Goal: Communication & Community: Answer question/provide support

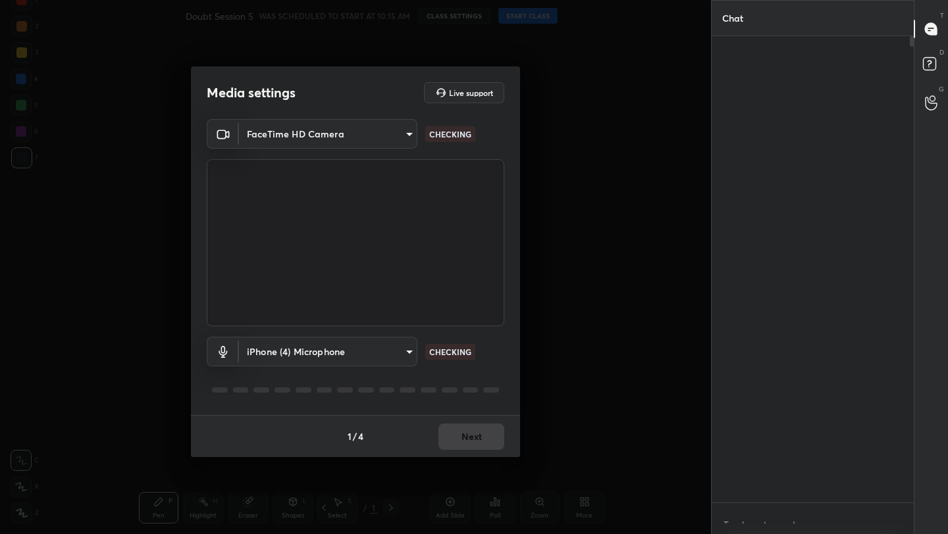
scroll to position [5, 5]
type textarea "x"
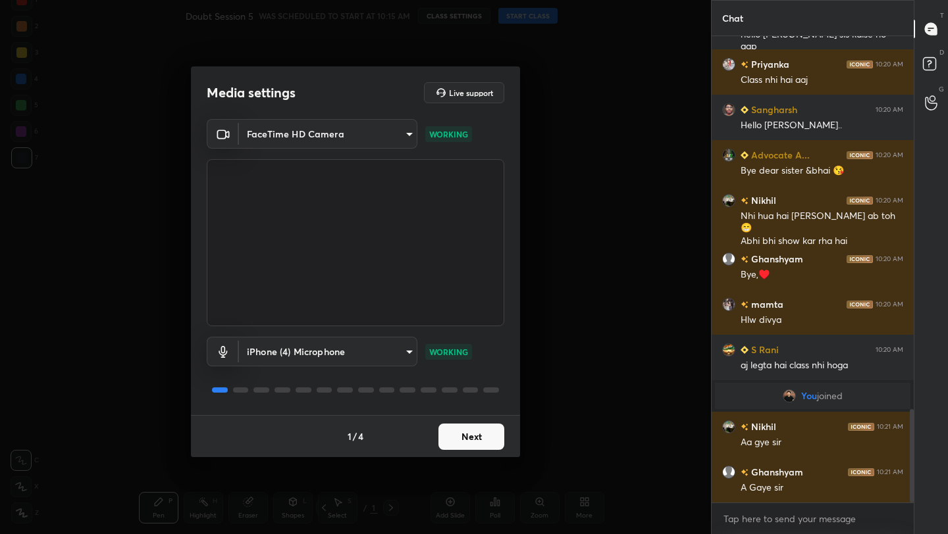
scroll to position [1911, 0]
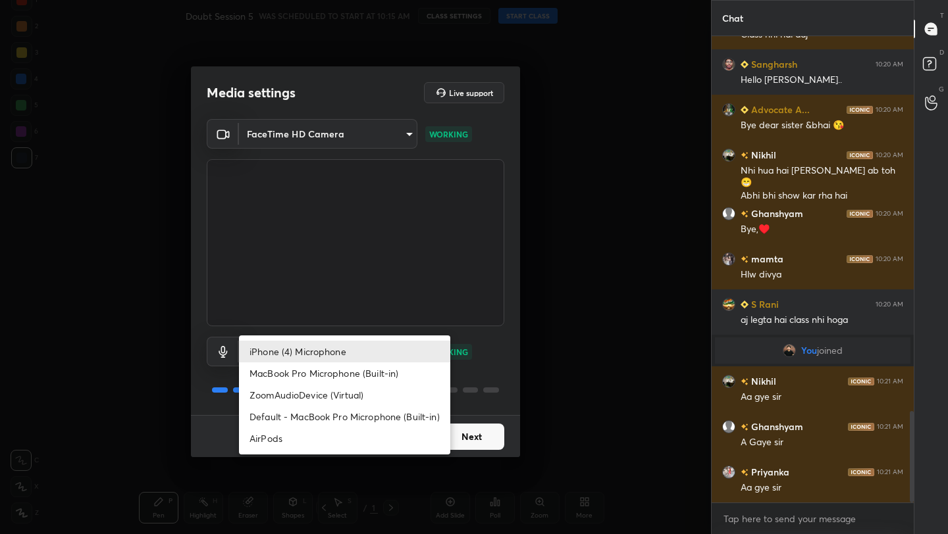
click at [357, 348] on body "1 2 3 4 5 6 7 C X Z C X Z E E Erase all H H Doubt Session 5 WAS SCHEDULED TO ST…" at bounding box center [474, 267] width 948 height 534
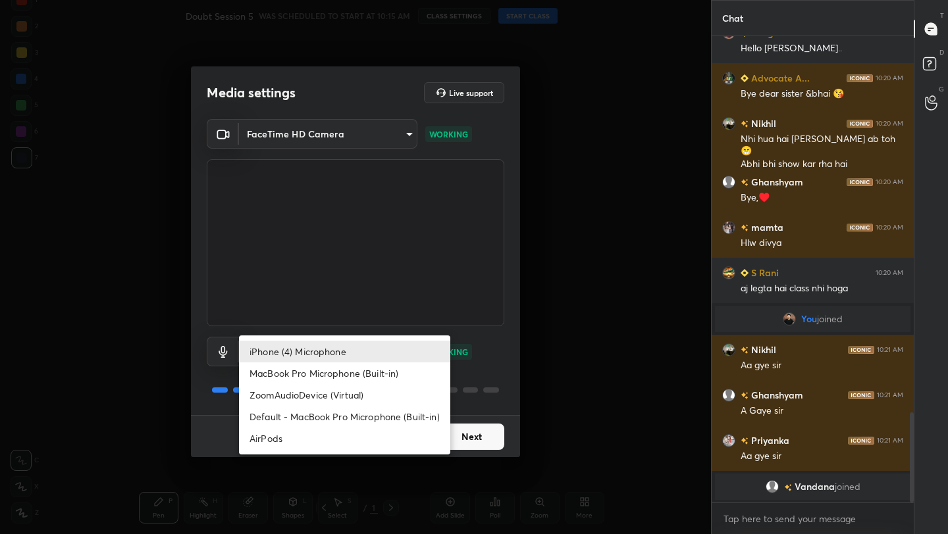
click at [345, 443] on li "AirPods" at bounding box center [344, 439] width 211 height 22
type input "483fa830f433fd6c98a3d3f75d5d899d99d5436cae465fd05eb628fd494c1e0b"
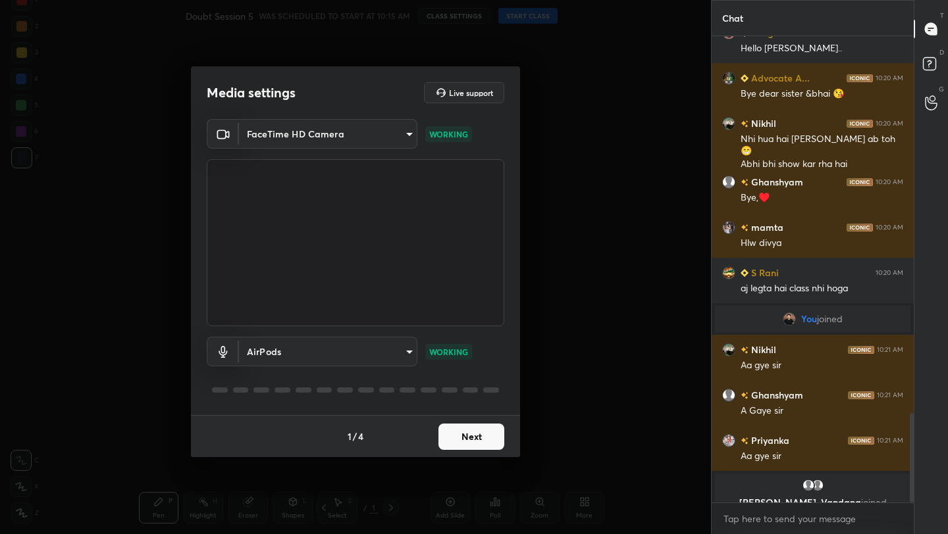
scroll to position [1959, 0]
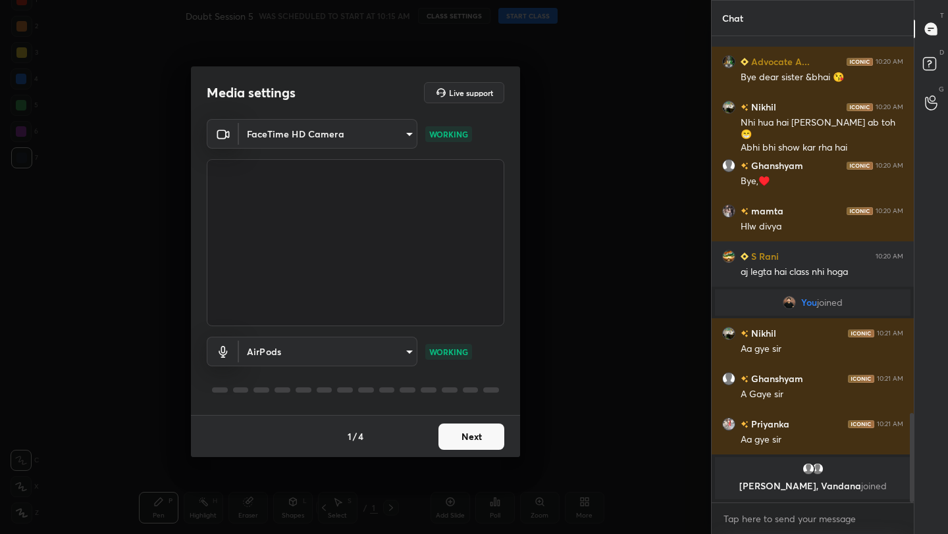
click at [475, 440] on button "Next" at bounding box center [471, 437] width 66 height 26
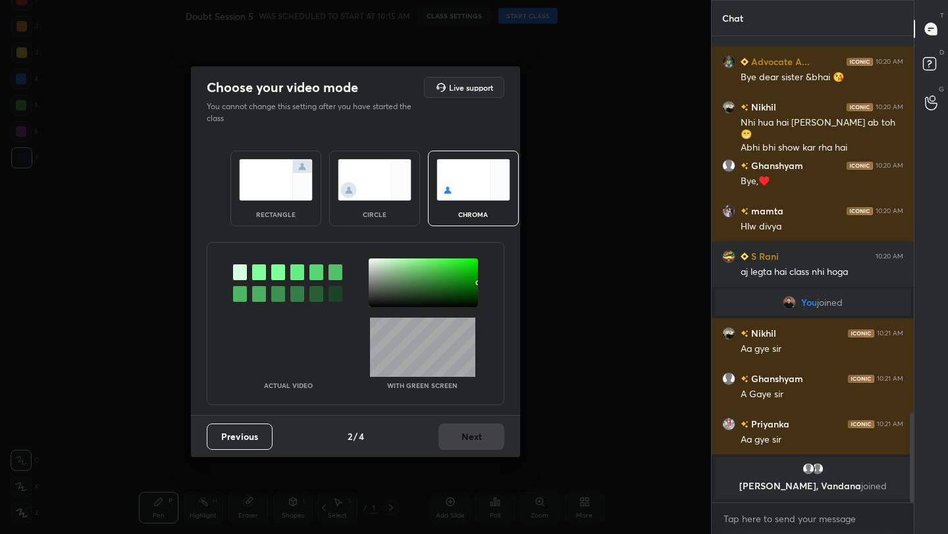
click at [475, 440] on div "Previous 2 / 4 Next" at bounding box center [355, 436] width 329 height 42
click at [267, 203] on div "rectangle" at bounding box center [275, 189] width 91 height 76
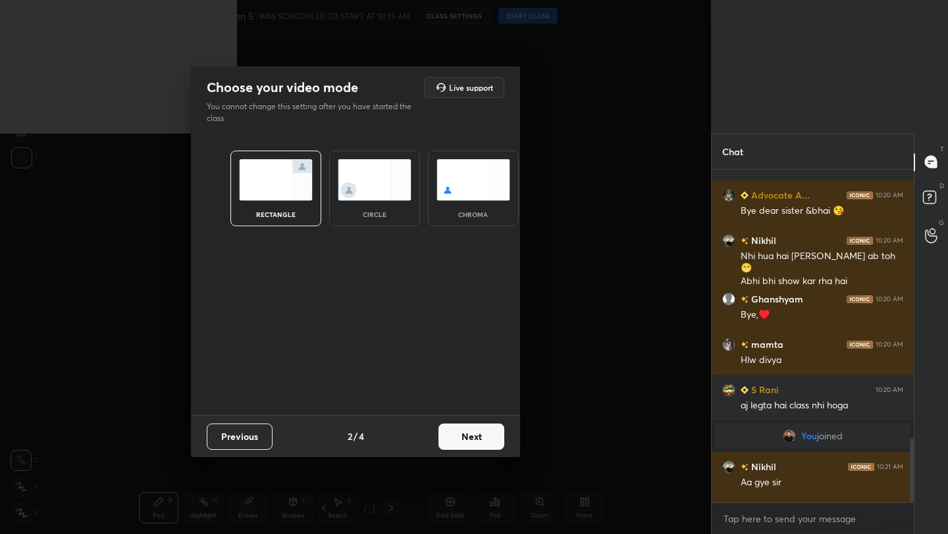
scroll to position [5, 5]
click at [481, 434] on button "Next" at bounding box center [471, 437] width 66 height 26
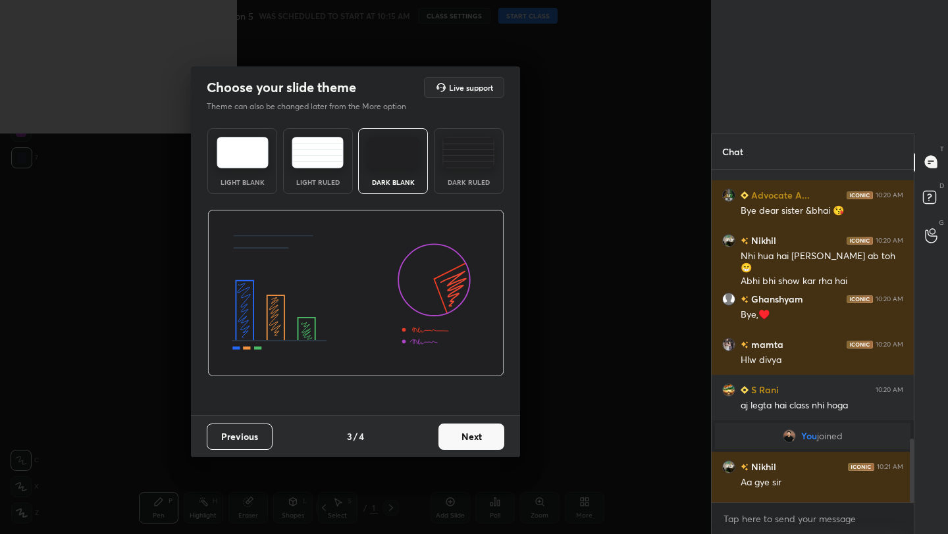
click at [481, 434] on button "Next" at bounding box center [471, 437] width 66 height 26
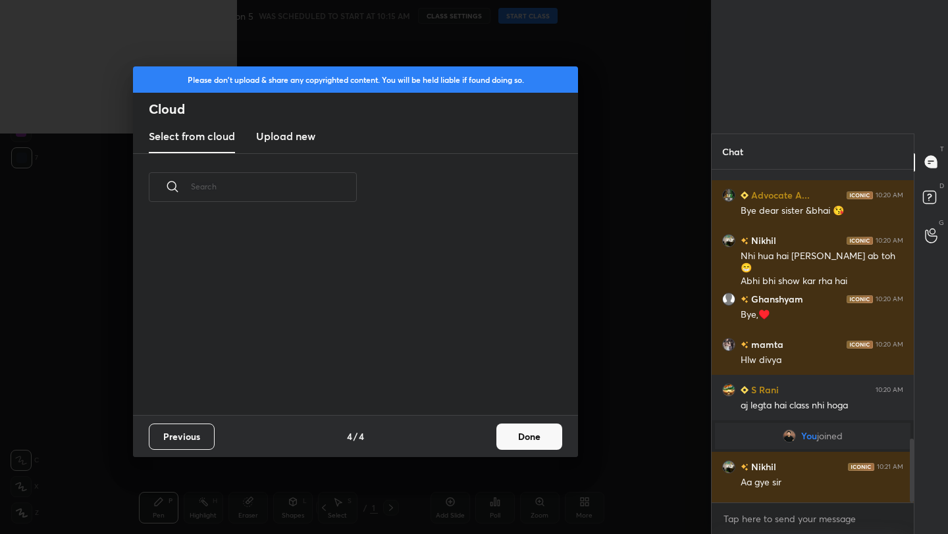
click at [481, 434] on div "Previous 4 / 4 Done" at bounding box center [355, 436] width 445 height 42
click at [292, 137] on h3 "Upload new" at bounding box center [285, 136] width 59 height 16
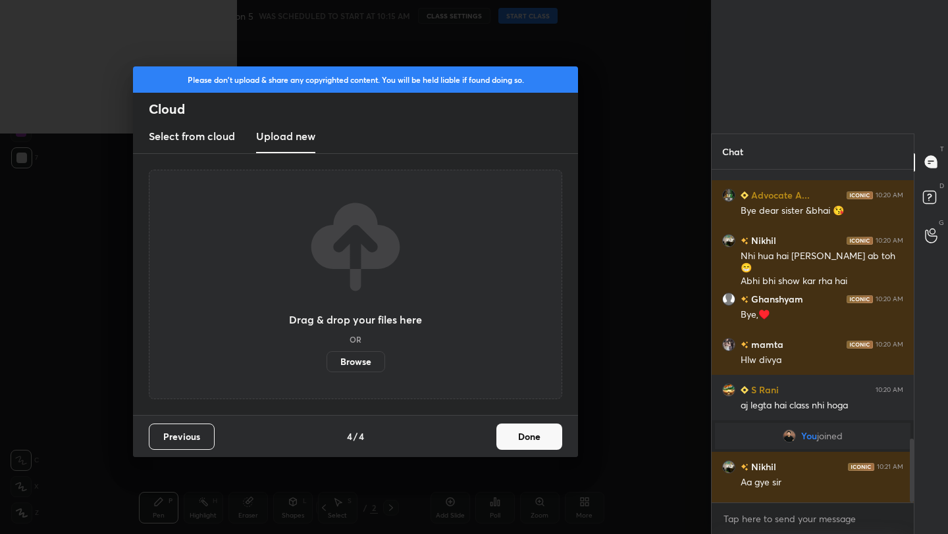
click at [548, 429] on button "Done" at bounding box center [529, 437] width 66 height 26
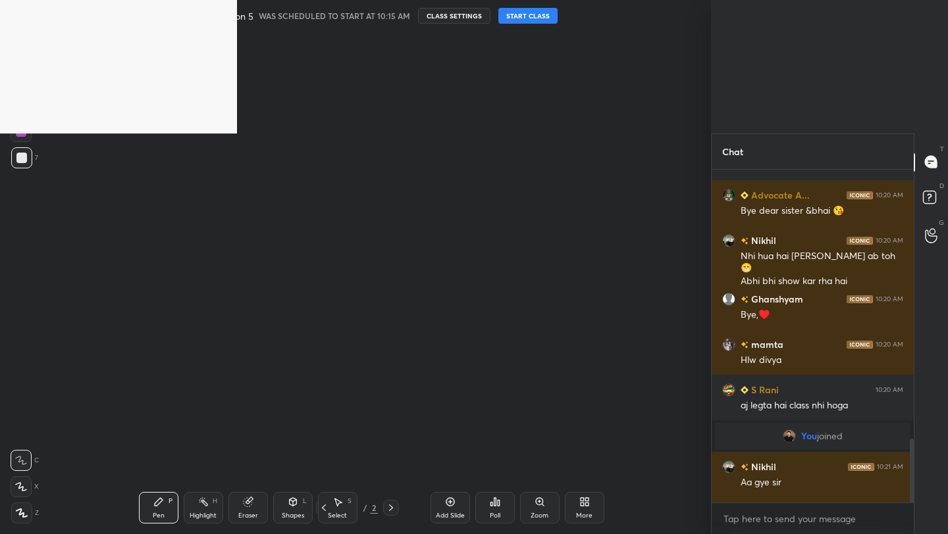
scroll to position [1674, 0]
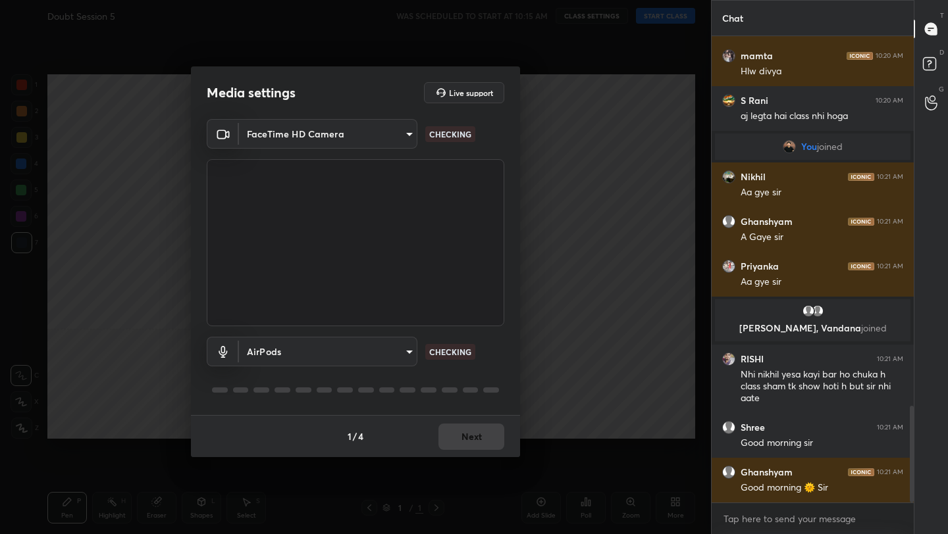
scroll to position [1779, 0]
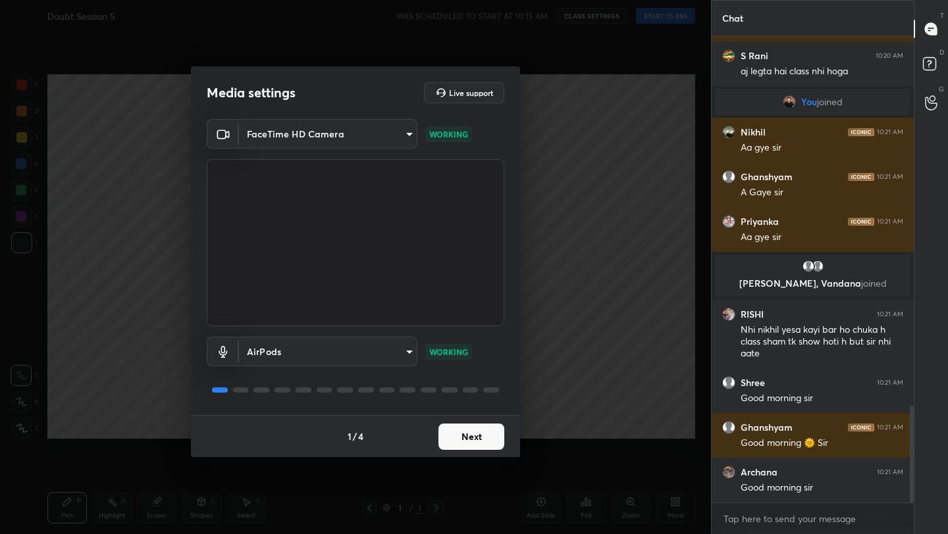
click at [475, 446] on button "Next" at bounding box center [471, 437] width 66 height 26
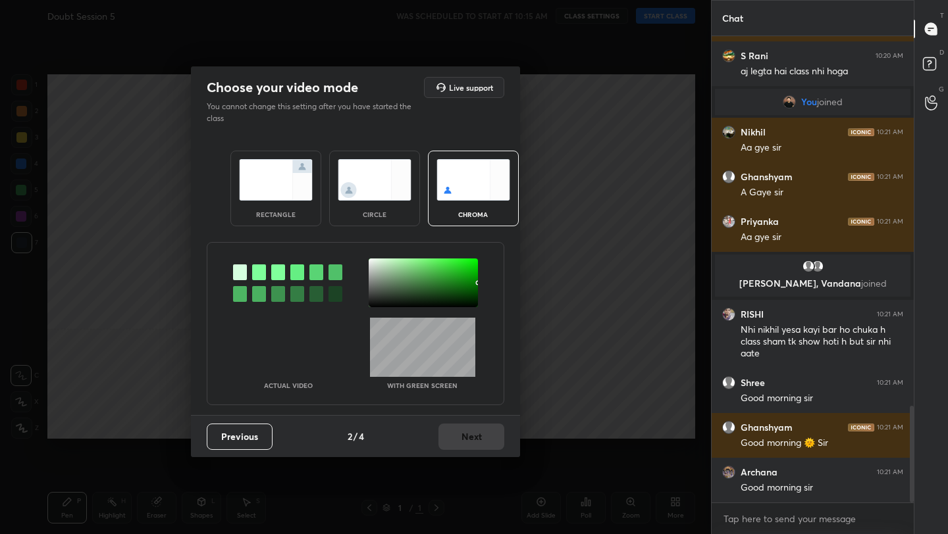
click at [287, 153] on div "rectangle" at bounding box center [275, 189] width 91 height 76
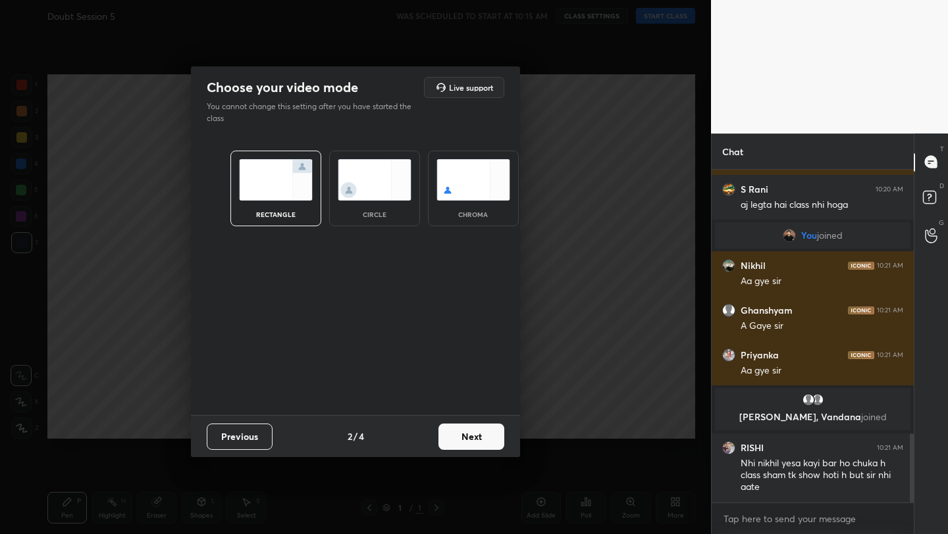
click at [440, 452] on div "Previous 2 / 4 Next" at bounding box center [355, 436] width 329 height 42
click at [479, 436] on button "Next" at bounding box center [471, 437] width 66 height 26
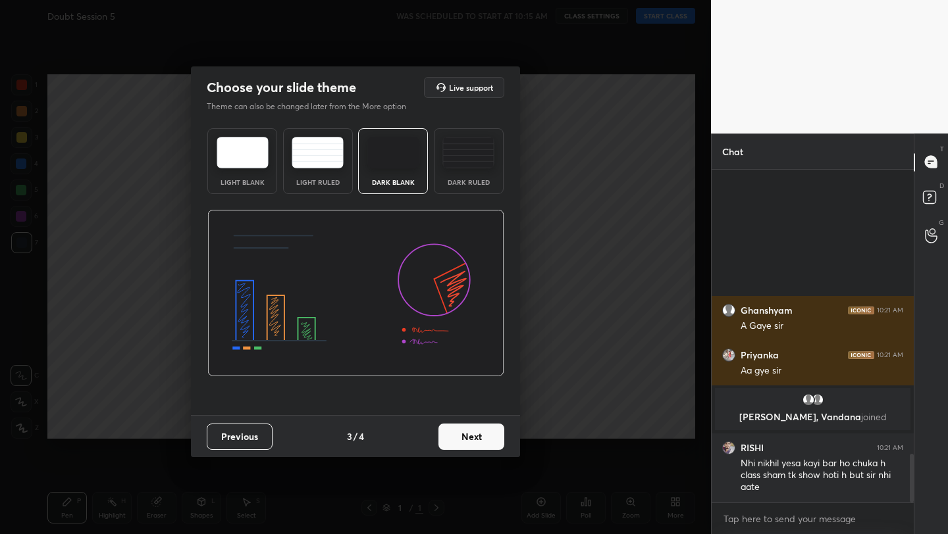
scroll to position [1956, 0]
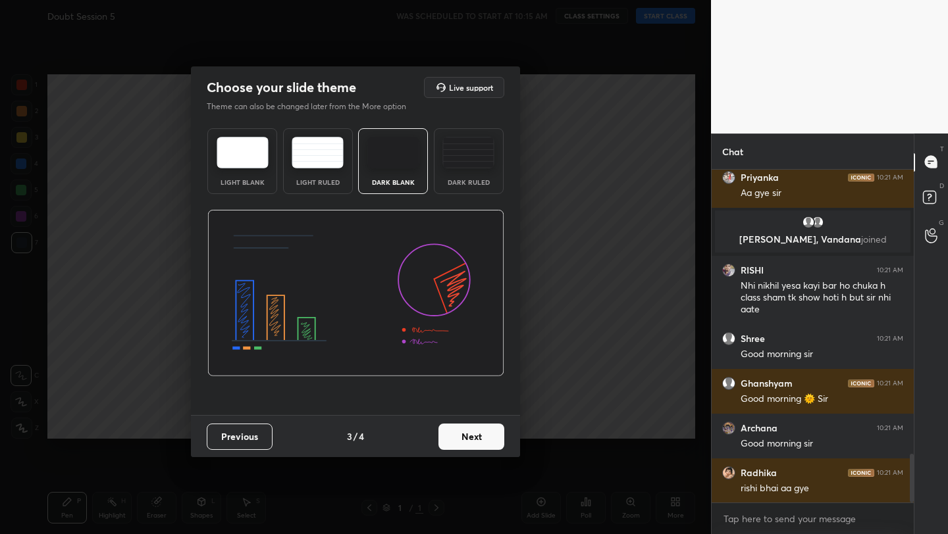
click at [481, 434] on button "Next" at bounding box center [471, 437] width 66 height 26
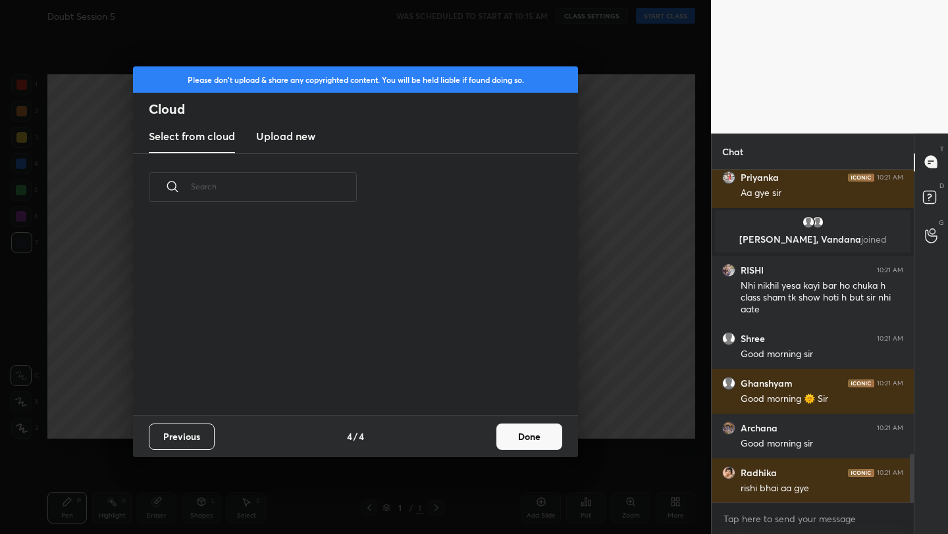
scroll to position [194, 423]
click at [542, 446] on button "Done" at bounding box center [529, 437] width 66 height 26
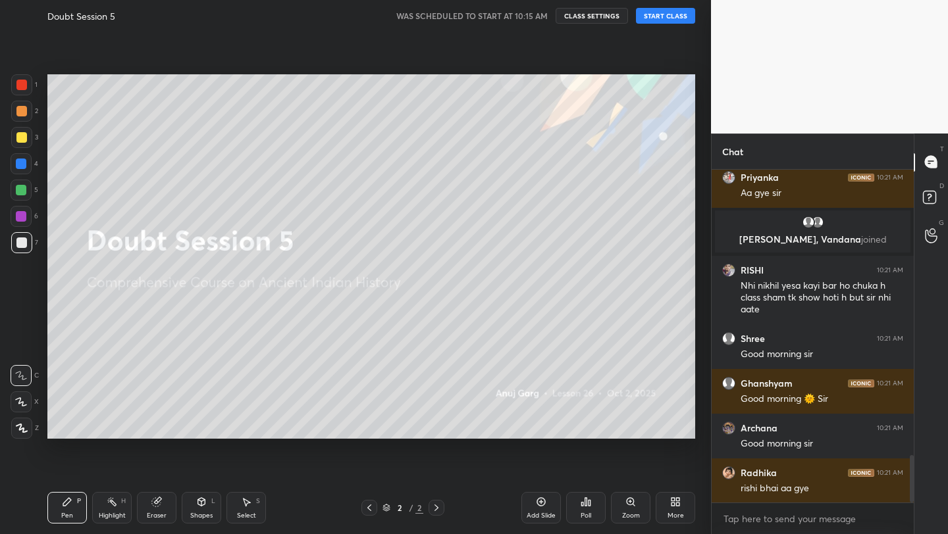
scroll to position [2001, 0]
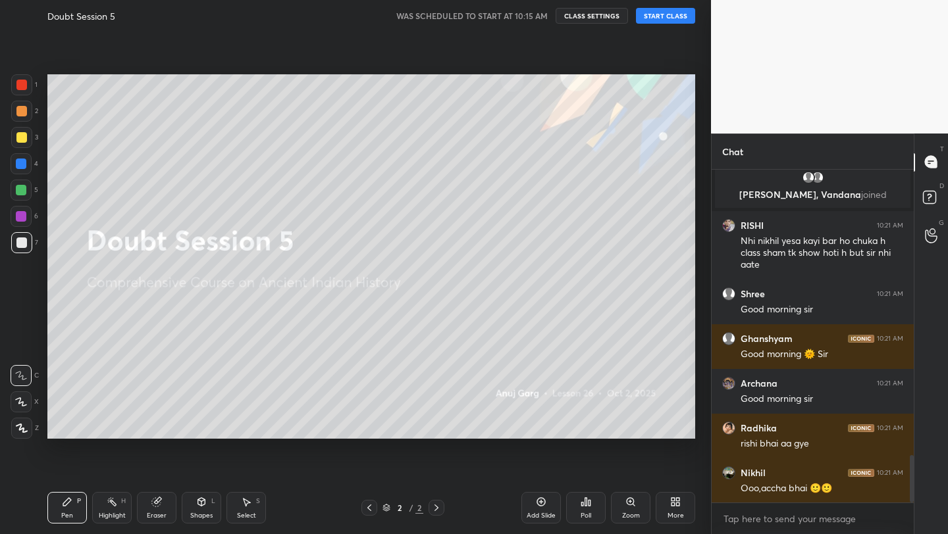
click at [670, 9] on button "START CLASS" at bounding box center [665, 16] width 59 height 16
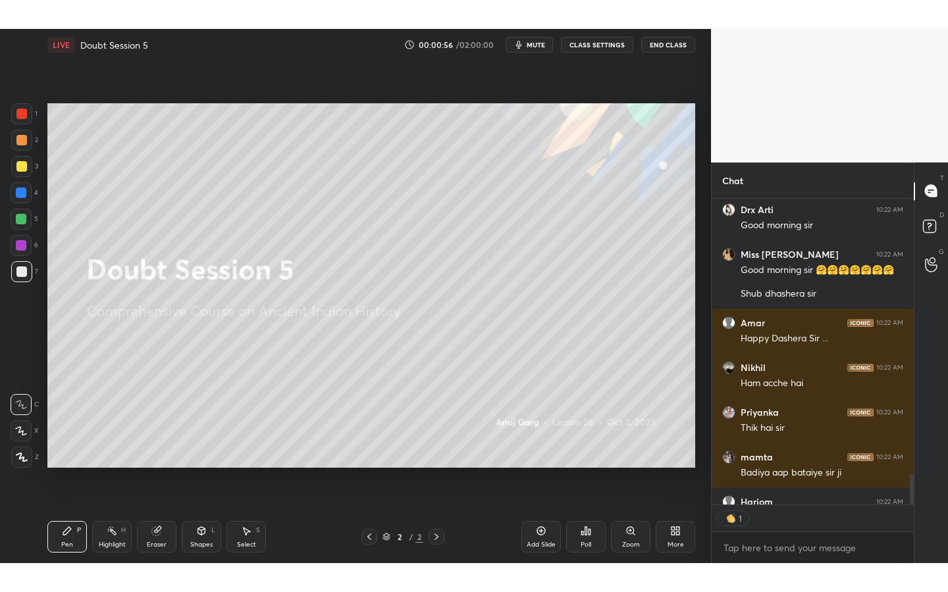
scroll to position [2720, 0]
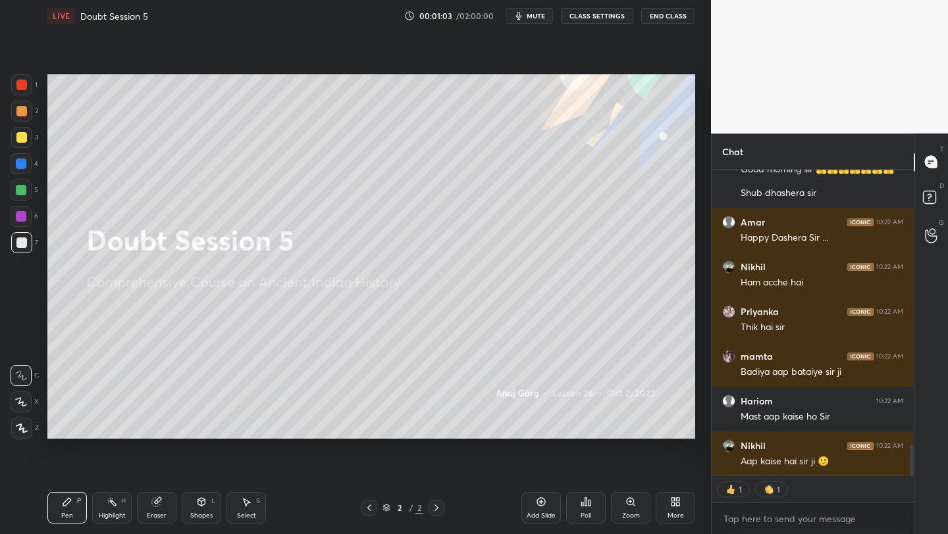
click at [685, 512] on div "More" at bounding box center [675, 508] width 39 height 32
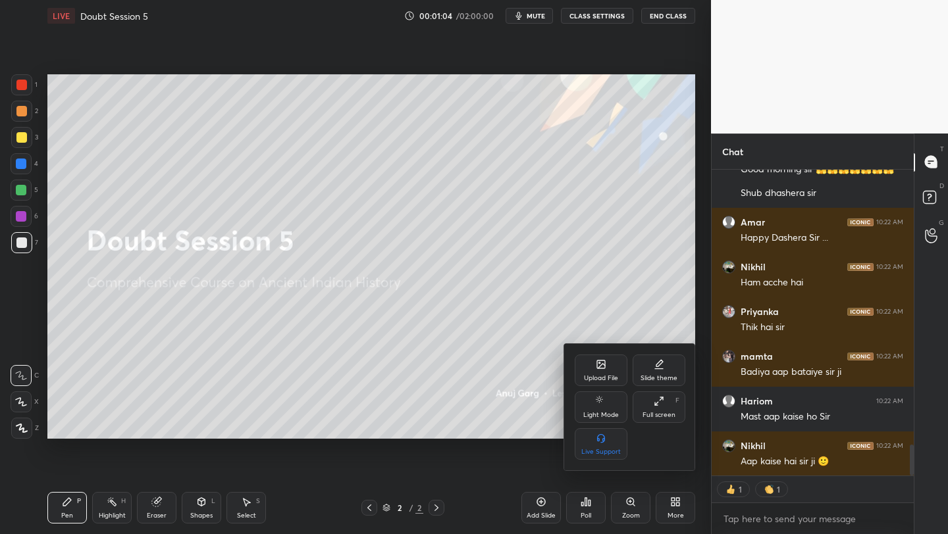
click at [673, 414] on div "Full screen" at bounding box center [658, 415] width 33 height 7
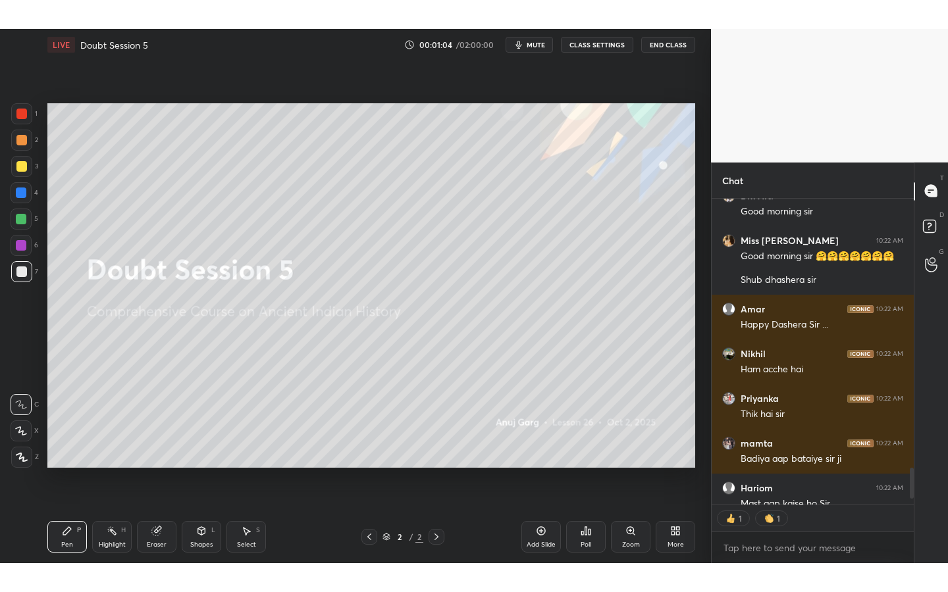
scroll to position [5, 5]
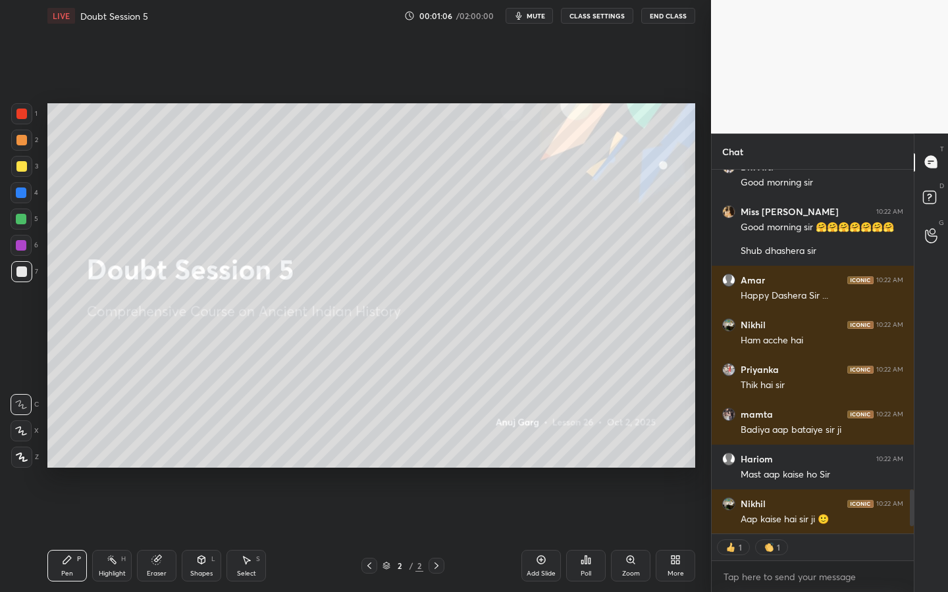
click at [20, 449] on div at bounding box center [21, 457] width 21 height 21
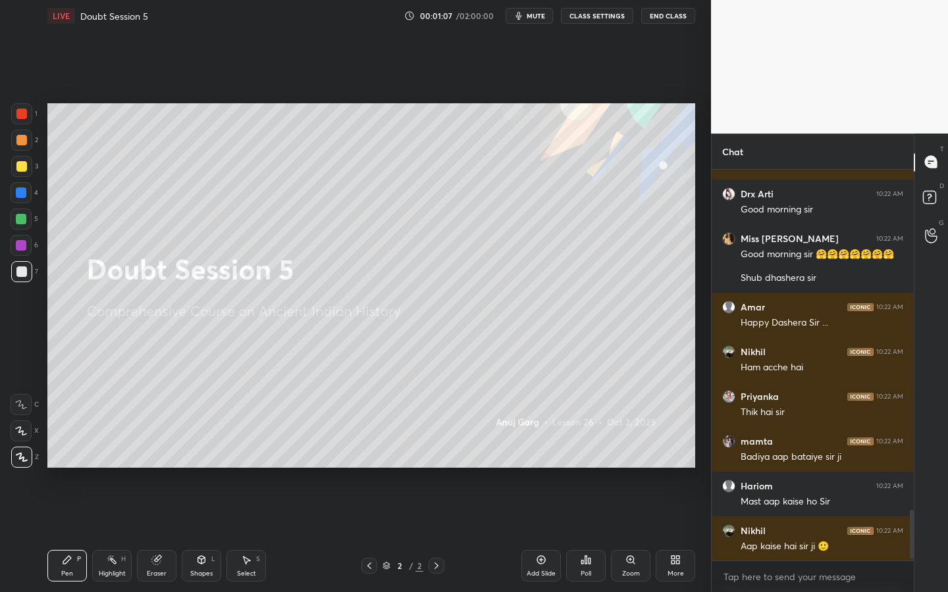
click at [542, 534] on icon at bounding box center [541, 560] width 11 height 11
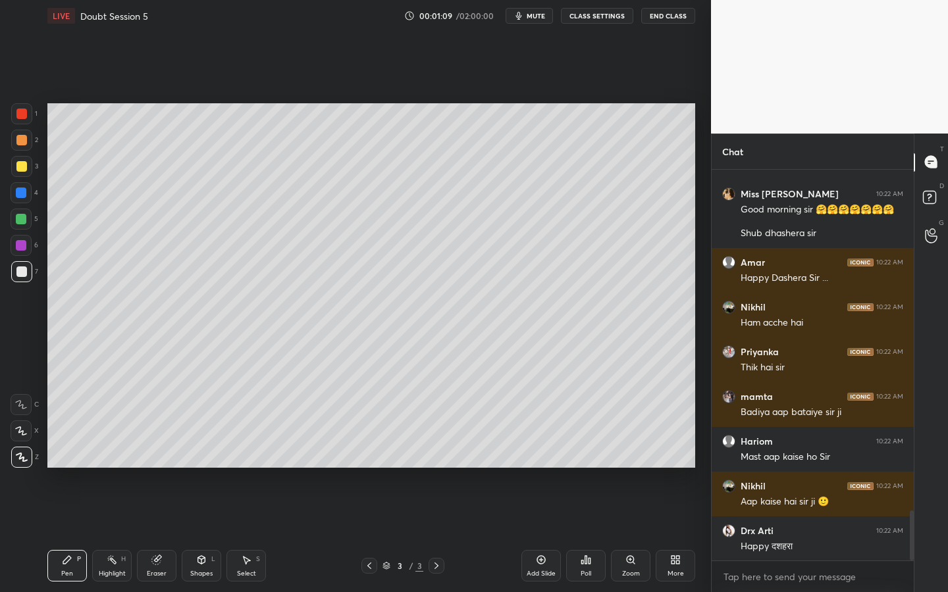
click at [610, 20] on button "CLASS SETTINGS" at bounding box center [597, 16] width 72 height 16
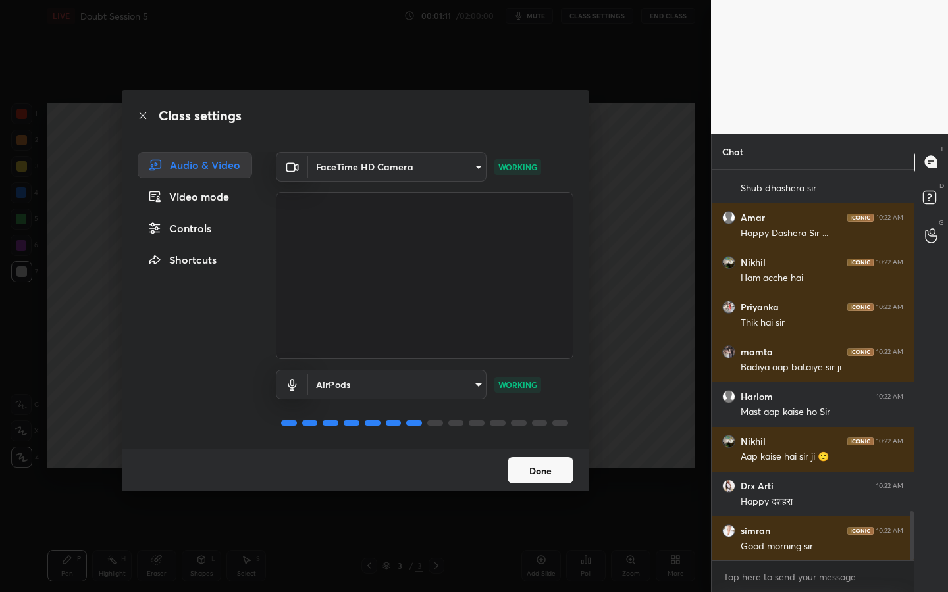
click at [546, 477] on button "Done" at bounding box center [540, 470] width 66 height 26
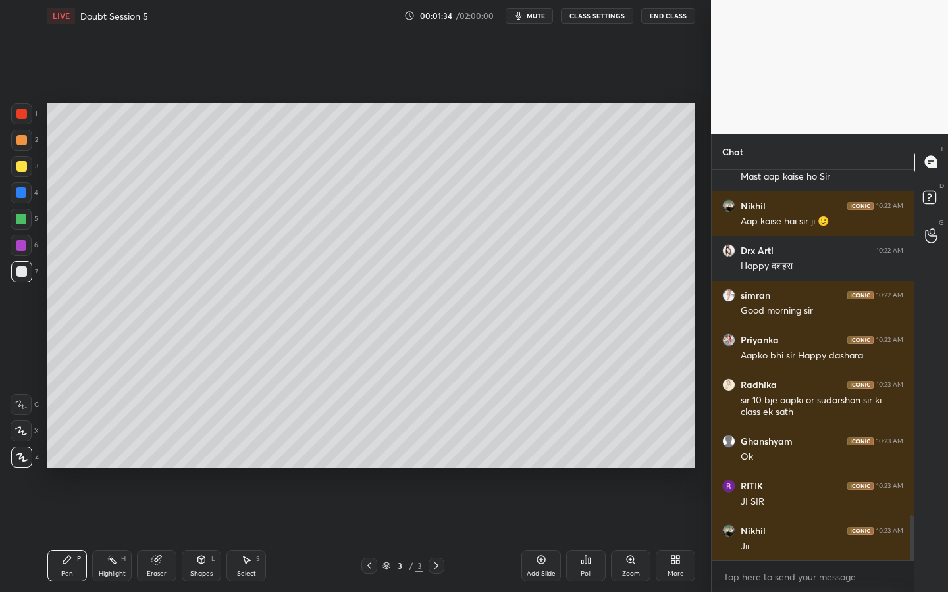
click at [195, 534] on div "Shapes L" at bounding box center [201, 566] width 39 height 32
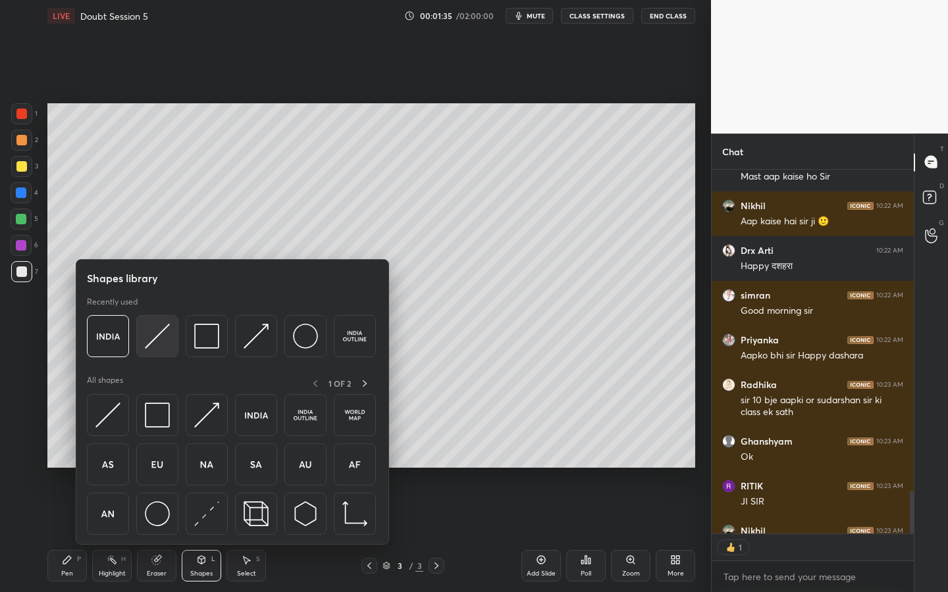
click at [168, 333] on img at bounding box center [157, 336] width 25 height 25
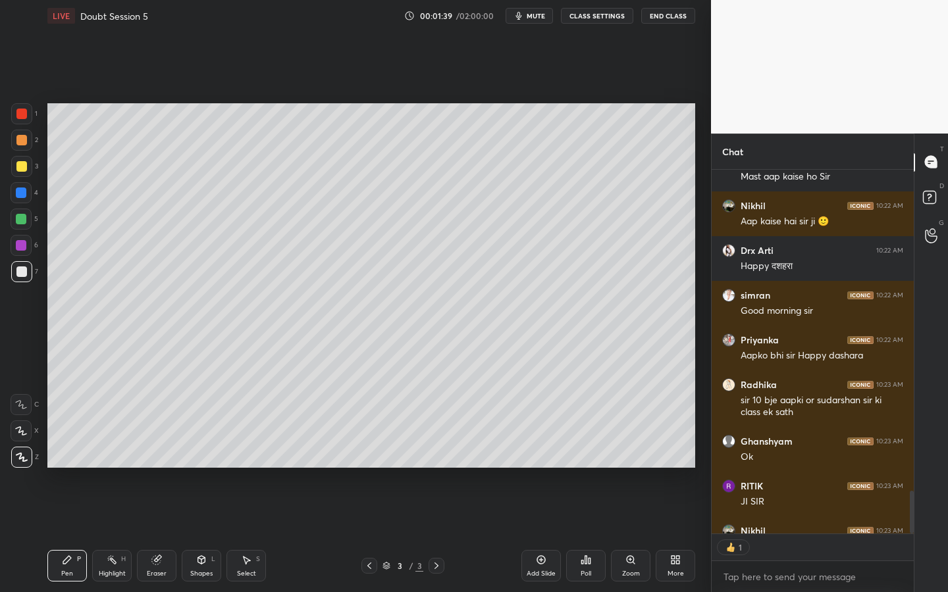
click at [20, 160] on div at bounding box center [21, 166] width 21 height 21
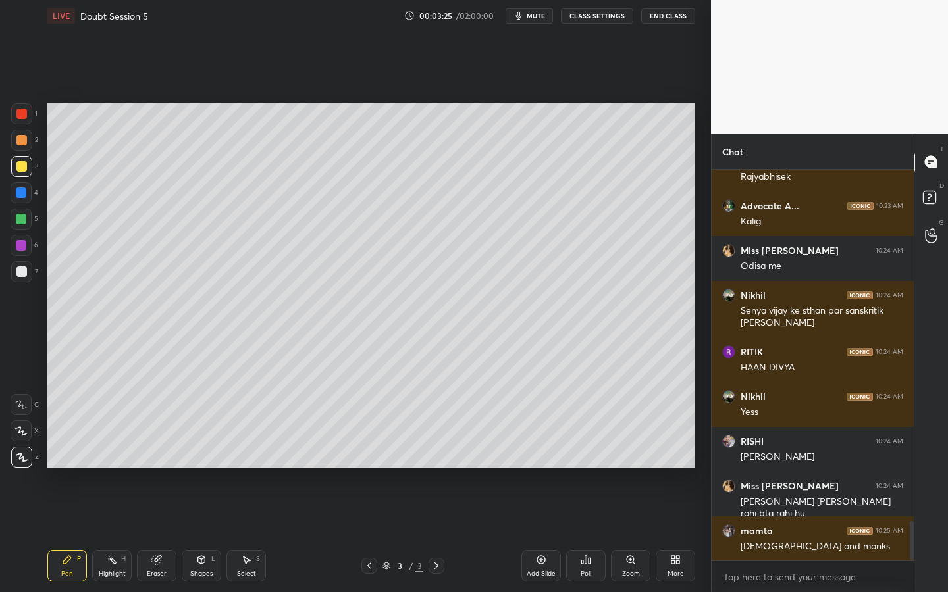
scroll to position [3537, 0]
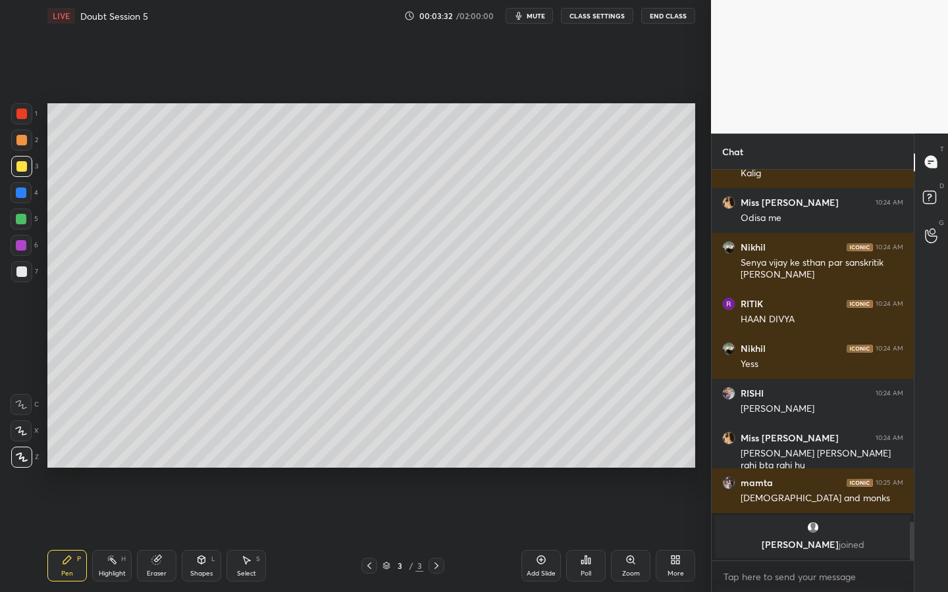
click at [676, 534] on icon at bounding box center [675, 560] width 11 height 11
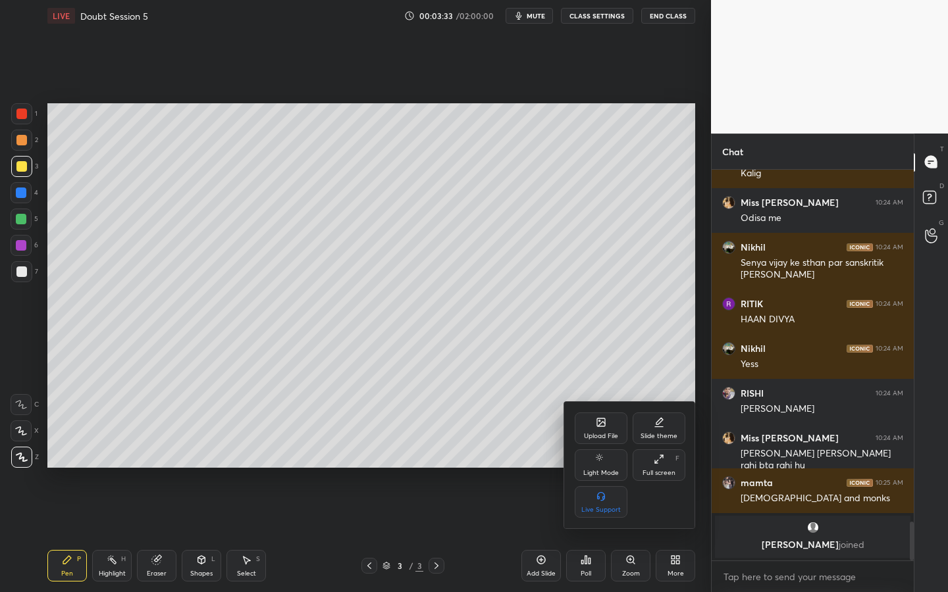
click at [624, 427] on div "Upload File" at bounding box center [601, 429] width 53 height 32
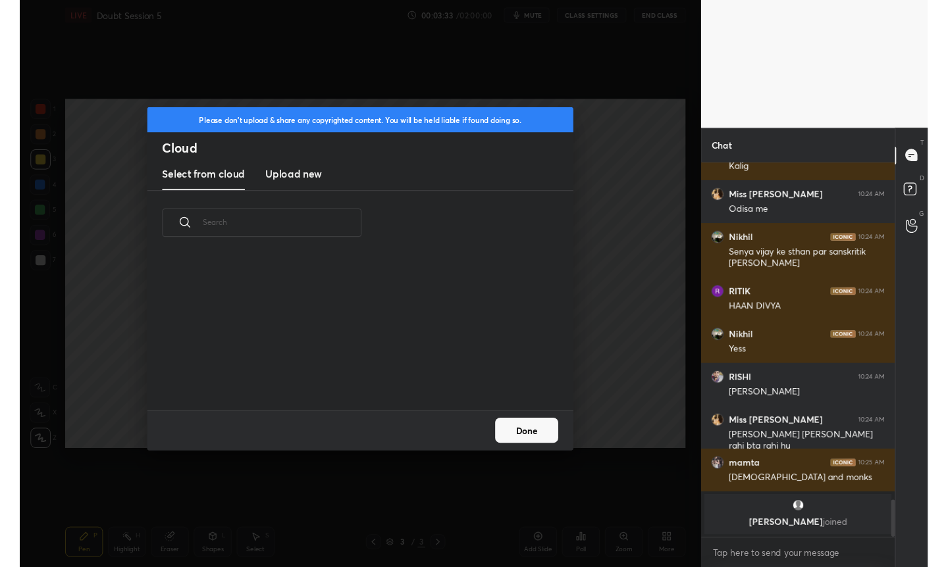
scroll to position [162, 423]
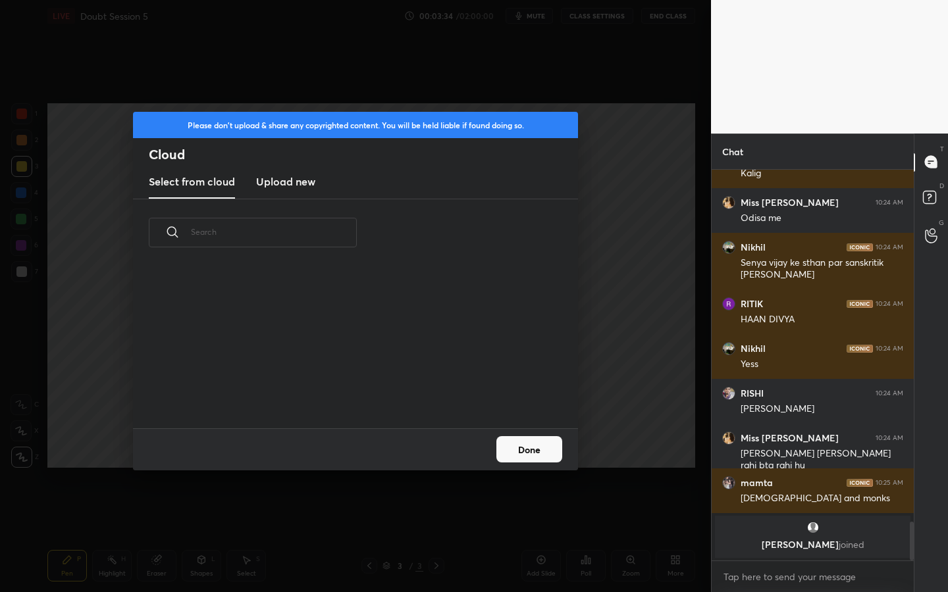
click at [298, 167] on new "Upload new" at bounding box center [285, 182] width 59 height 33
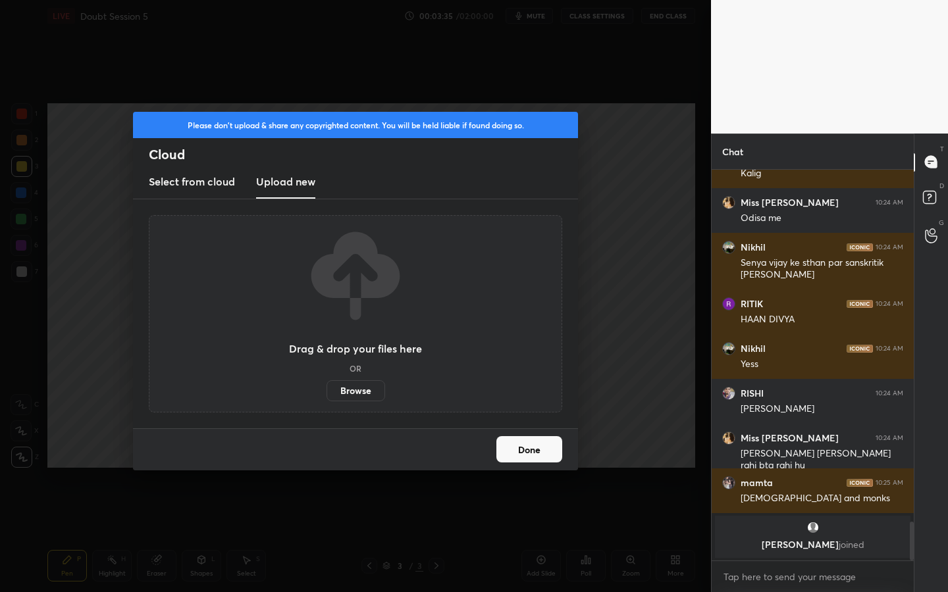
click at [373, 394] on label "Browse" at bounding box center [355, 390] width 59 height 21
click at [326, 394] on input "Browse" at bounding box center [326, 390] width 0 height 21
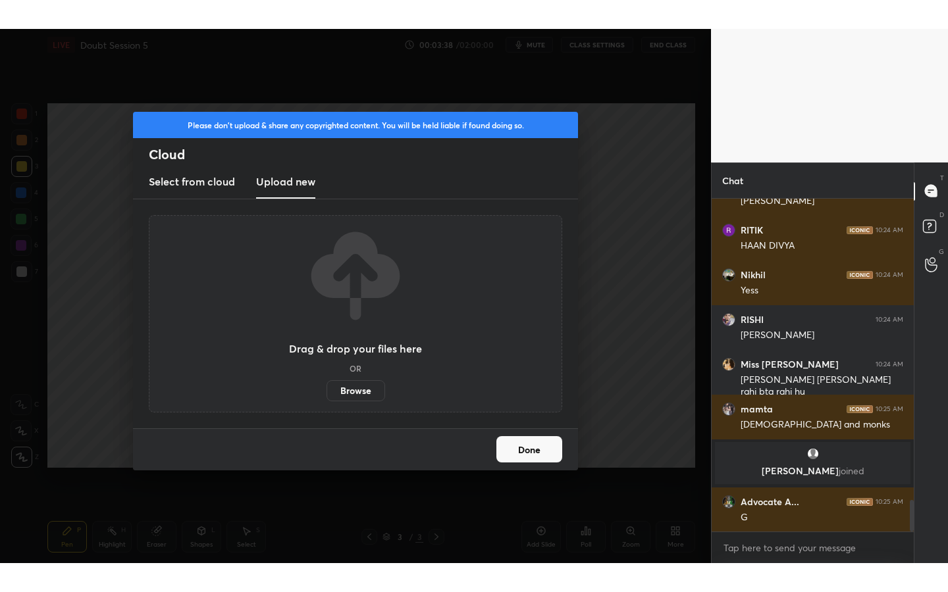
scroll to position [3192, 0]
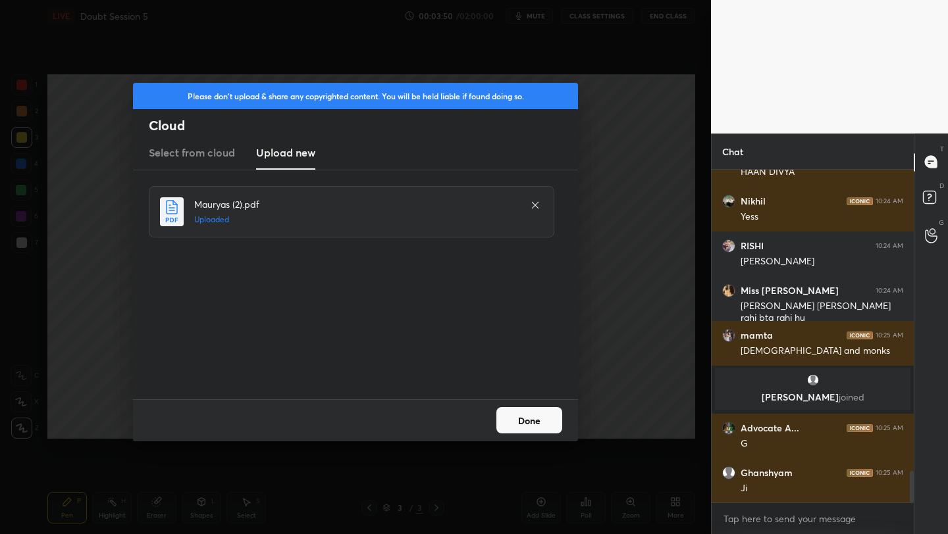
click at [547, 422] on button "Done" at bounding box center [529, 420] width 66 height 26
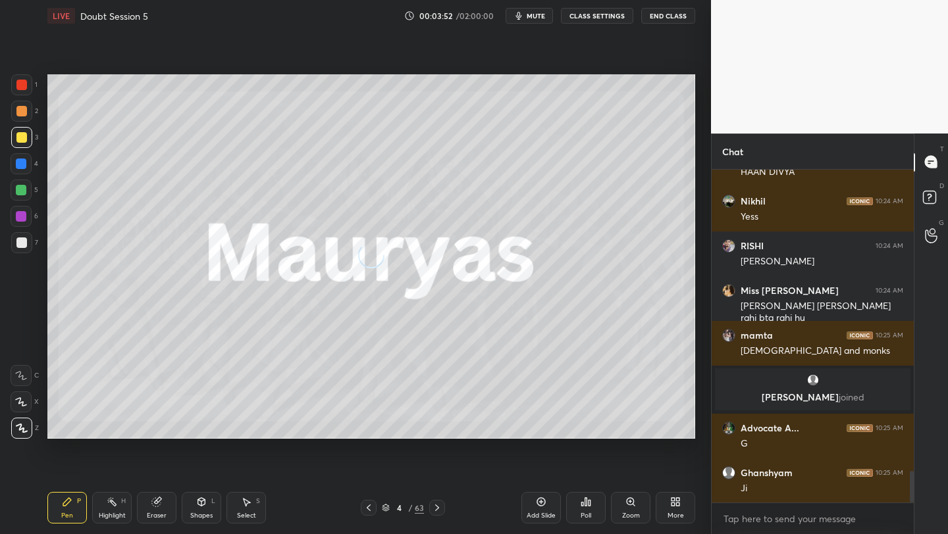
click at [680, 501] on icon at bounding box center [675, 502] width 11 height 11
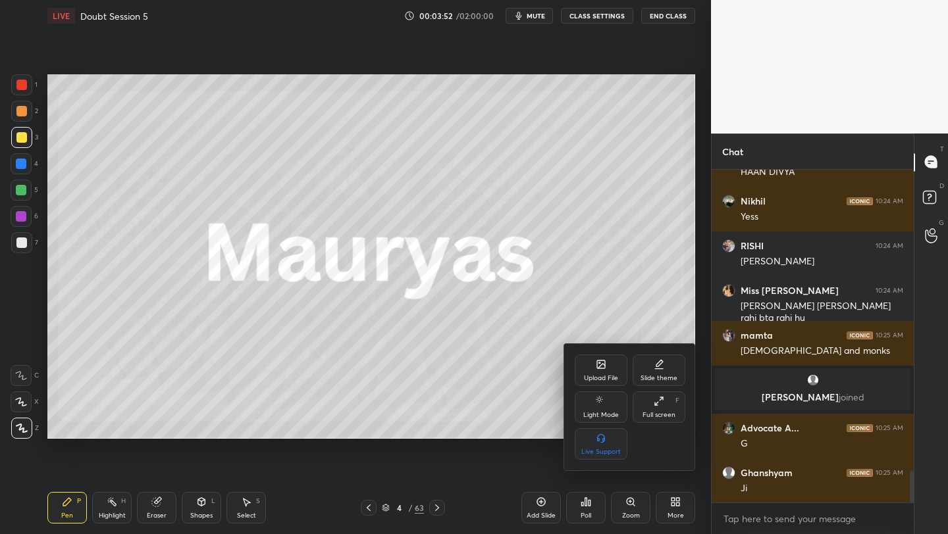
click at [664, 414] on div "Full screen" at bounding box center [658, 415] width 33 height 7
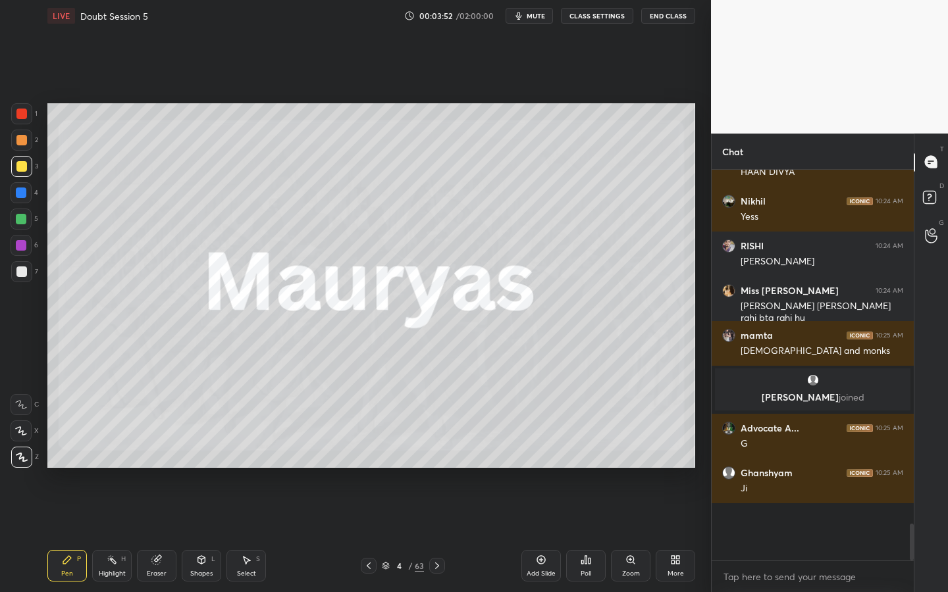
scroll to position [3135, 0]
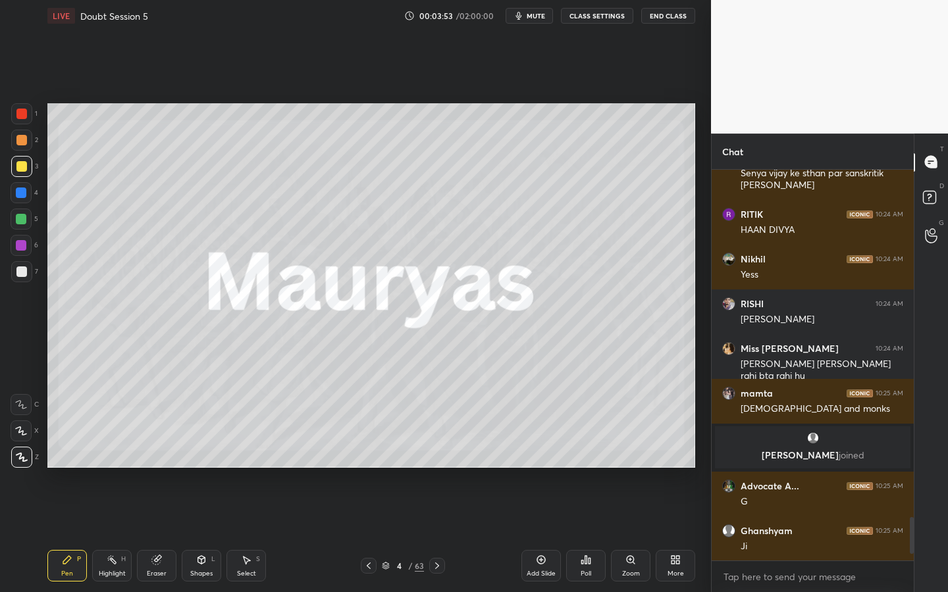
click at [427, 534] on div "4 / 63" at bounding box center [403, 566] width 84 height 16
click at [421, 534] on div "63" at bounding box center [419, 566] width 9 height 12
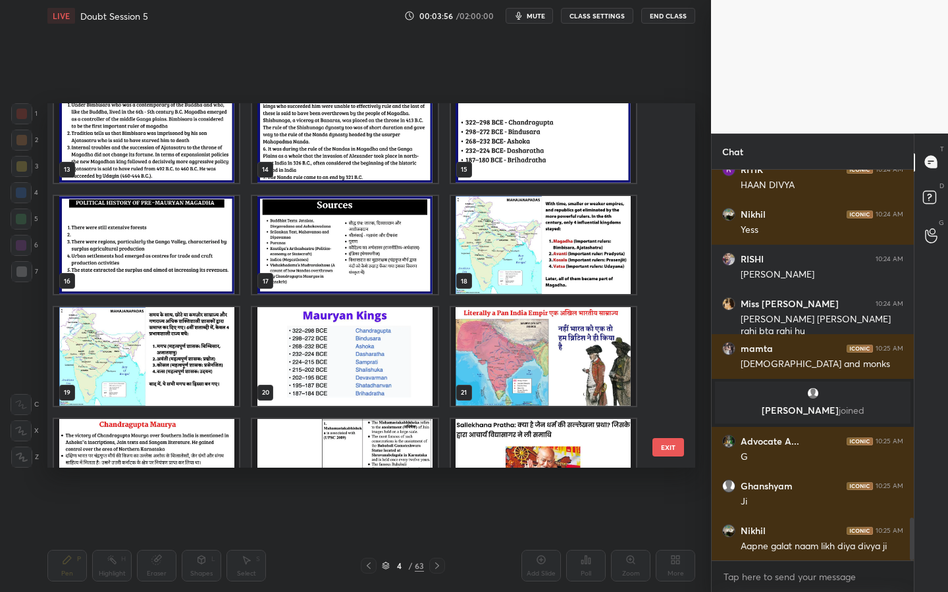
scroll to position [529, 0]
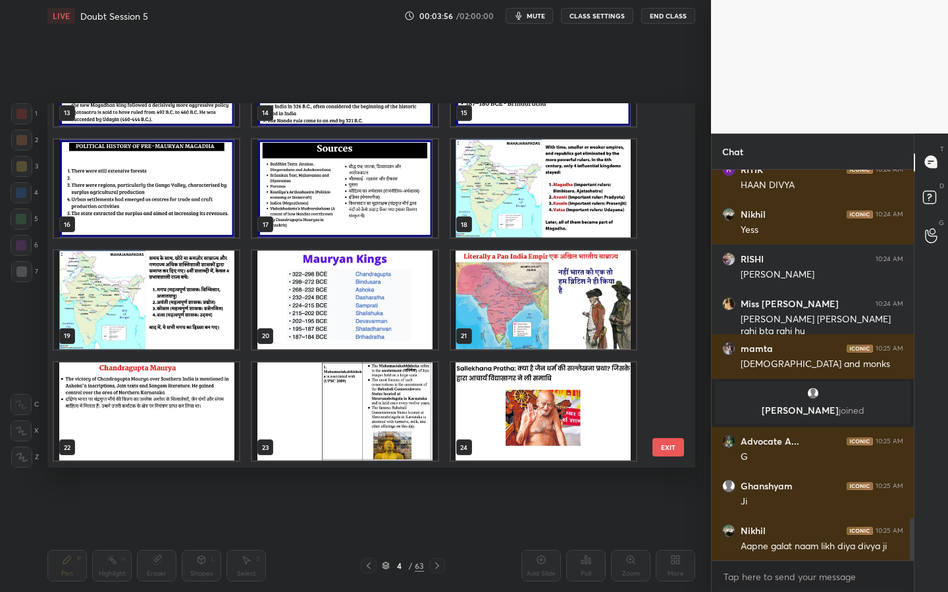
click at [533, 264] on img "grid" at bounding box center [543, 300] width 185 height 99
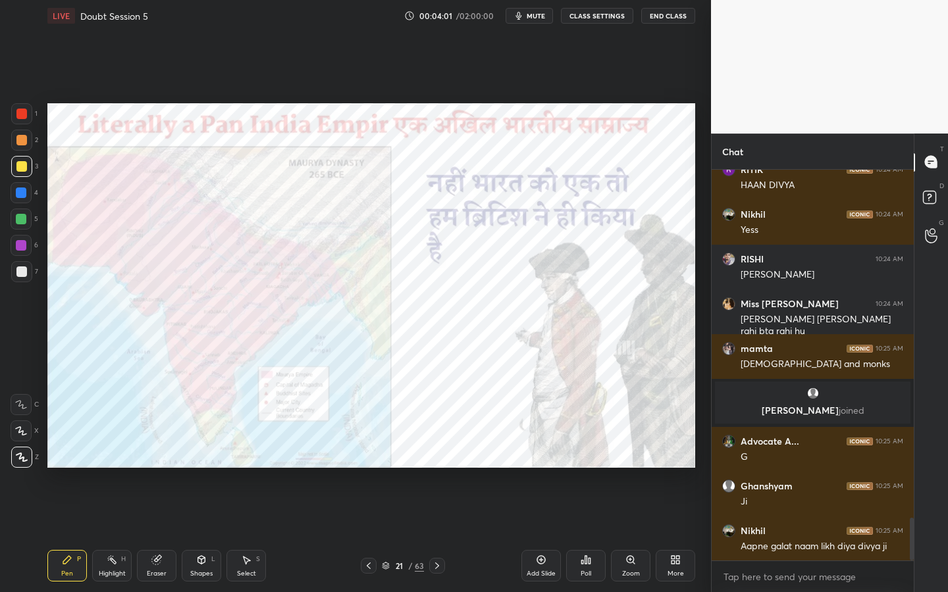
click at [22, 121] on div at bounding box center [21, 113] width 21 height 21
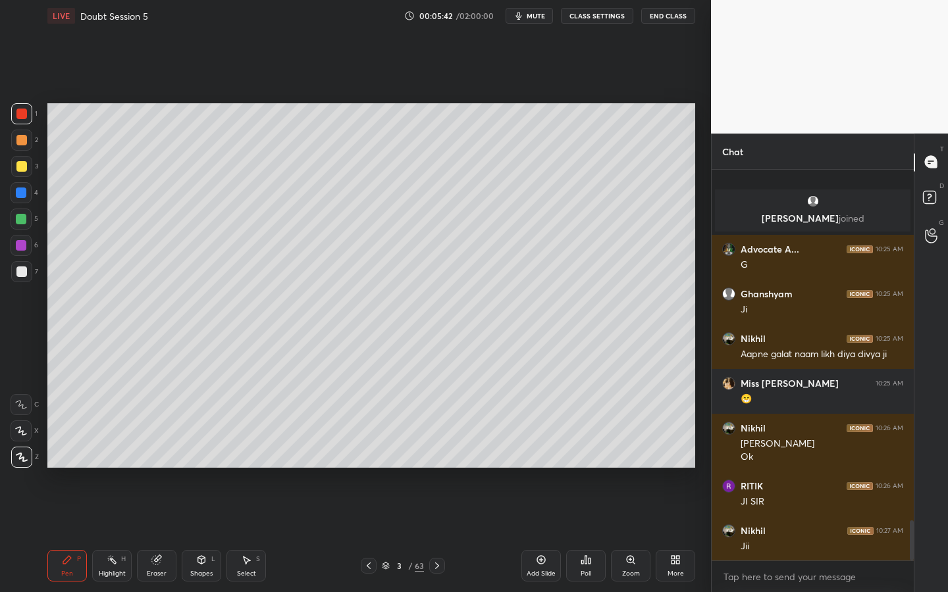
scroll to position [3440, 0]
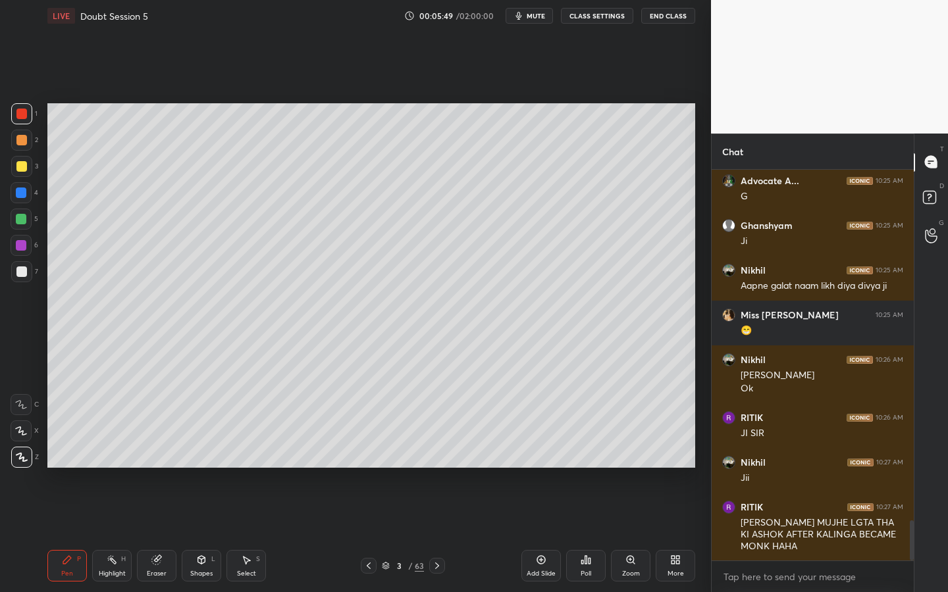
click at [549, 534] on div "Add Slide" at bounding box center [540, 566] width 39 height 32
click at [19, 167] on div at bounding box center [21, 166] width 11 height 11
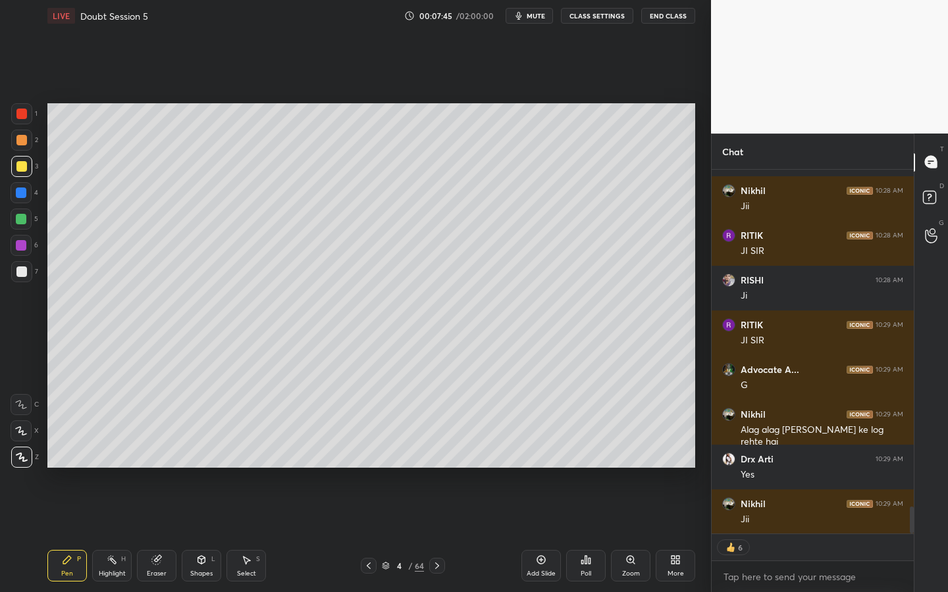
scroll to position [4593, 0]
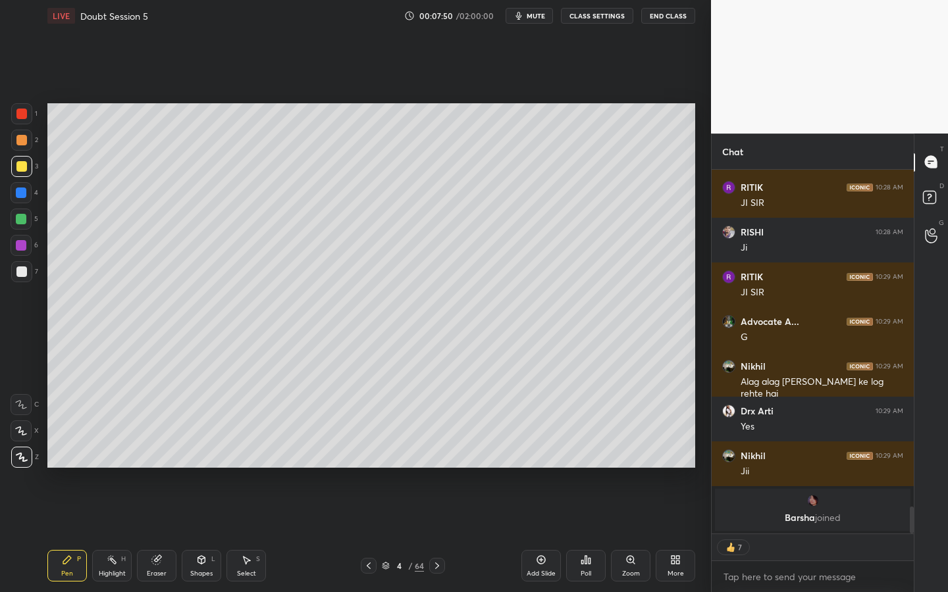
click at [23, 263] on div at bounding box center [21, 271] width 21 height 21
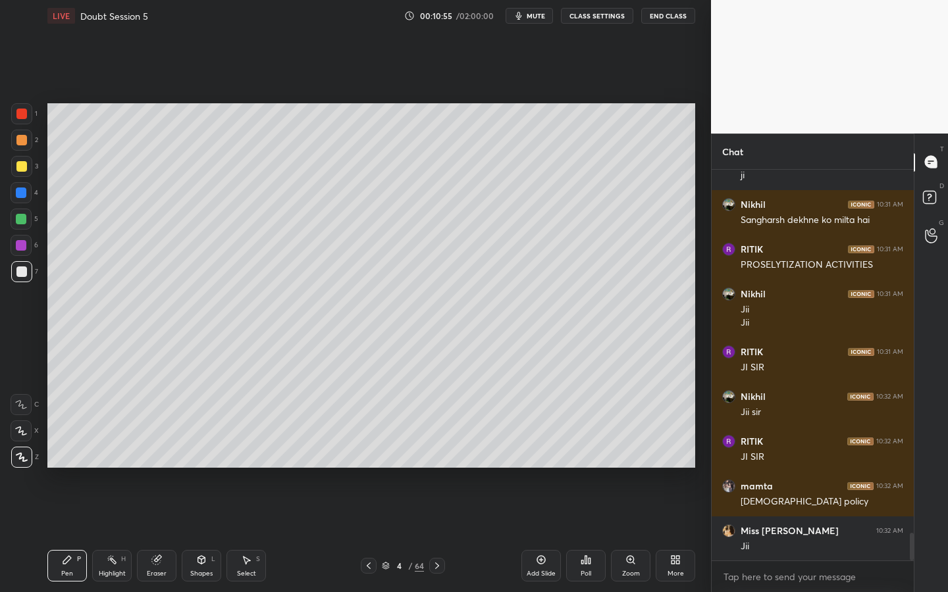
scroll to position [5198, 0]
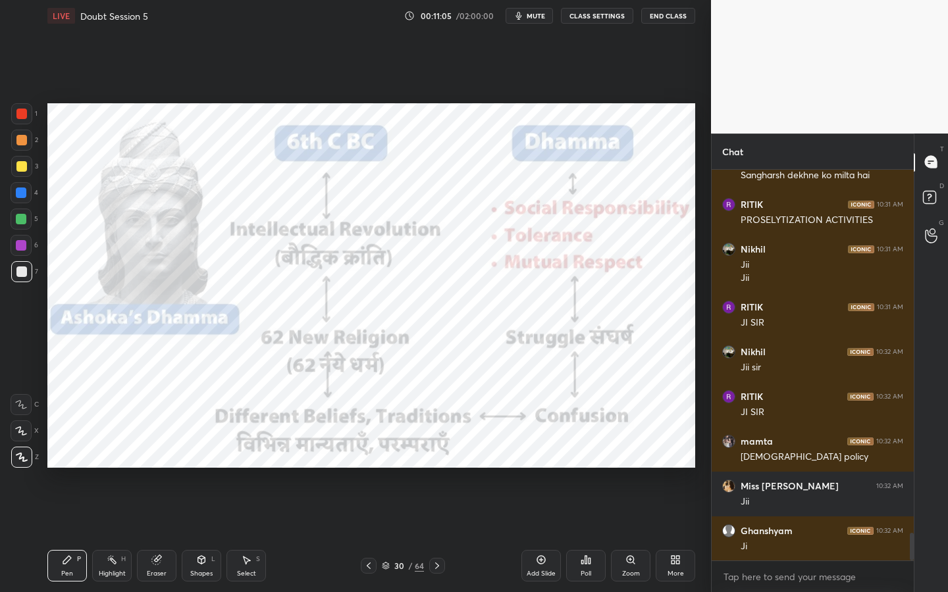
click at [27, 117] on div at bounding box center [21, 113] width 21 height 21
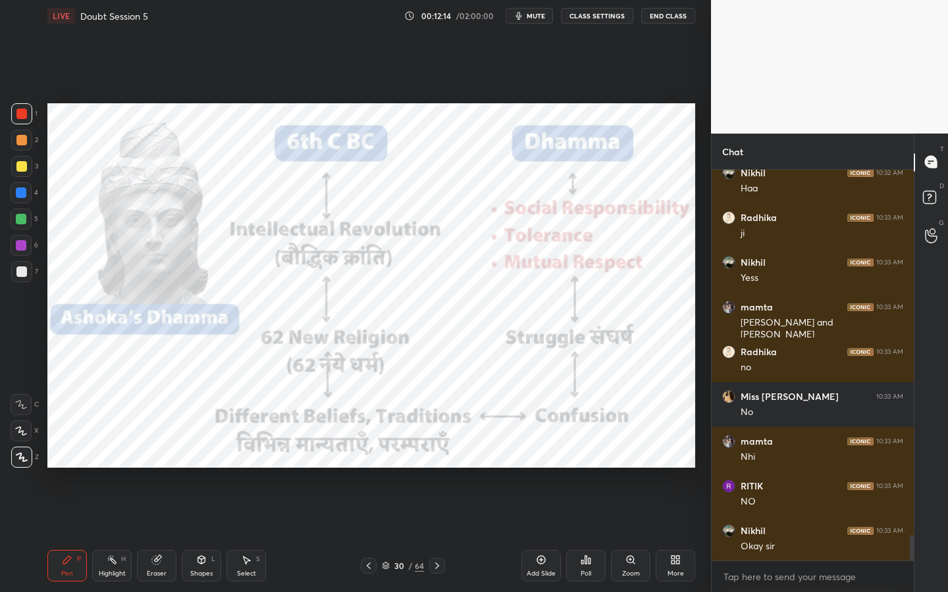
scroll to position [5690, 0]
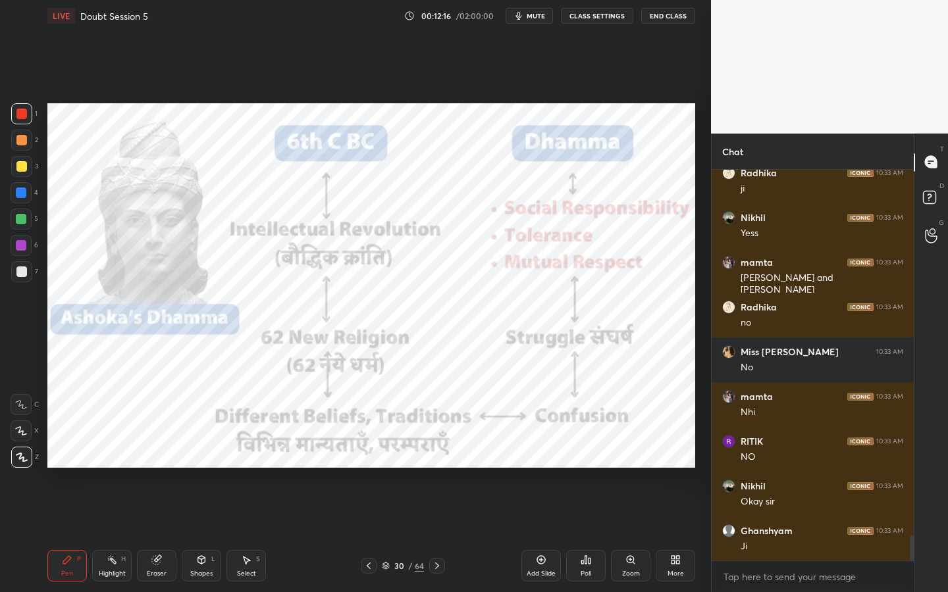
drag, startPoint x: 155, startPoint y: 563, endPoint x: 123, endPoint y: 519, distance: 54.3
click at [154, 534] on icon at bounding box center [156, 560] width 9 height 9
click at [20, 461] on span "Erase all" at bounding box center [21, 457] width 20 height 9
click at [207, 534] on div "Shapes L" at bounding box center [201, 566] width 39 height 32
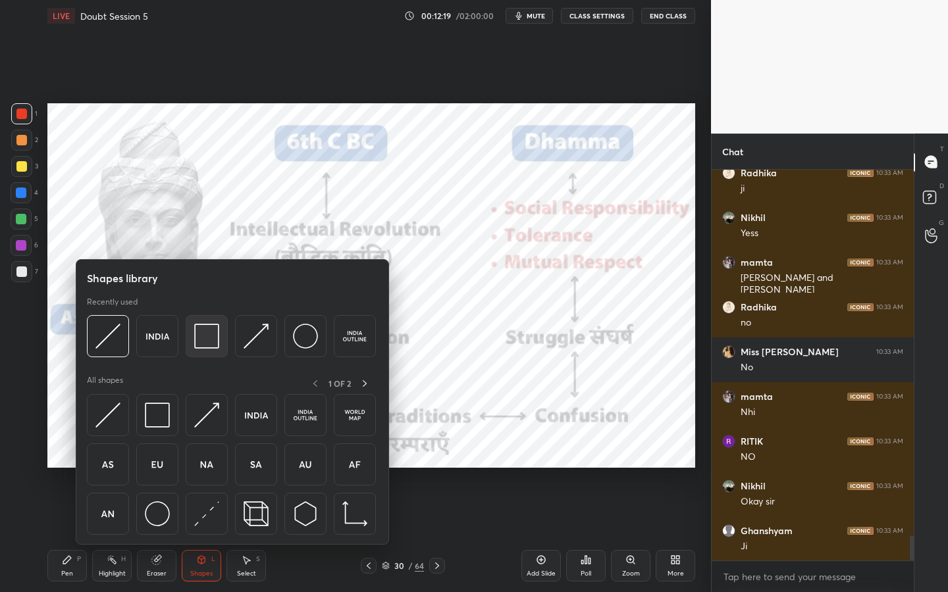
click at [207, 351] on div at bounding box center [207, 336] width 42 height 42
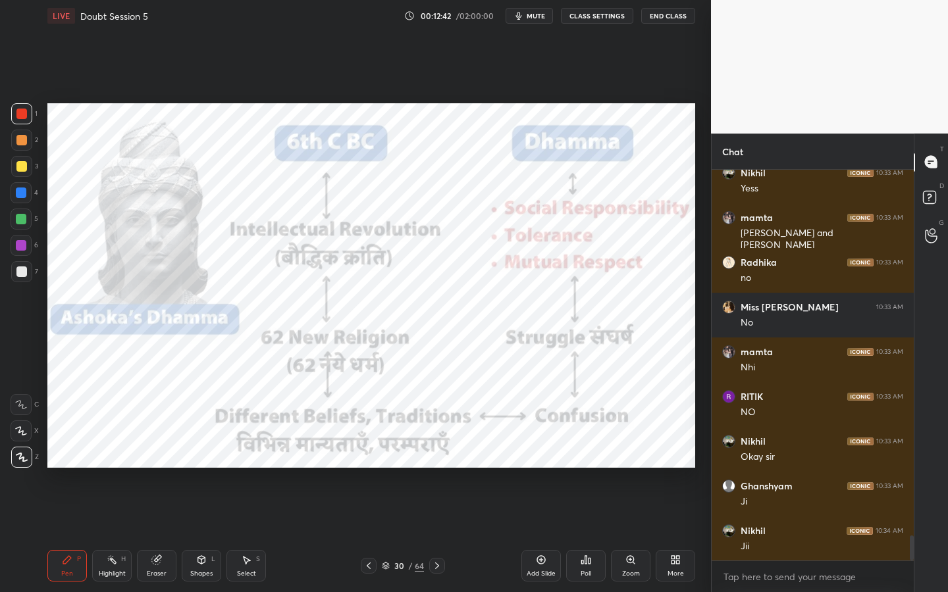
scroll to position [5780, 0]
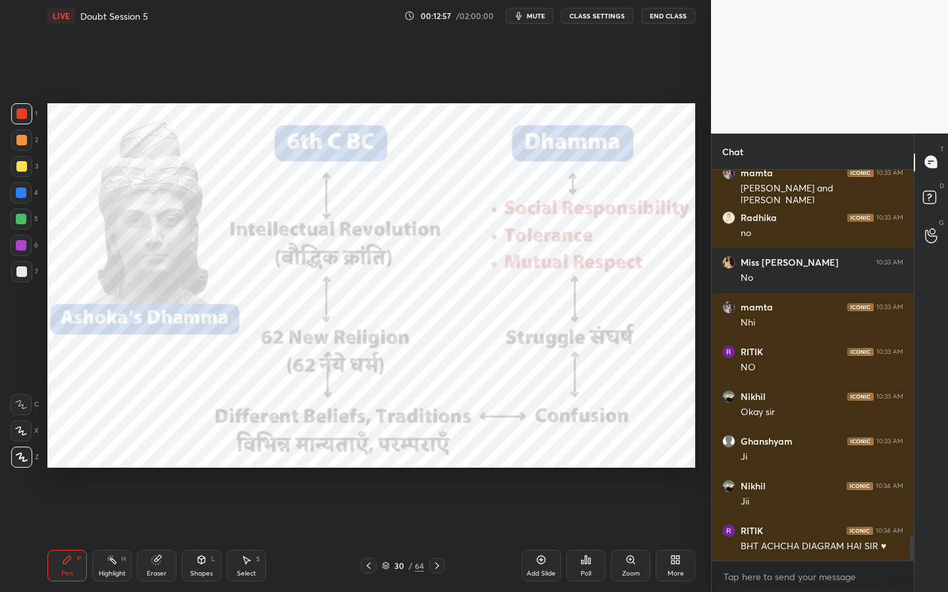
click at [546, 534] on icon at bounding box center [541, 560] width 11 height 11
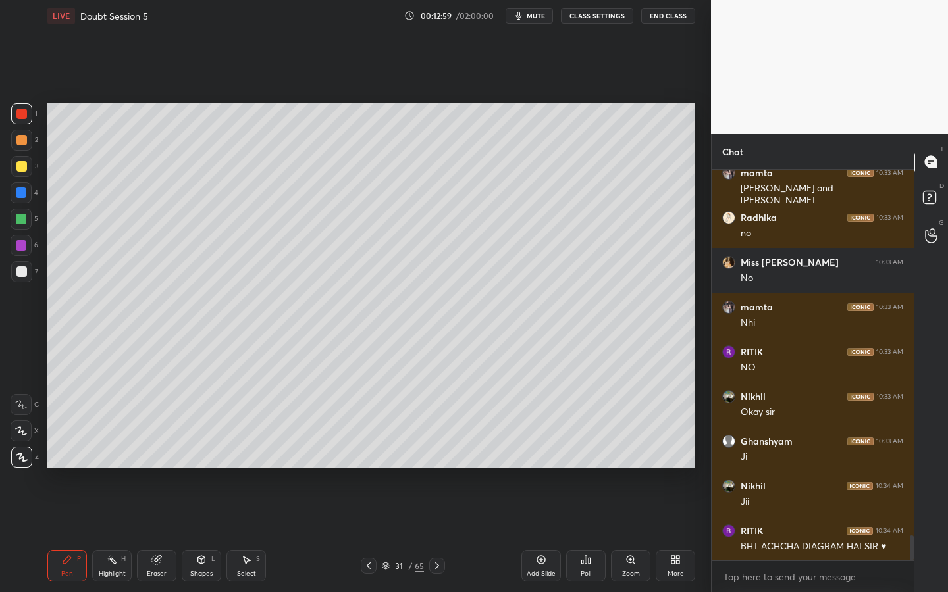
click at [18, 169] on div at bounding box center [21, 166] width 11 height 11
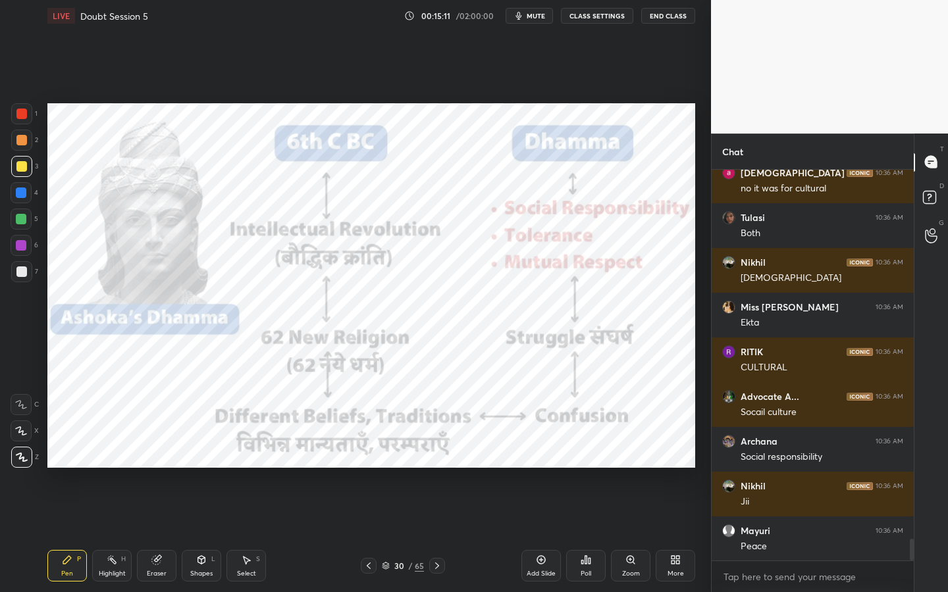
scroll to position [6809, 0]
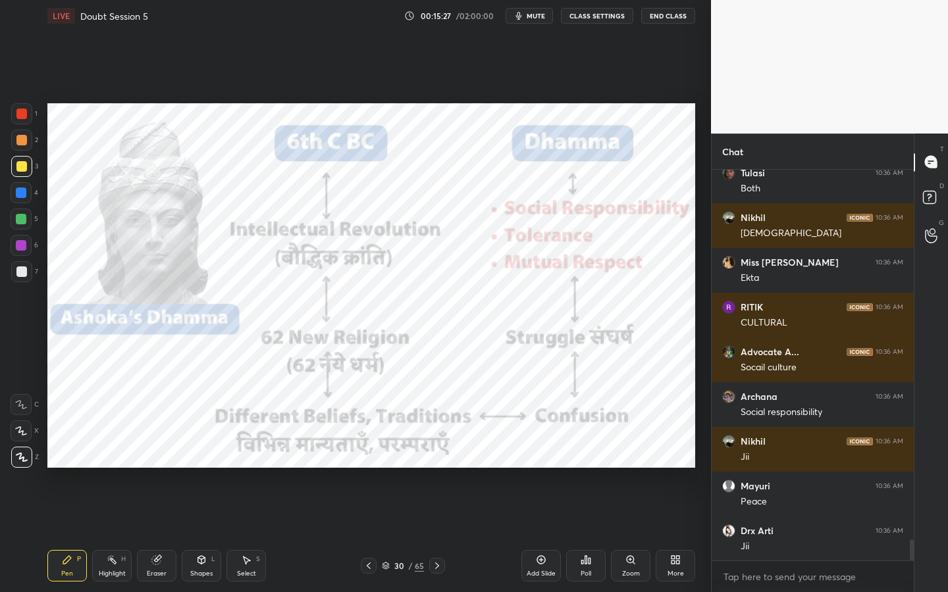
click at [540, 534] on div "Add Slide Poll Zoom More" at bounding box center [608, 566] width 174 height 74
click at [542, 534] on div "Add Slide" at bounding box center [541, 574] width 29 height 7
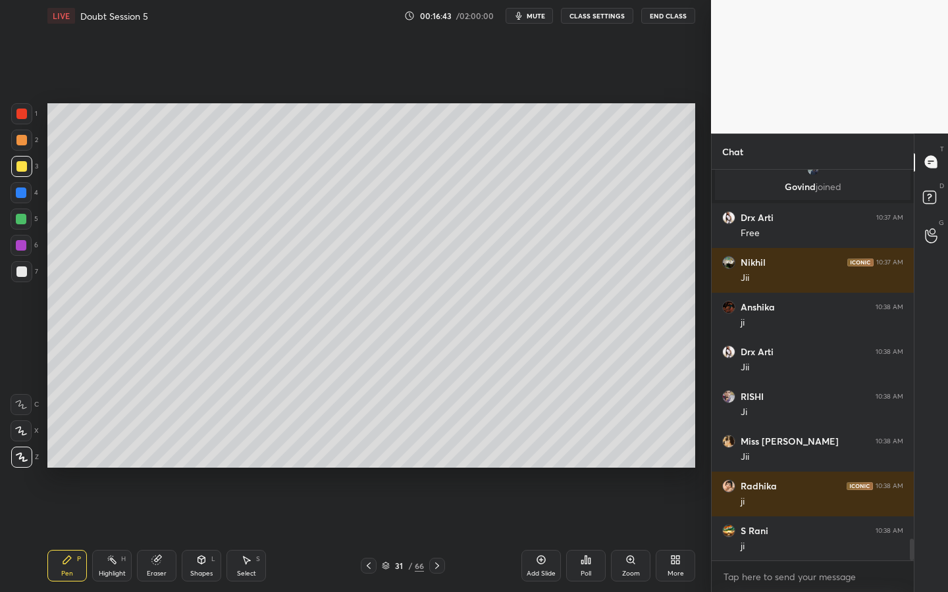
scroll to position [6735, 0]
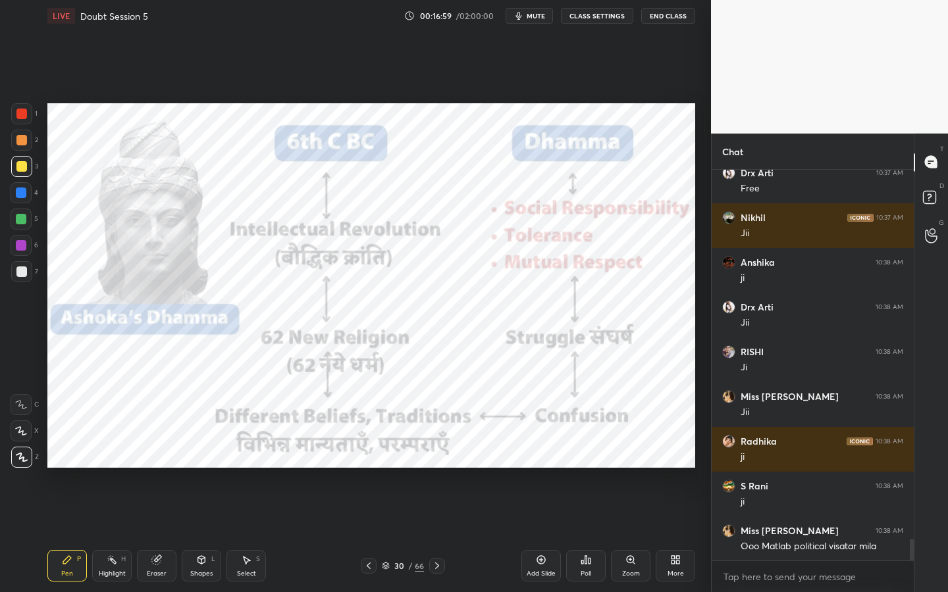
click at [16, 109] on div at bounding box center [21, 113] width 21 height 21
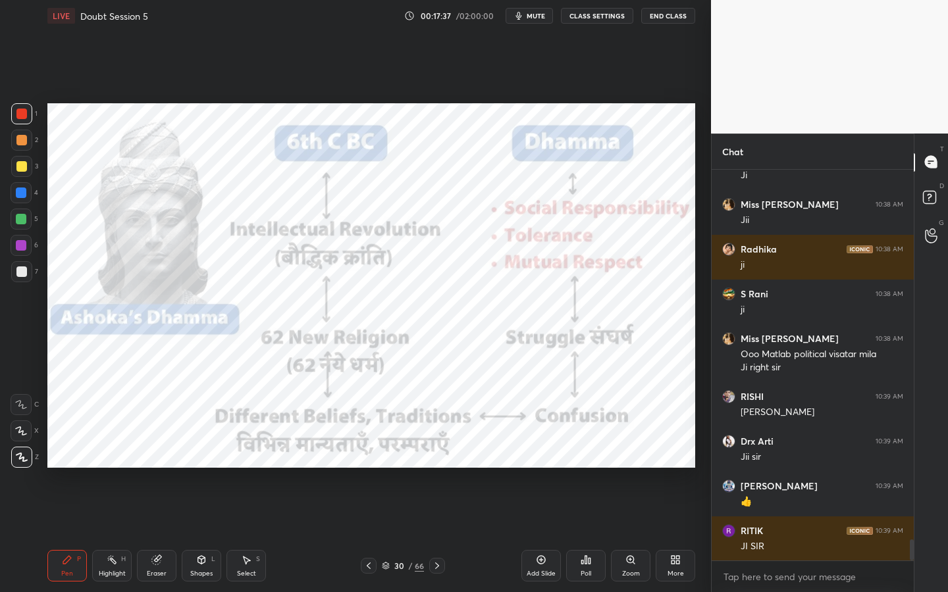
scroll to position [6972, 0]
click at [536, 22] on button "mute" at bounding box center [529, 16] width 47 height 16
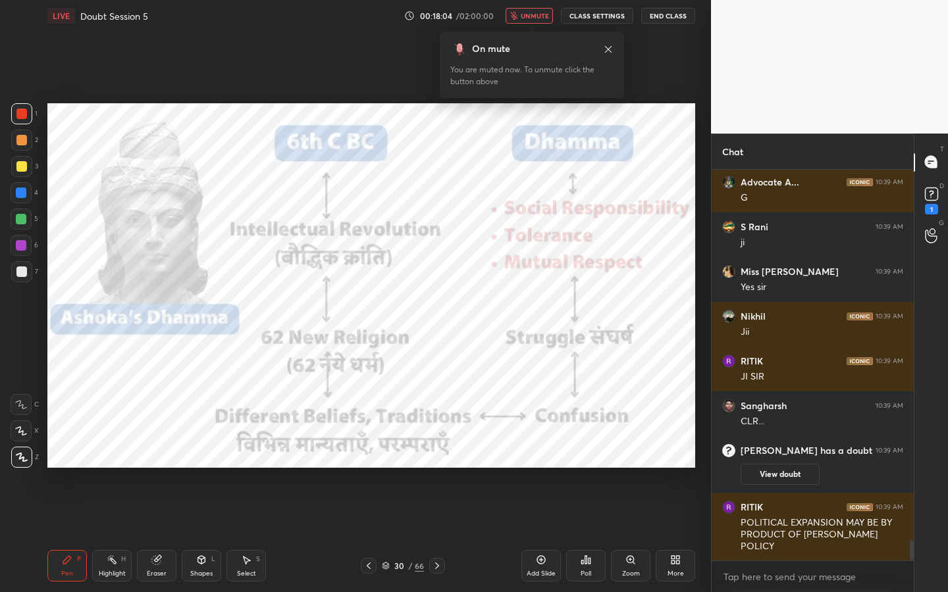
scroll to position [7081, 0]
click at [536, 22] on button "unmute" at bounding box center [529, 16] width 47 height 16
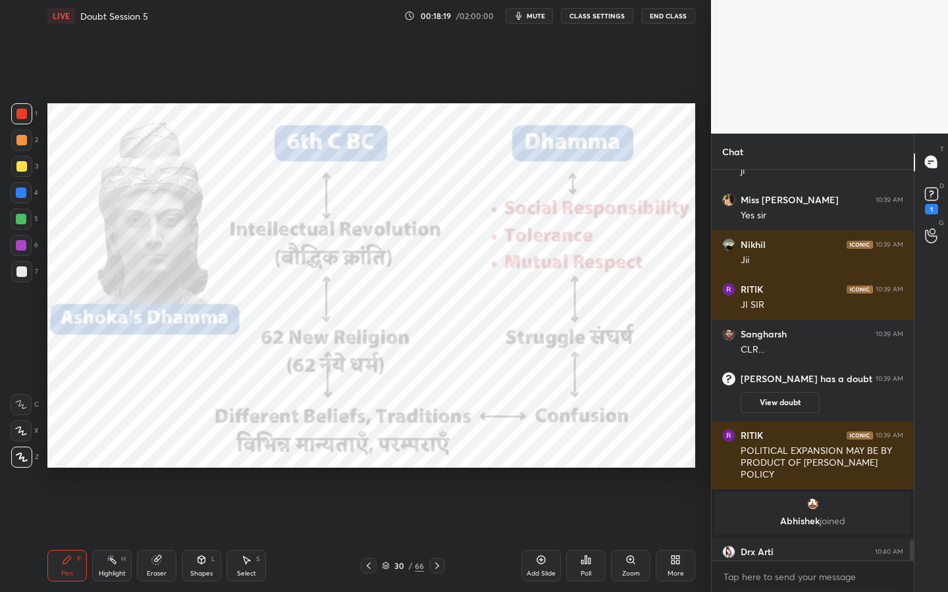
scroll to position [7150, 0]
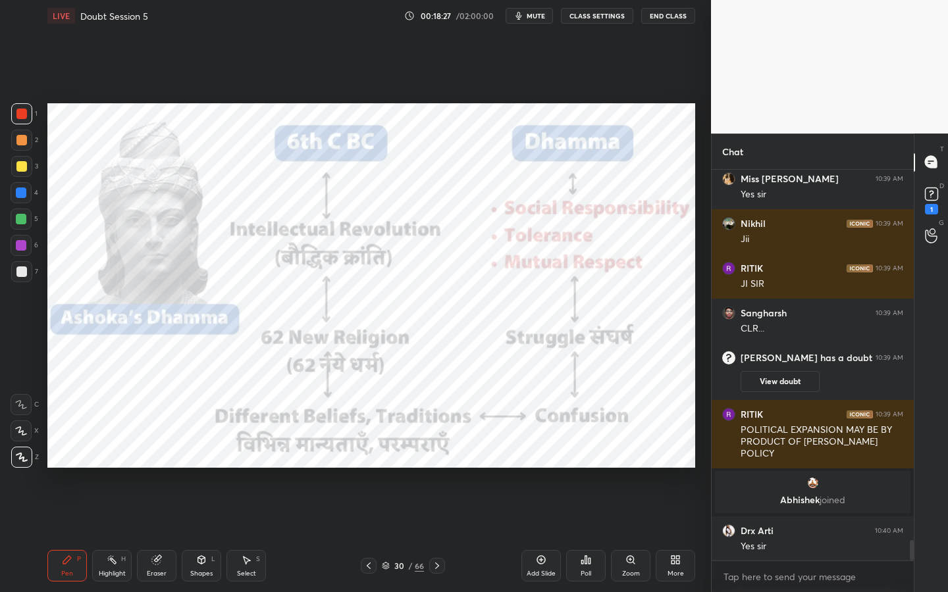
click at [151, 534] on div "Eraser" at bounding box center [157, 574] width 20 height 7
click at [25, 462] on div "Erase all" at bounding box center [21, 457] width 21 height 21
click at [541, 534] on div "Add Slide" at bounding box center [541, 574] width 29 height 7
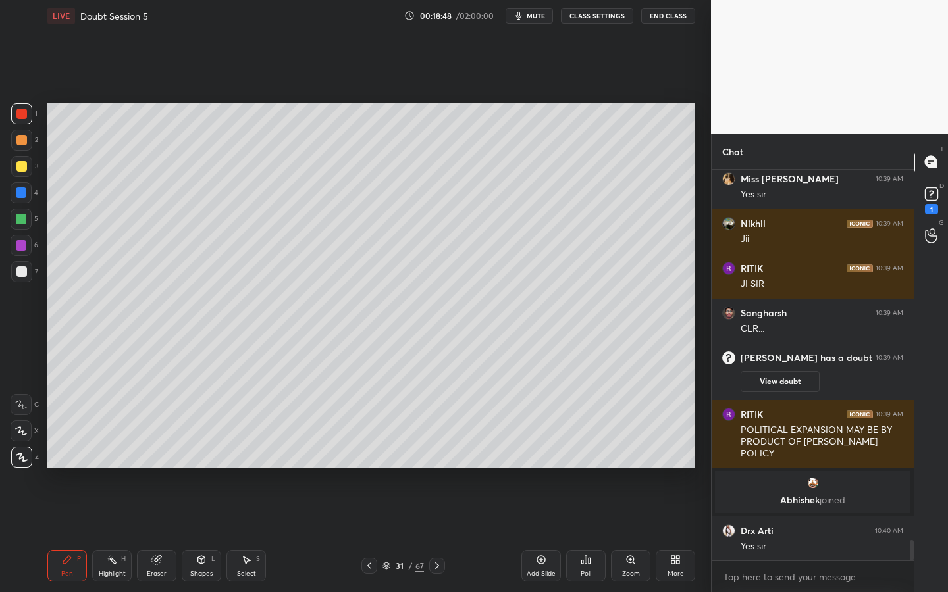
scroll to position [7194, 0]
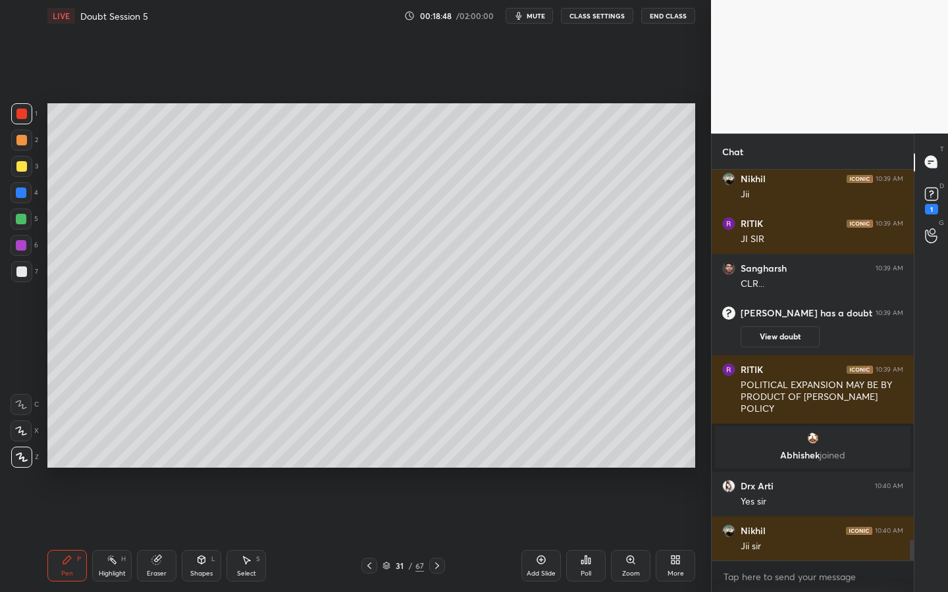
drag, startPoint x: 20, startPoint y: 159, endPoint x: 43, endPoint y: 197, distance: 44.0
click at [20, 159] on div at bounding box center [21, 166] width 21 height 21
drag, startPoint x: 161, startPoint y: 558, endPoint x: 157, endPoint y: 545, distance: 13.7
click at [161, 534] on icon at bounding box center [156, 560] width 11 height 11
click at [24, 461] on span "Erase all" at bounding box center [21, 457] width 20 height 9
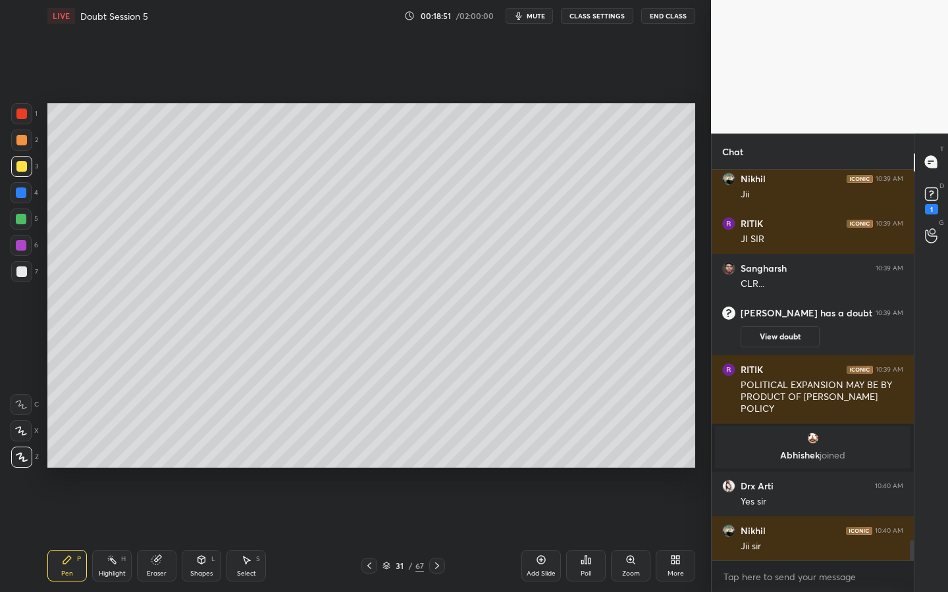
click at [14, 435] on div at bounding box center [21, 431] width 21 height 21
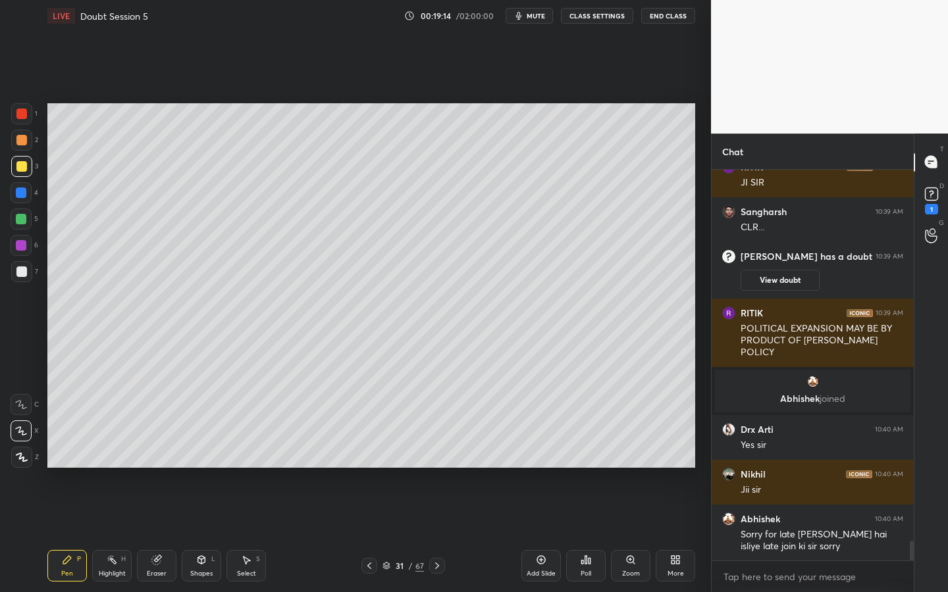
click at [216, 534] on div "Shapes L" at bounding box center [201, 566] width 39 height 32
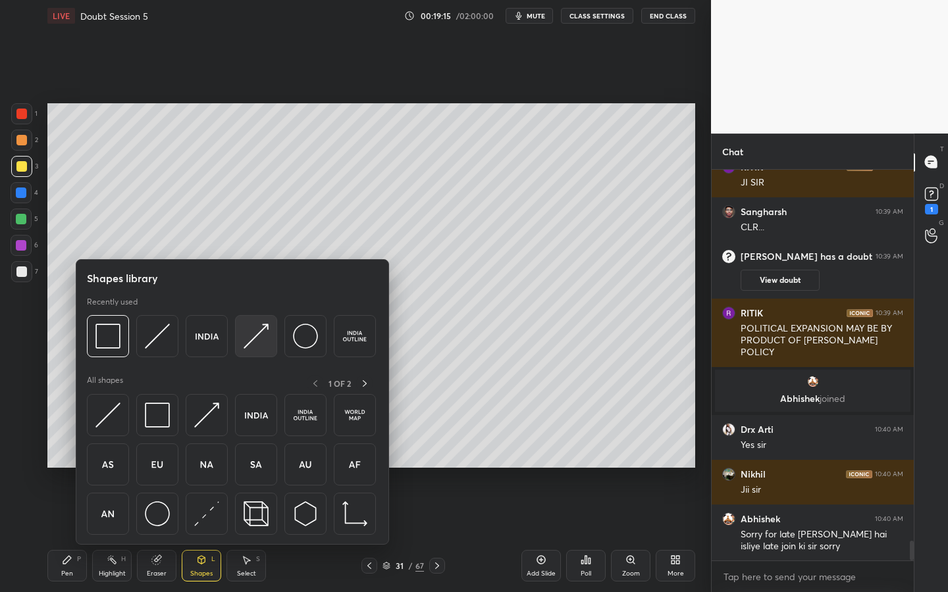
click at [242, 328] on div at bounding box center [256, 336] width 42 height 42
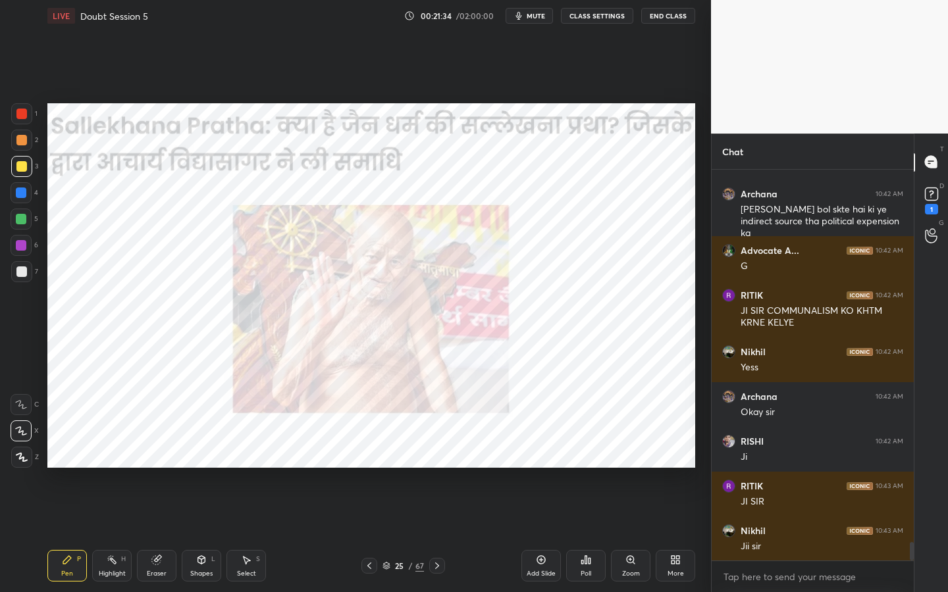
scroll to position [7991, 0]
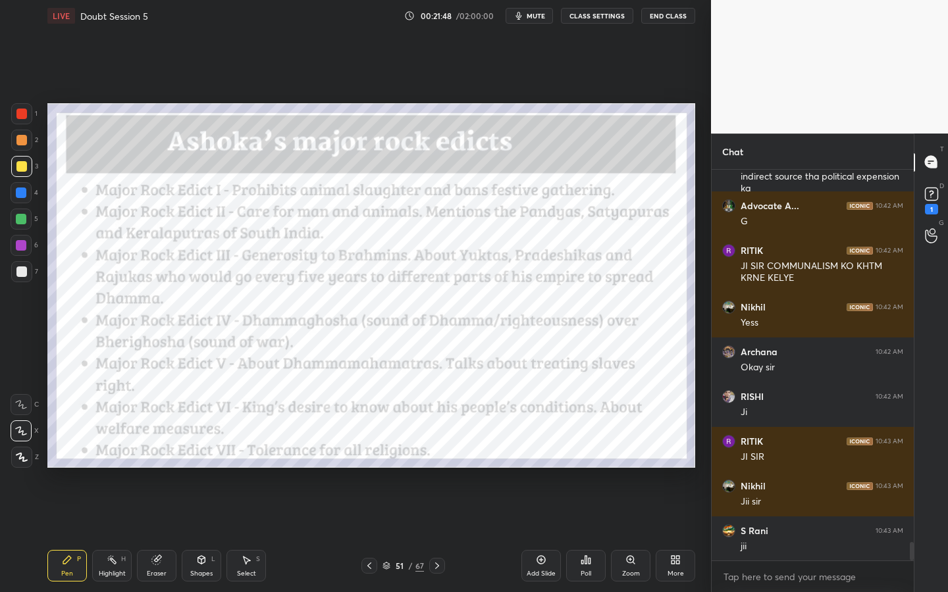
click at [18, 115] on div at bounding box center [21, 114] width 11 height 11
drag, startPoint x: 24, startPoint y: 454, endPoint x: 41, endPoint y: 415, distance: 42.4
click at [24, 454] on icon at bounding box center [22, 457] width 12 height 9
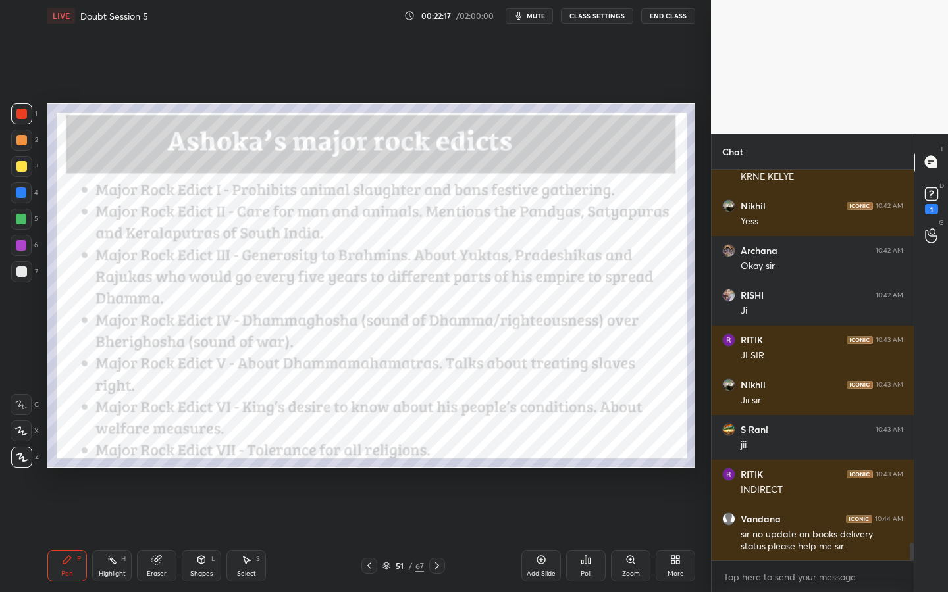
scroll to position [8137, 0]
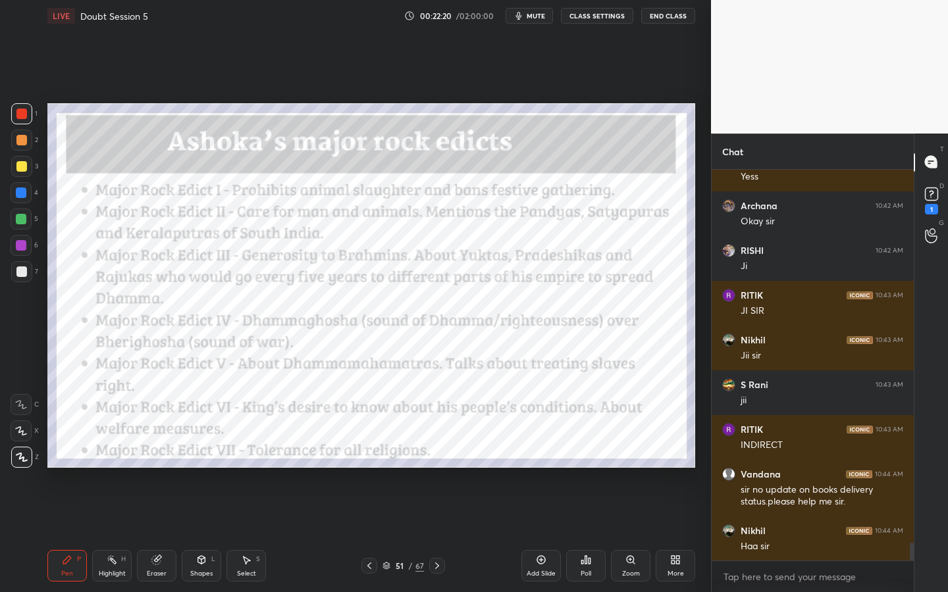
drag, startPoint x: 147, startPoint y: 569, endPoint x: 140, endPoint y: 546, distance: 24.1
click at [147, 534] on div "Eraser" at bounding box center [156, 566] width 39 height 32
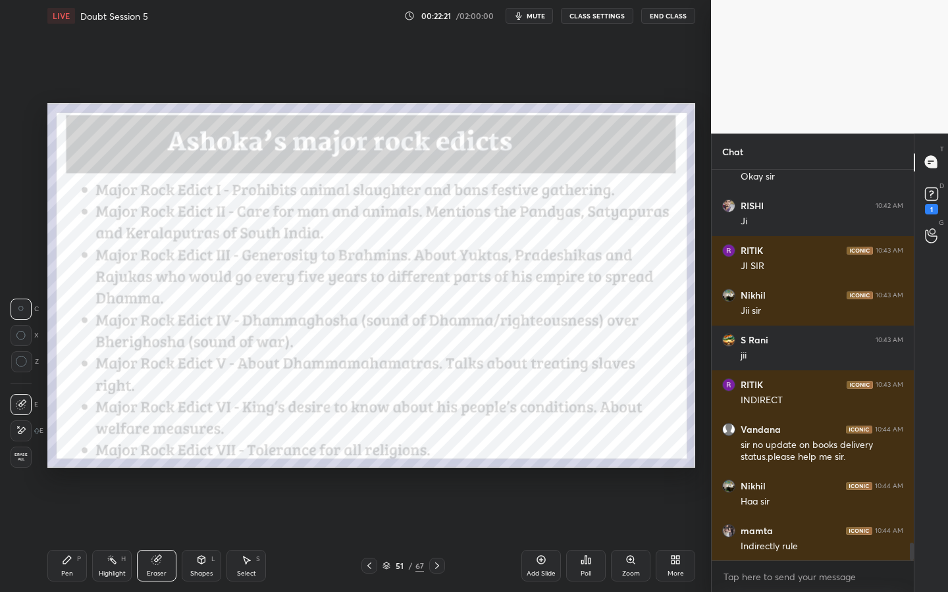
click at [20, 463] on div "Erase all" at bounding box center [21, 457] width 21 height 21
click at [550, 534] on div "Add Slide" at bounding box center [540, 566] width 39 height 32
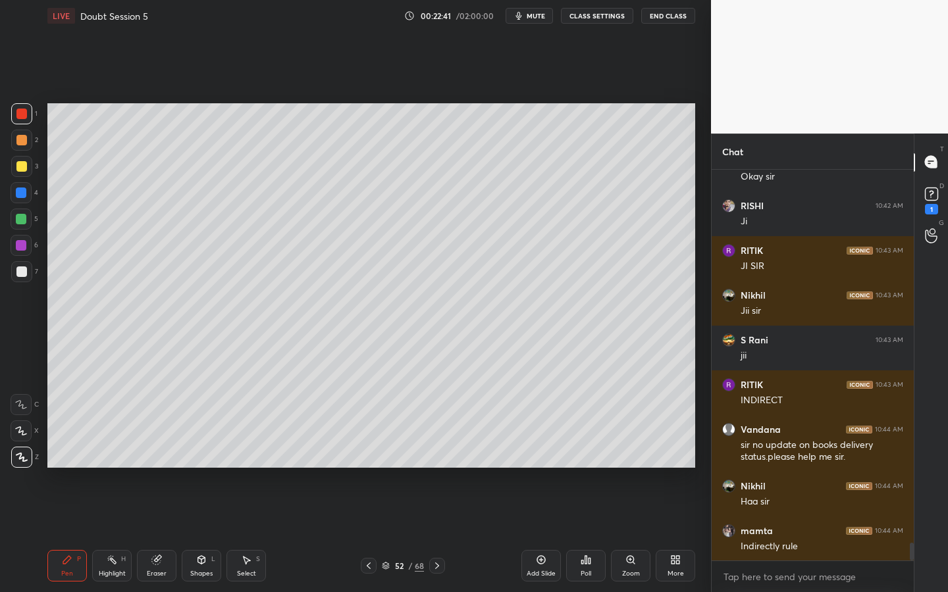
click at [28, 167] on div at bounding box center [21, 166] width 21 height 21
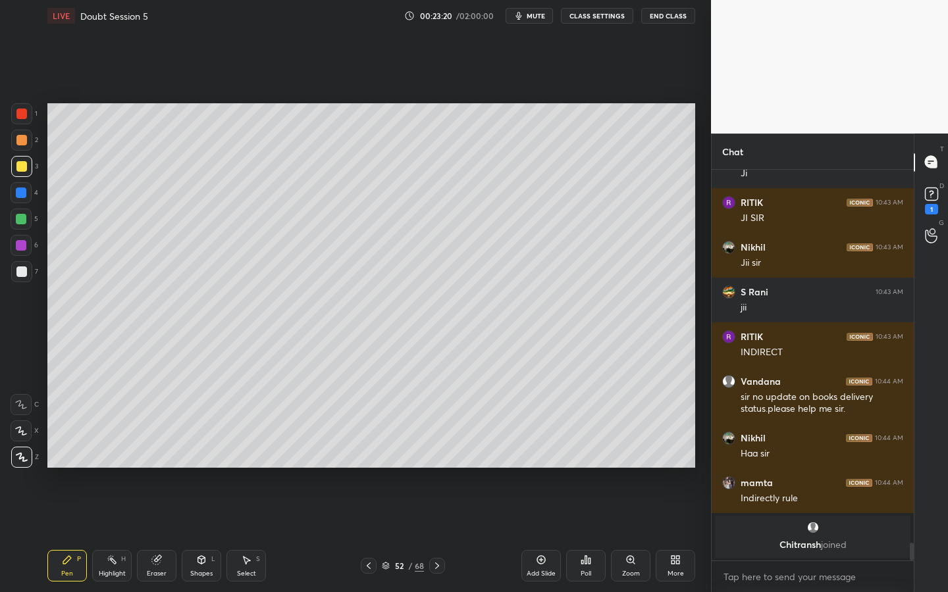
click at [208, 534] on div "Shapes" at bounding box center [201, 574] width 22 height 7
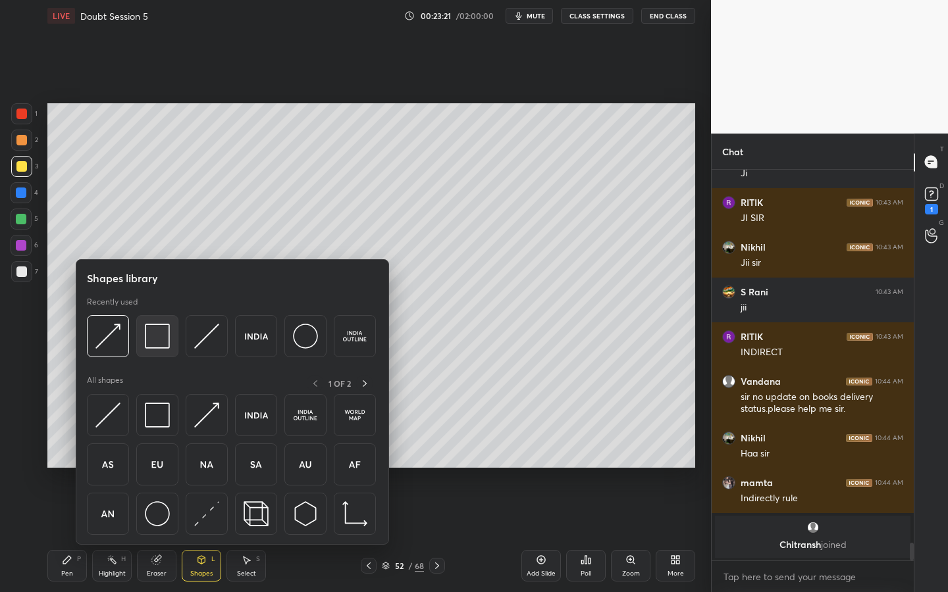
click at [157, 345] on img at bounding box center [157, 336] width 25 height 25
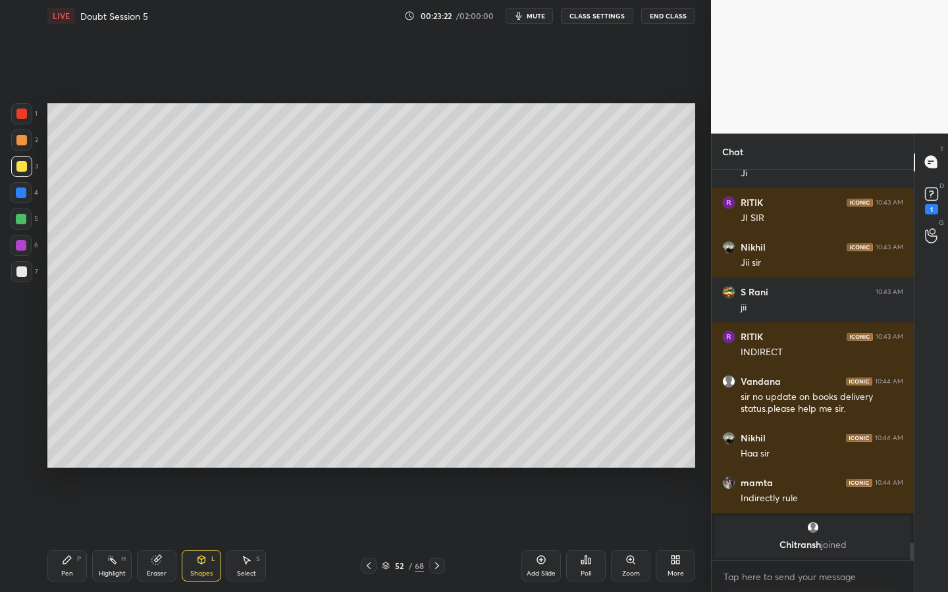
click at [18, 274] on div at bounding box center [21, 272] width 11 height 11
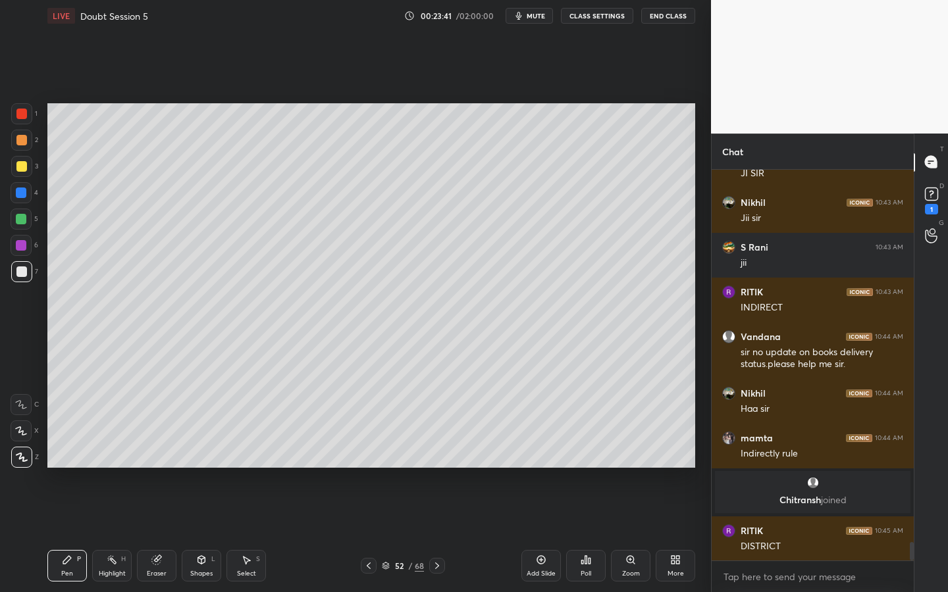
scroll to position [7938, 0]
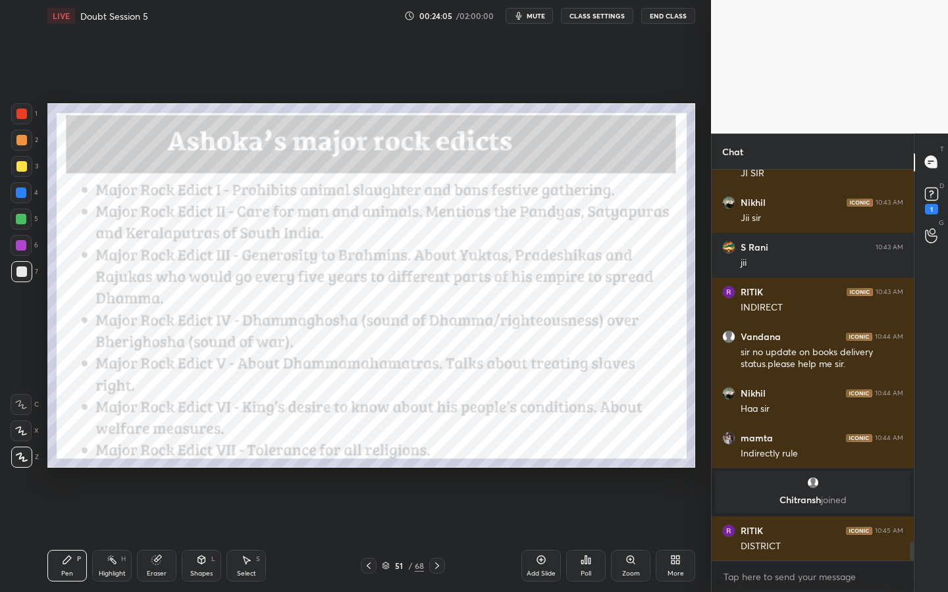
click at [157, 534] on icon at bounding box center [156, 560] width 9 height 9
click at [24, 469] on div "1 2 3 4 5 6 7 C X Z C X Z E E Erase all H H LIVE Doubt Session 5 00:24:06 / 02:…" at bounding box center [350, 296] width 700 height 592
click at [16, 460] on span "Erase all" at bounding box center [21, 457] width 20 height 9
click at [23, 124] on div at bounding box center [21, 113] width 21 height 21
click at [542, 534] on div "Add Slide" at bounding box center [540, 566] width 39 height 32
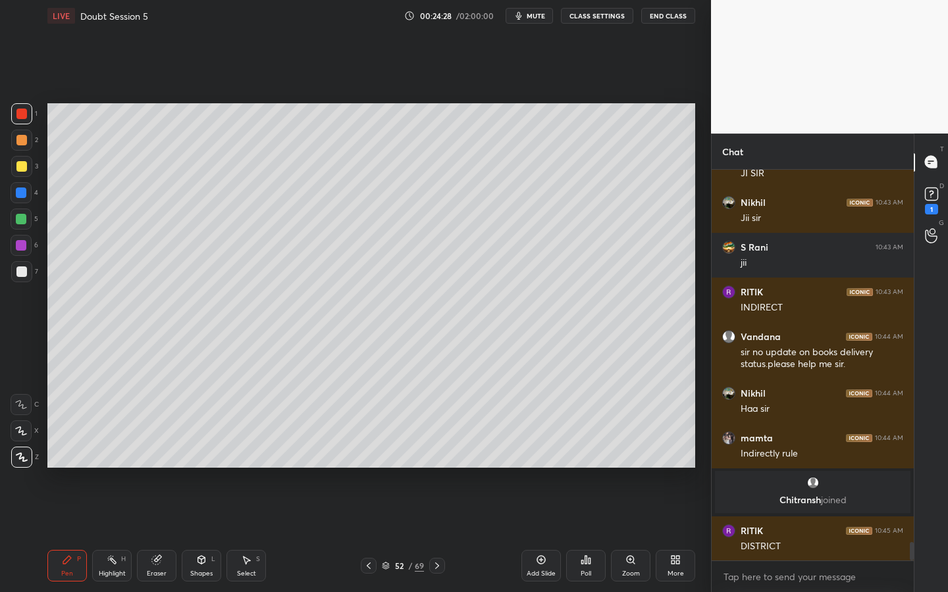
click at [22, 169] on div at bounding box center [21, 166] width 11 height 11
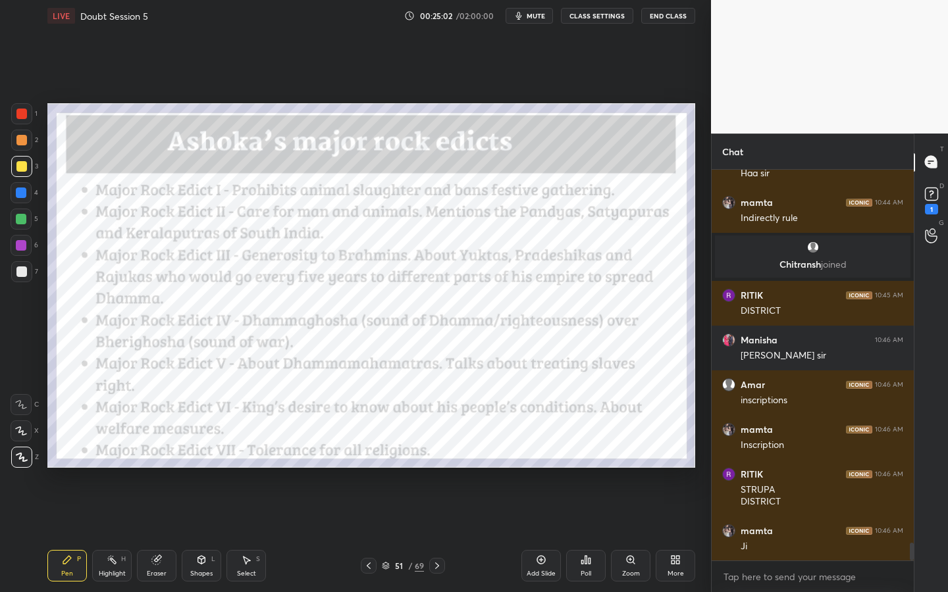
scroll to position [8219, 0]
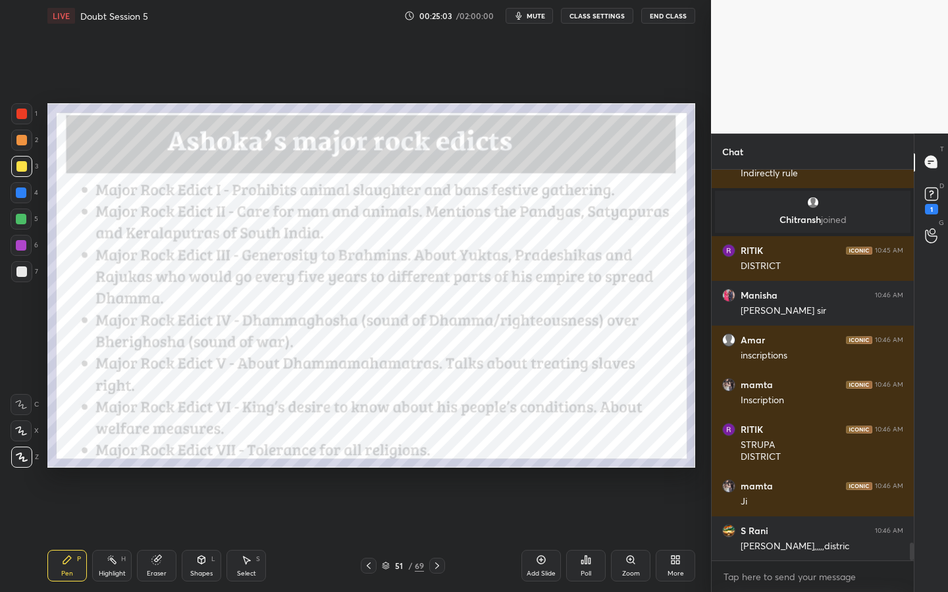
click at [23, 108] on div at bounding box center [21, 113] width 21 height 21
click at [157, 534] on icon at bounding box center [156, 560] width 9 height 9
click at [18, 448] on div "Erase all" at bounding box center [23, 457] width 24 height 21
click at [536, 16] on span "mute" at bounding box center [536, 15] width 18 height 9
click at [537, 16] on span "unmute" at bounding box center [535, 15] width 28 height 9
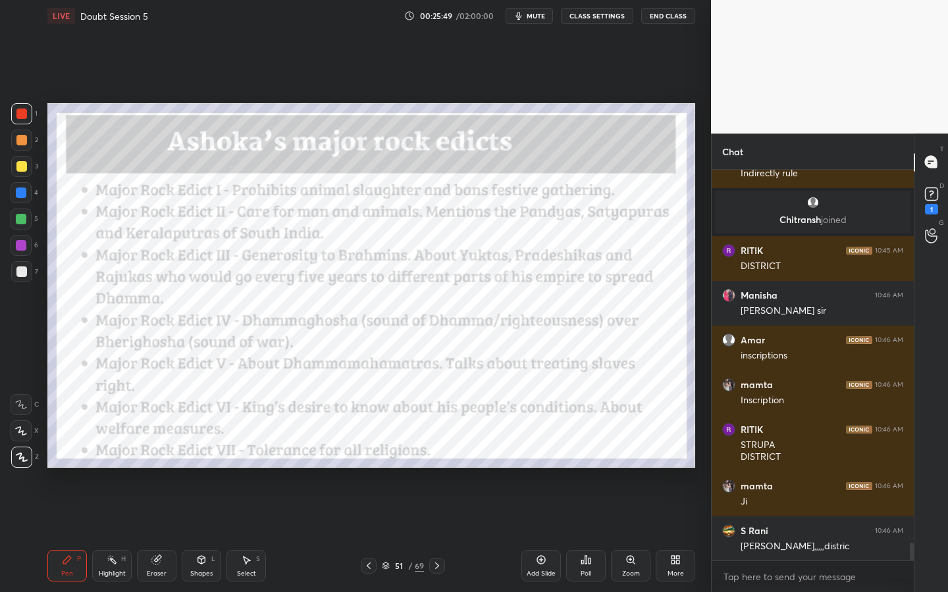
click at [550, 534] on div "Add Slide" at bounding box center [541, 574] width 29 height 7
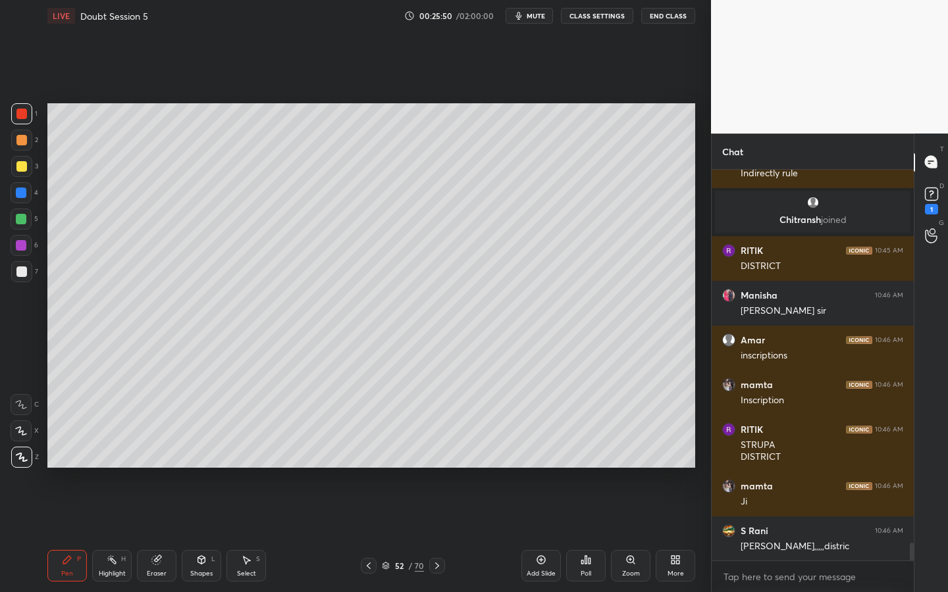
click at [17, 157] on div at bounding box center [21, 166] width 21 height 21
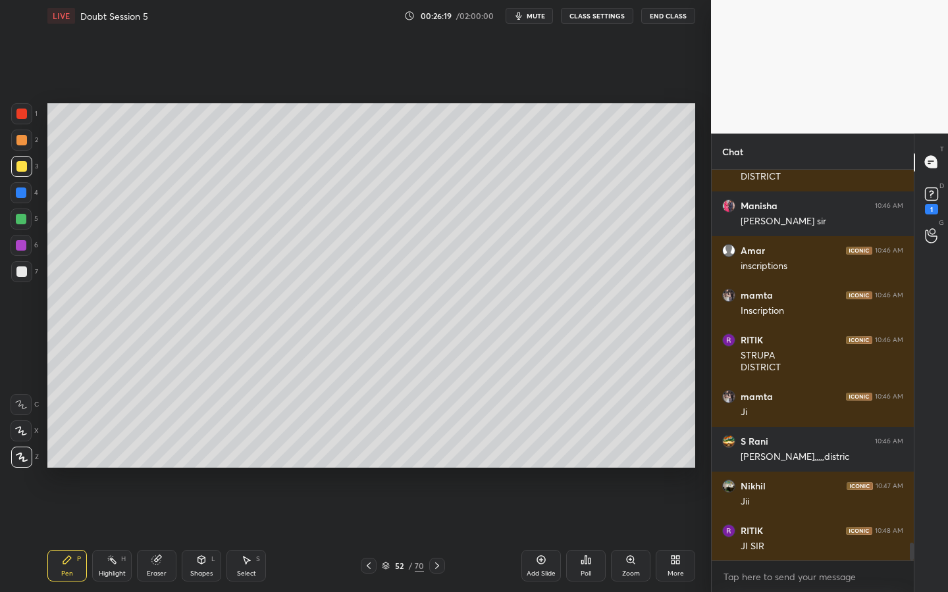
scroll to position [8353, 0]
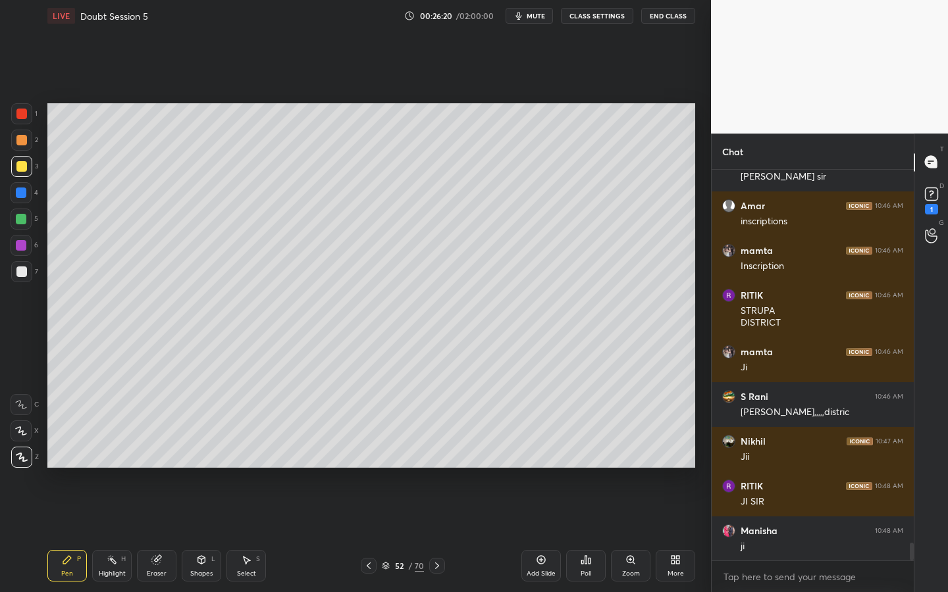
click at [140, 534] on div "Eraser" at bounding box center [156, 566] width 39 height 32
click at [29, 463] on div "Erase all" at bounding box center [21, 457] width 21 height 21
click at [412, 534] on div "52 / 70" at bounding box center [403, 566] width 42 height 12
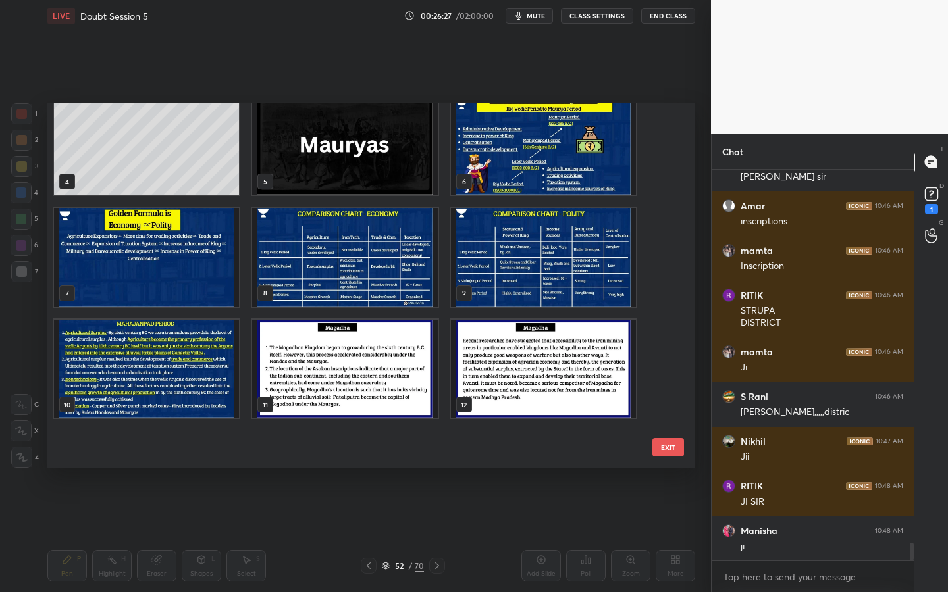
scroll to position [0, 0]
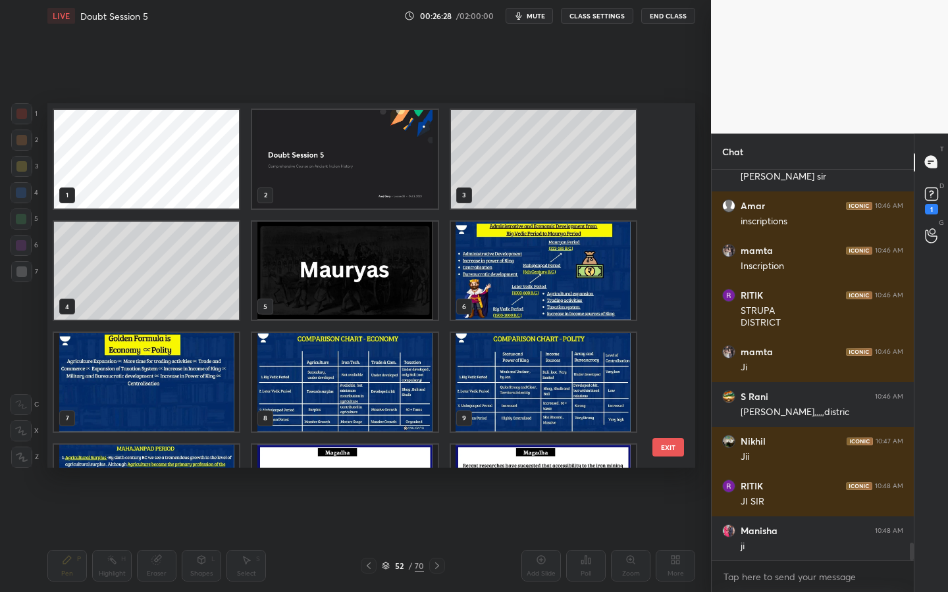
click at [555, 291] on img "grid" at bounding box center [543, 271] width 185 height 99
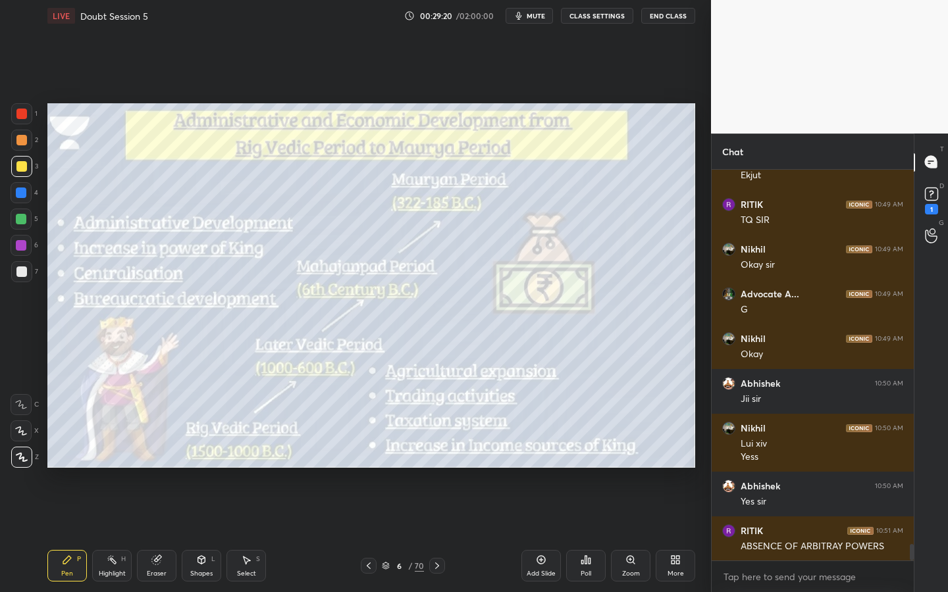
scroll to position [8993, 0]
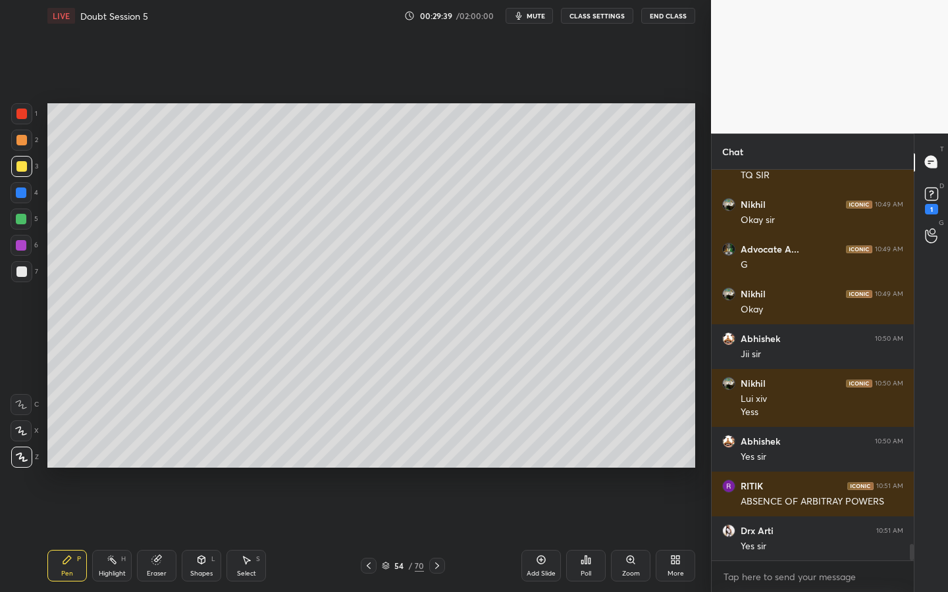
drag, startPoint x: 209, startPoint y: 556, endPoint x: 211, endPoint y: 547, distance: 8.7
click at [209, 534] on div "Shapes L" at bounding box center [201, 566] width 39 height 32
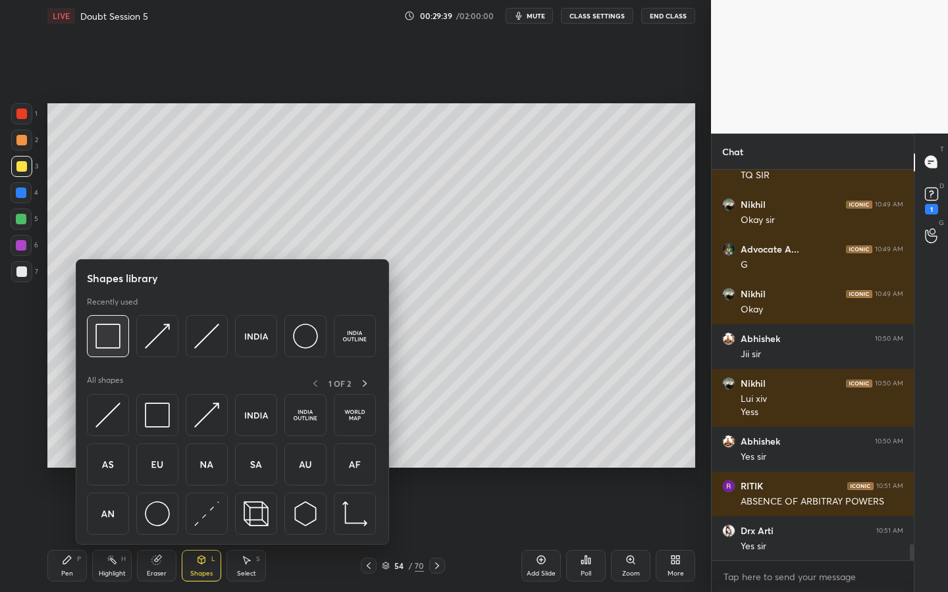
click at [111, 329] on img at bounding box center [107, 336] width 25 height 25
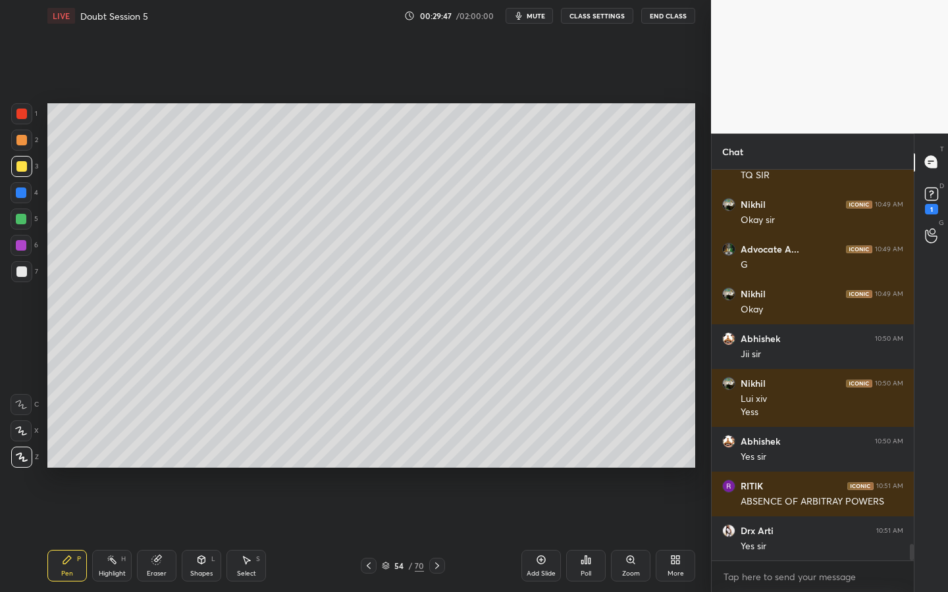
click at [24, 274] on div at bounding box center [21, 272] width 11 height 11
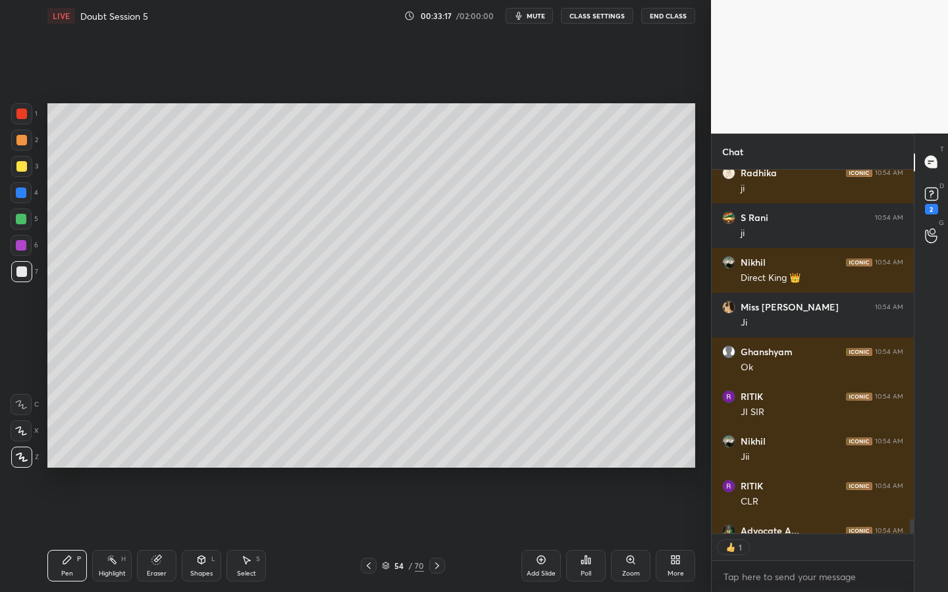
scroll to position [5, 5]
click at [540, 534] on div "Add Slide" at bounding box center [541, 574] width 29 height 7
click at [26, 171] on div at bounding box center [21, 166] width 21 height 21
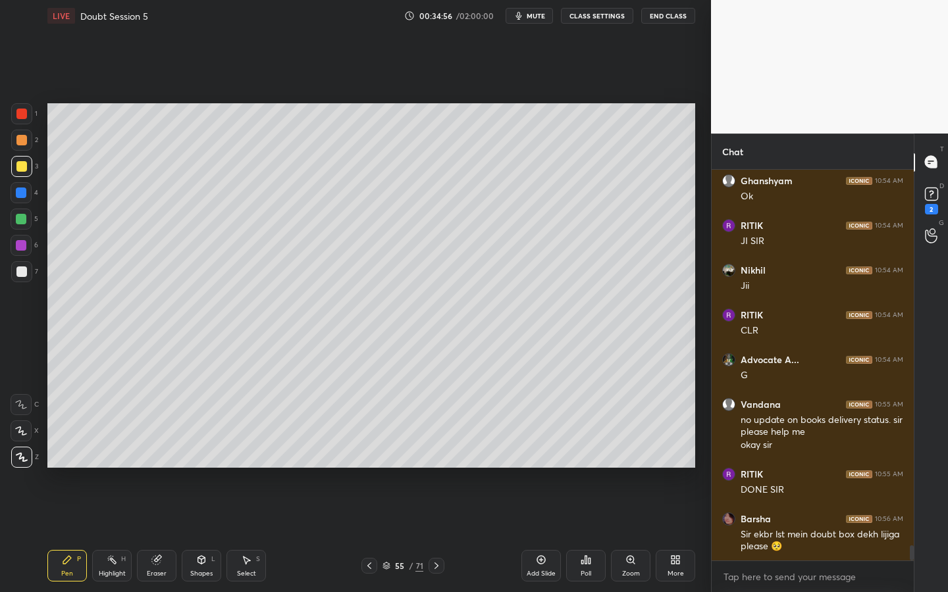
scroll to position [9568, 0]
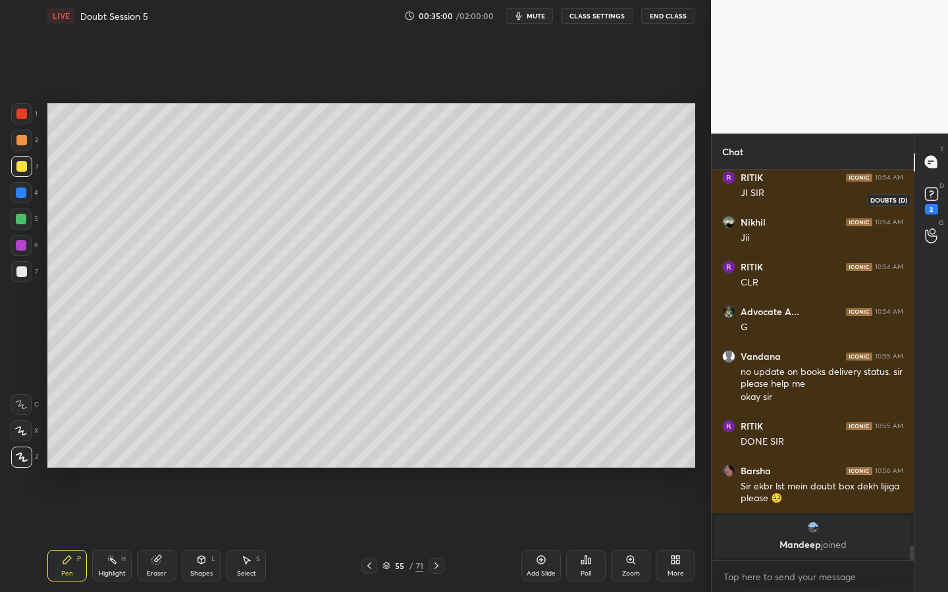
click at [925, 202] on icon at bounding box center [932, 194] width 20 height 20
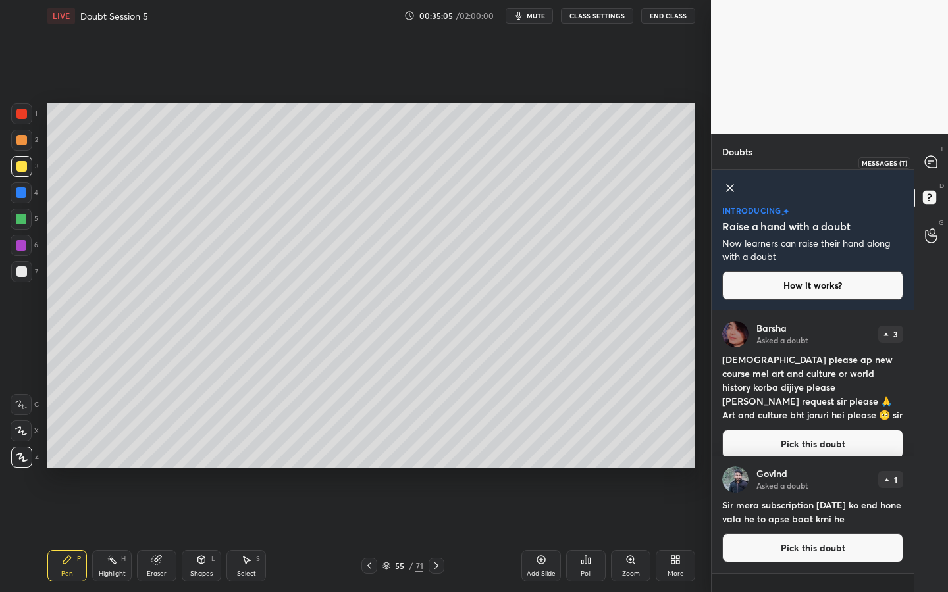
click at [927, 161] on icon at bounding box center [931, 162] width 12 height 12
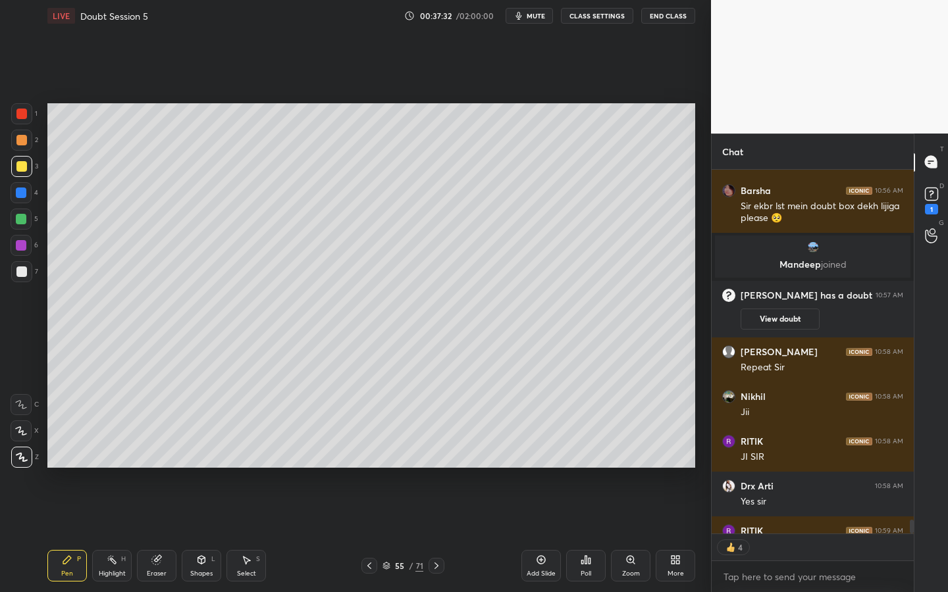
scroll to position [9827, 0]
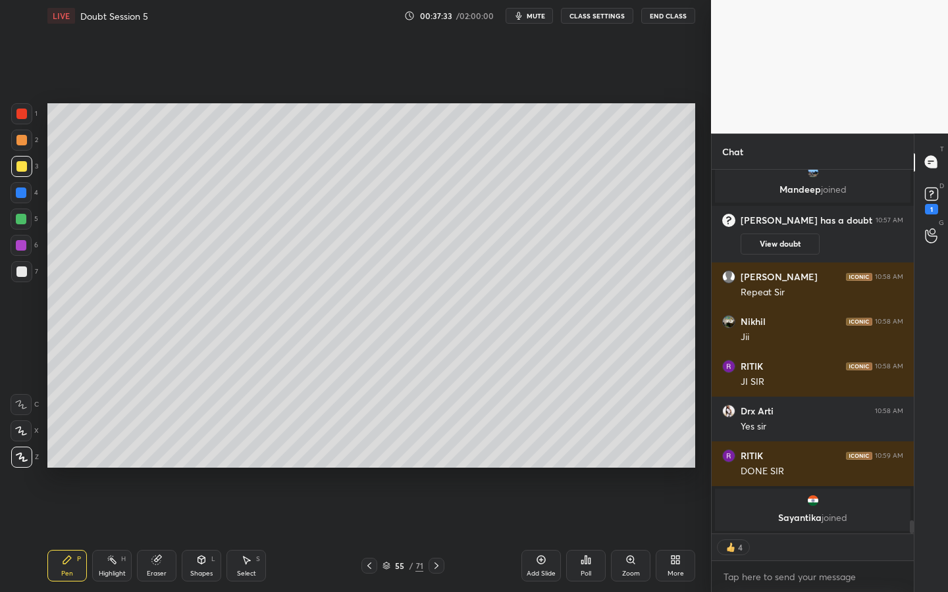
drag, startPoint x: 544, startPoint y: 571, endPoint x: 536, endPoint y: 567, distance: 9.1
click at [543, 534] on div "Add Slide" at bounding box center [541, 574] width 29 height 7
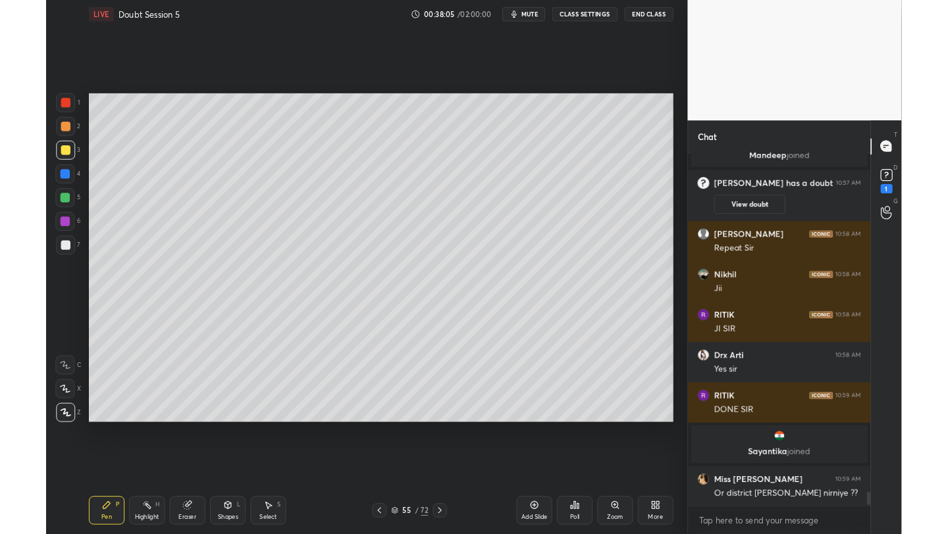
scroll to position [9819, 0]
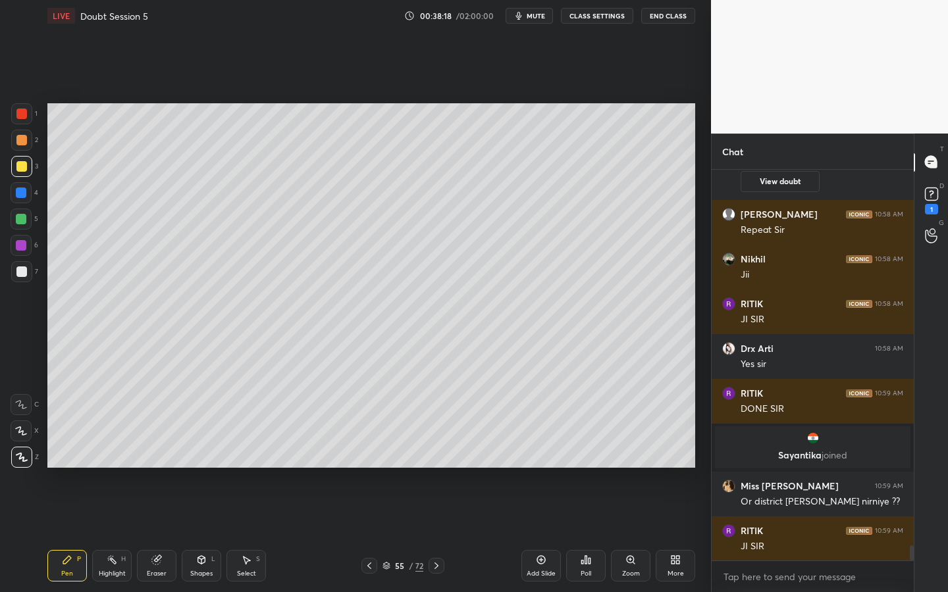
click at [20, 276] on div at bounding box center [21, 272] width 11 height 11
click at [23, 166] on div at bounding box center [21, 166] width 11 height 11
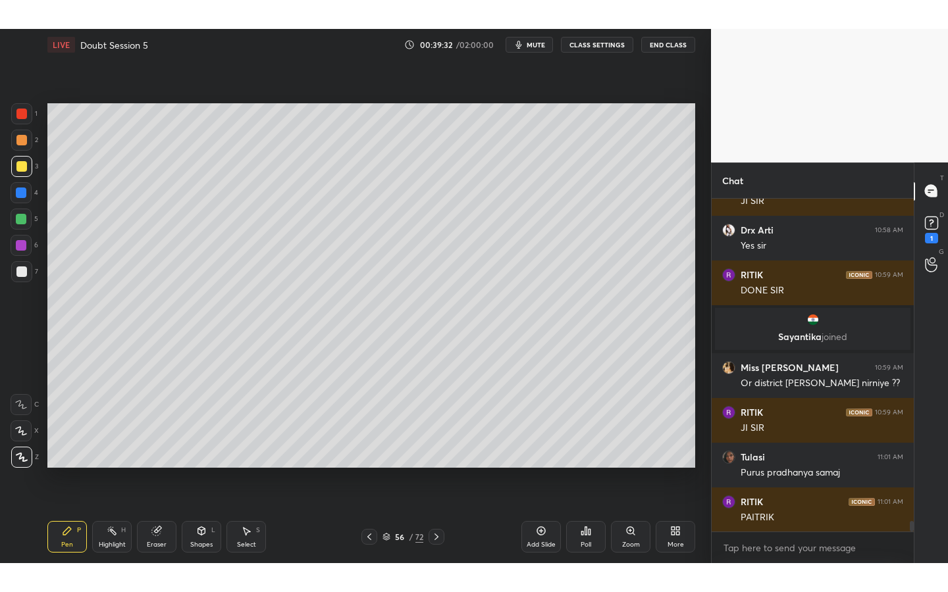
scroll to position [10011, 0]
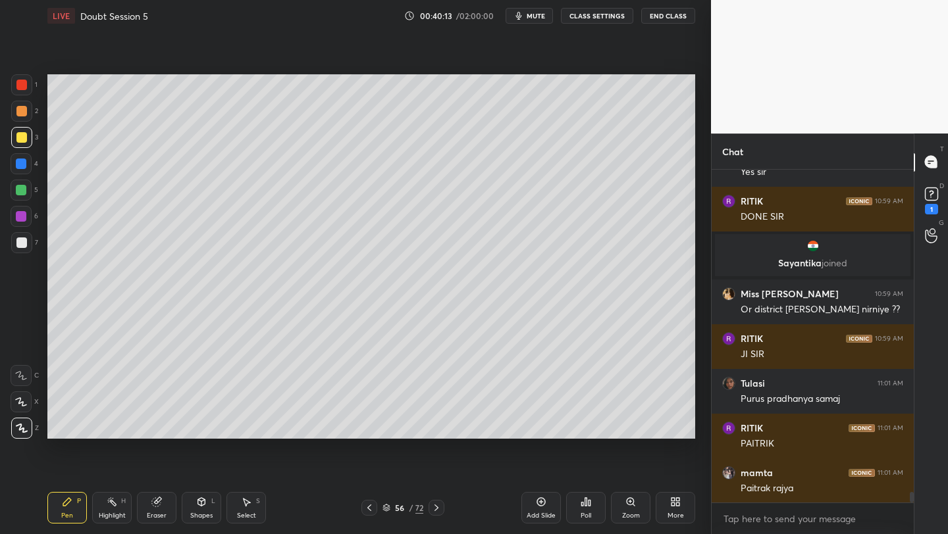
click at [679, 513] on div "More" at bounding box center [675, 516] width 16 height 7
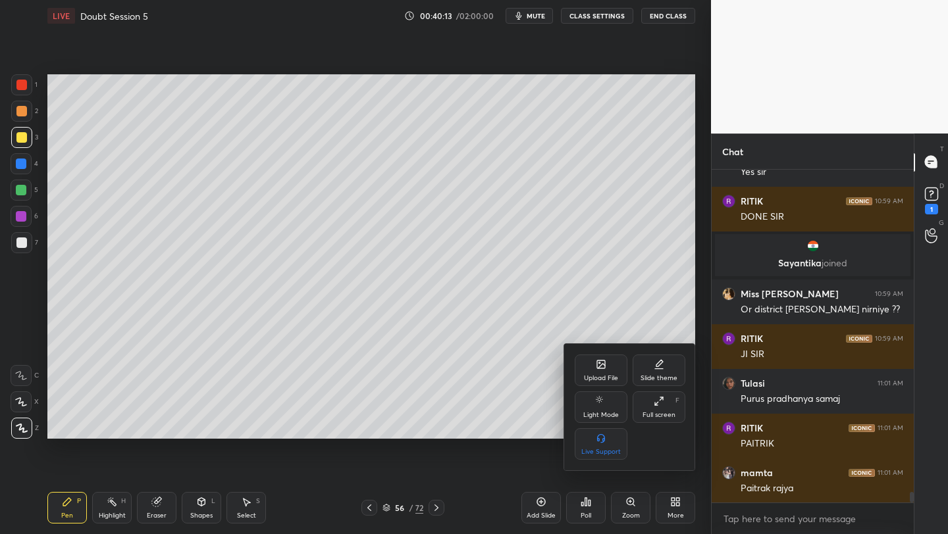
click at [666, 419] on div "Full screen" at bounding box center [658, 415] width 33 height 7
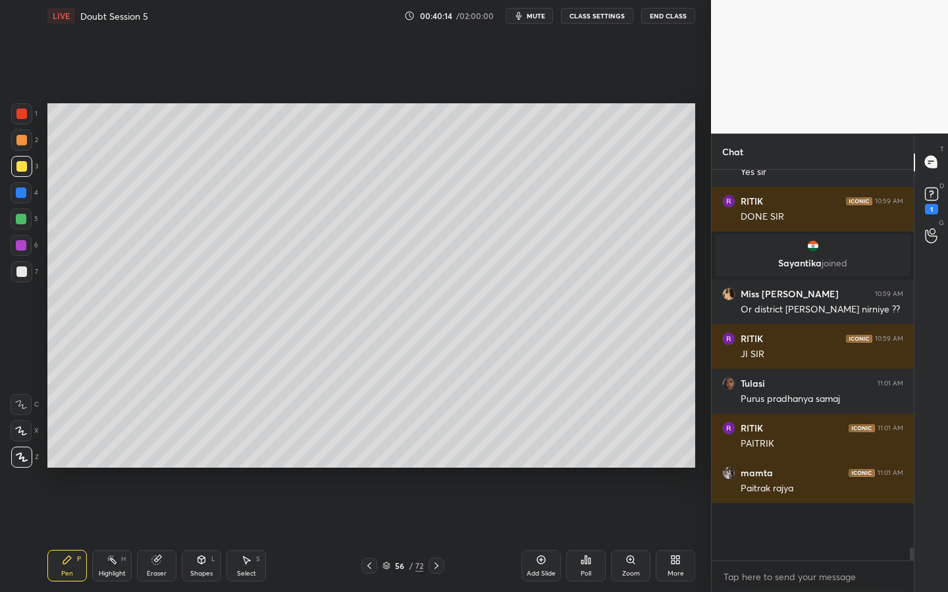
scroll to position [9953, 0]
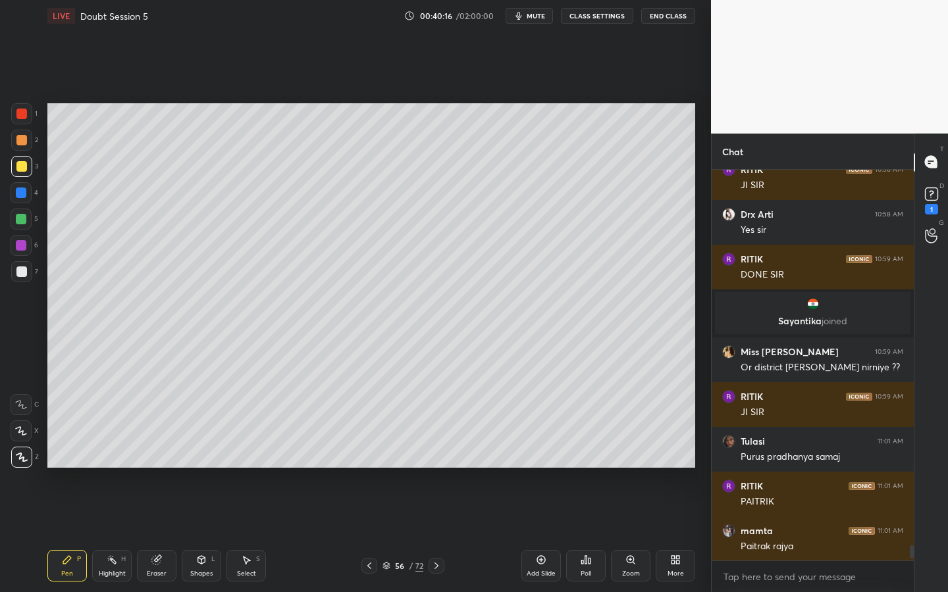
click at [14, 274] on div at bounding box center [21, 271] width 21 height 21
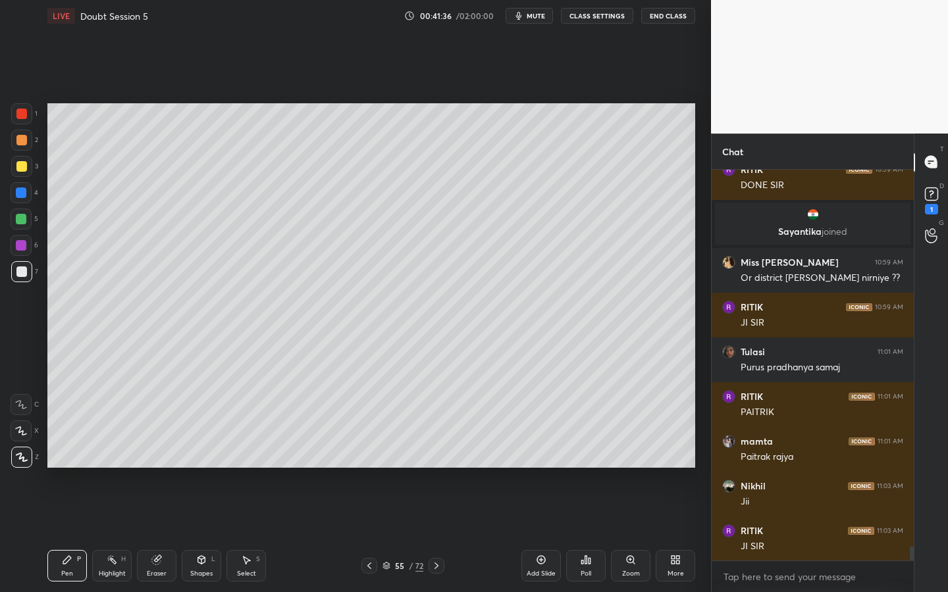
scroll to position [10087, 0]
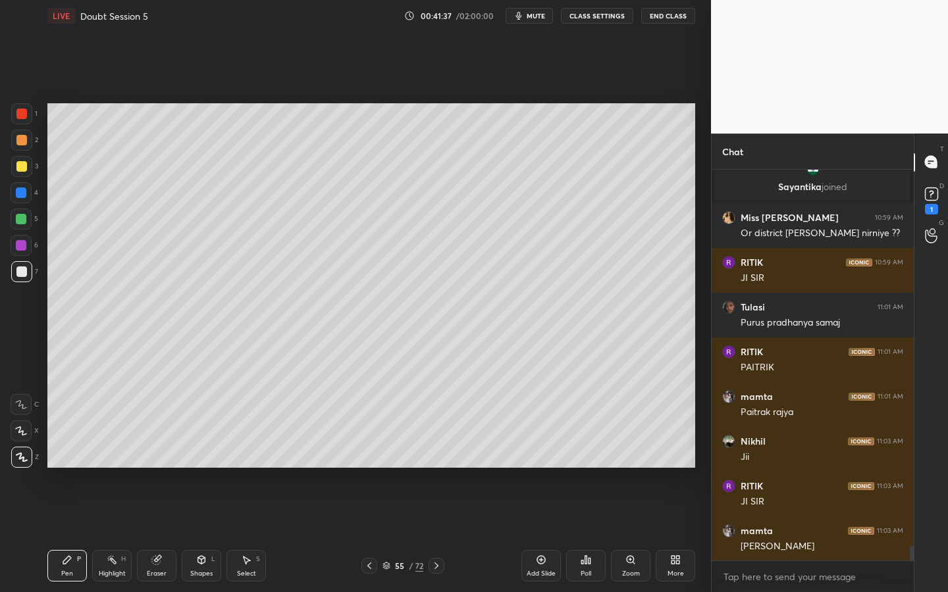
click at [199, 534] on icon at bounding box center [201, 559] width 7 height 2
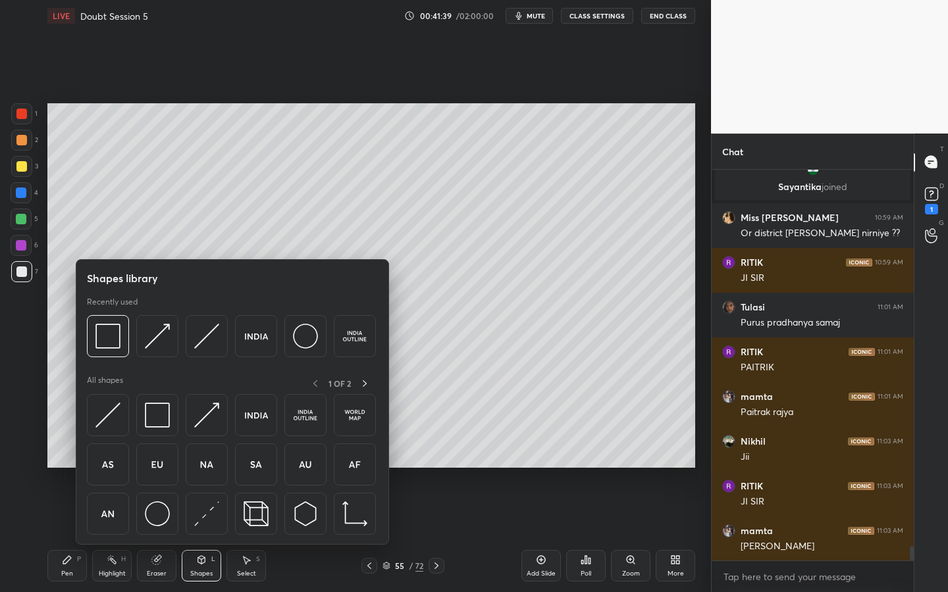
click at [24, 221] on div at bounding box center [21, 219] width 11 height 11
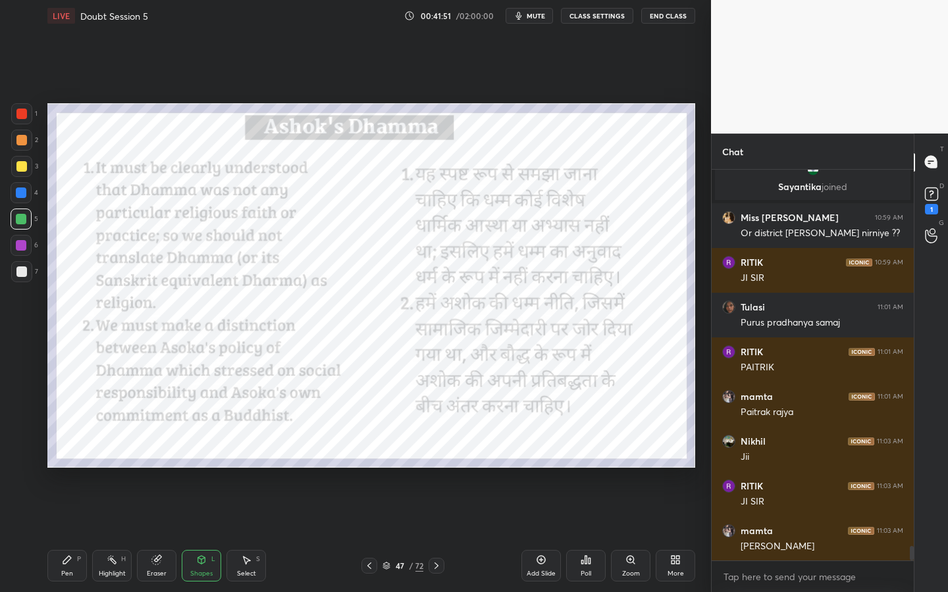
scroll to position [10135, 0]
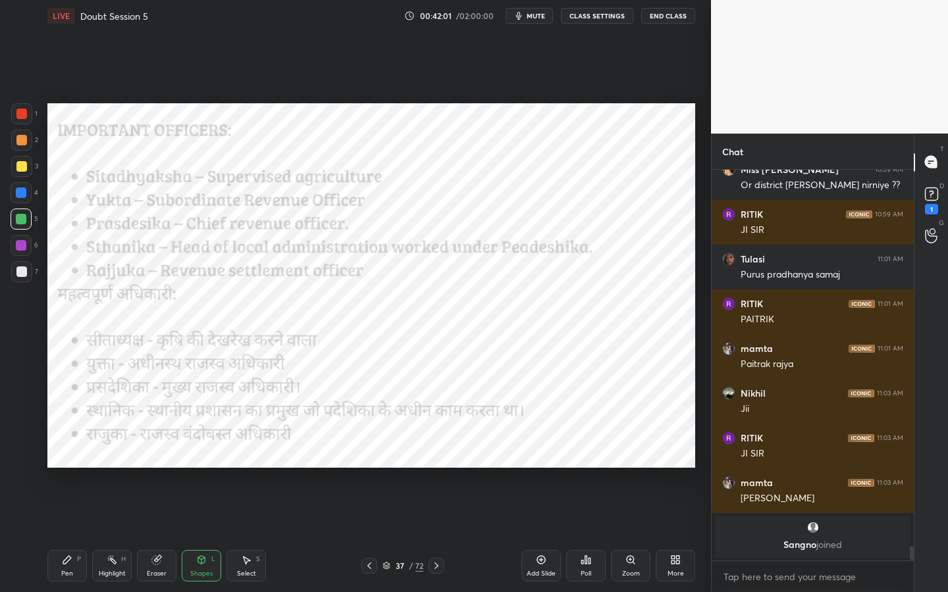
click at [32, 123] on div "1" at bounding box center [24, 113] width 26 height 21
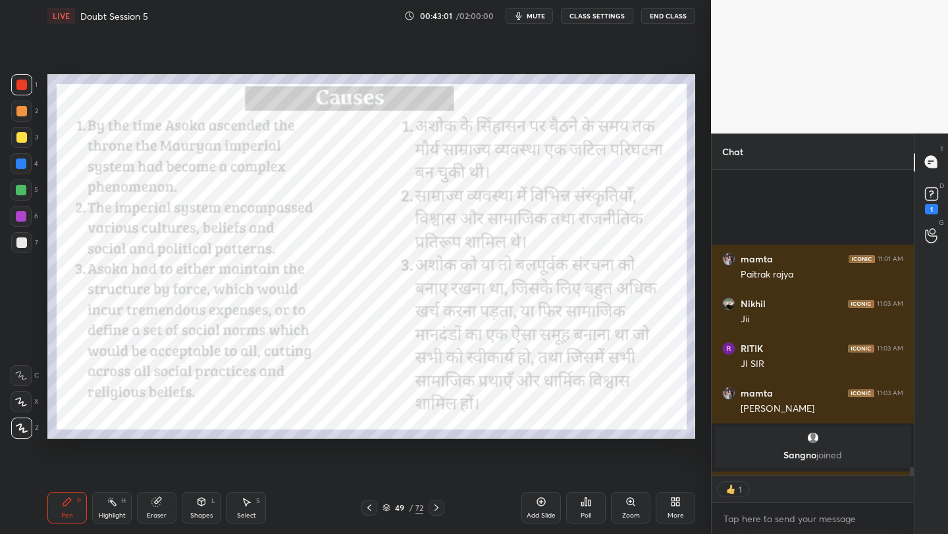
scroll to position [10284, 0]
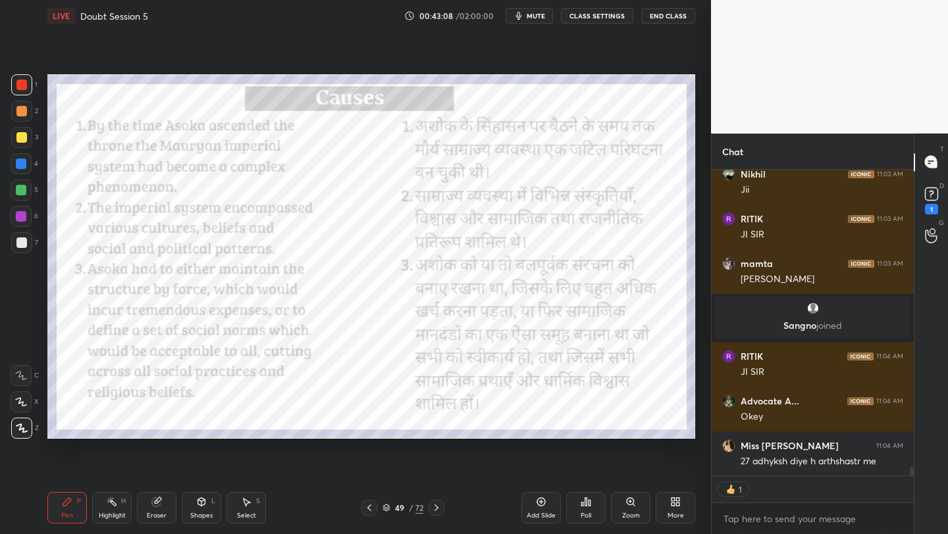
click at [415, 518] on div "Pen P Highlight H Eraser Shapes L Select S 49 / 72 Add Slide Poll Zoom More" at bounding box center [371, 508] width 648 height 53
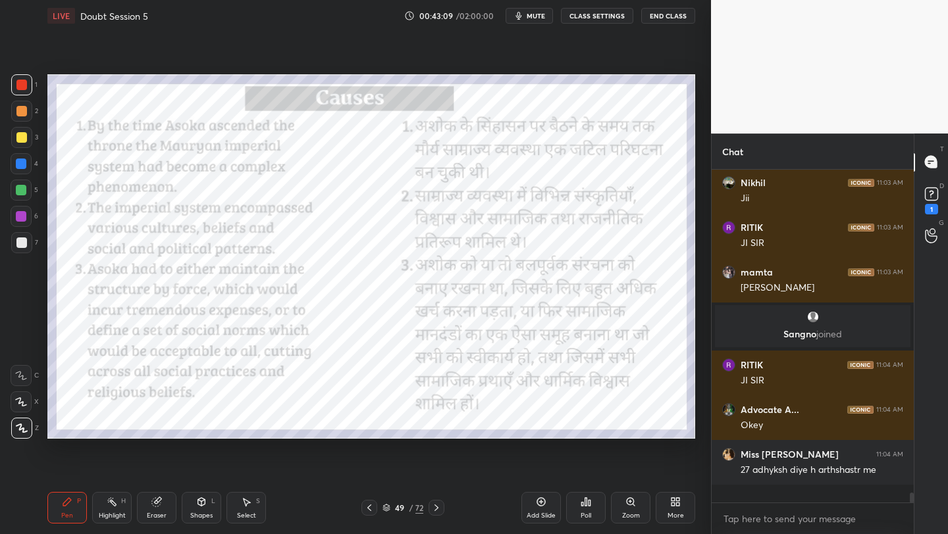
scroll to position [10257, 0]
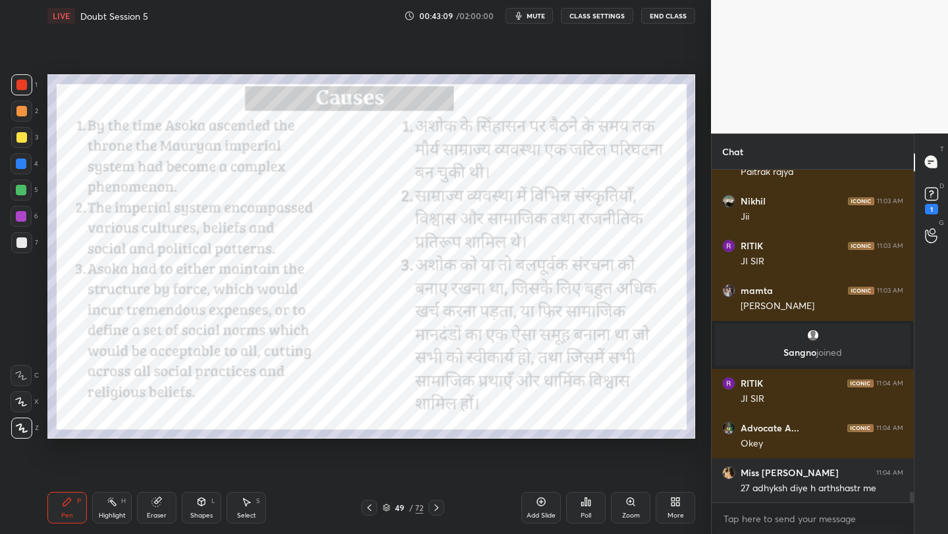
click at [411, 513] on div "49 / 72" at bounding box center [402, 508] width 41 height 12
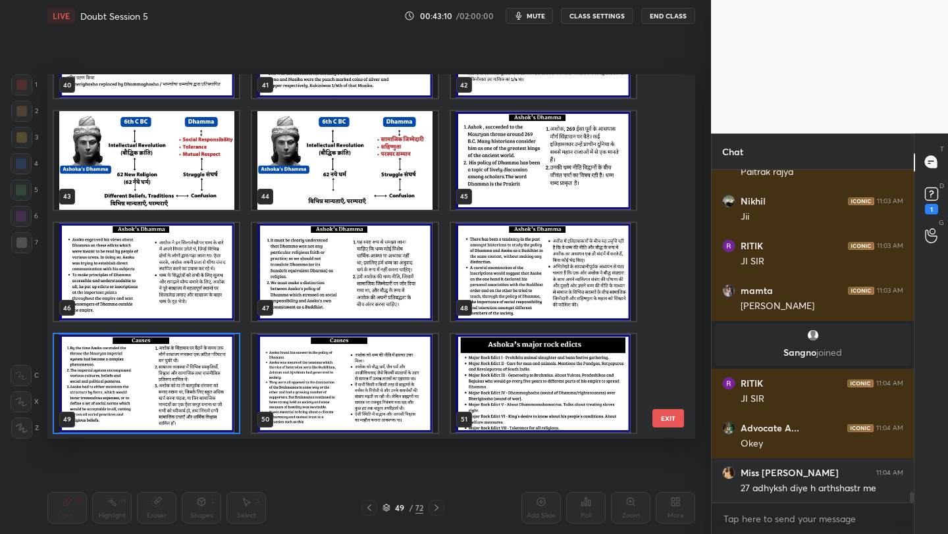
scroll to position [2313, 0]
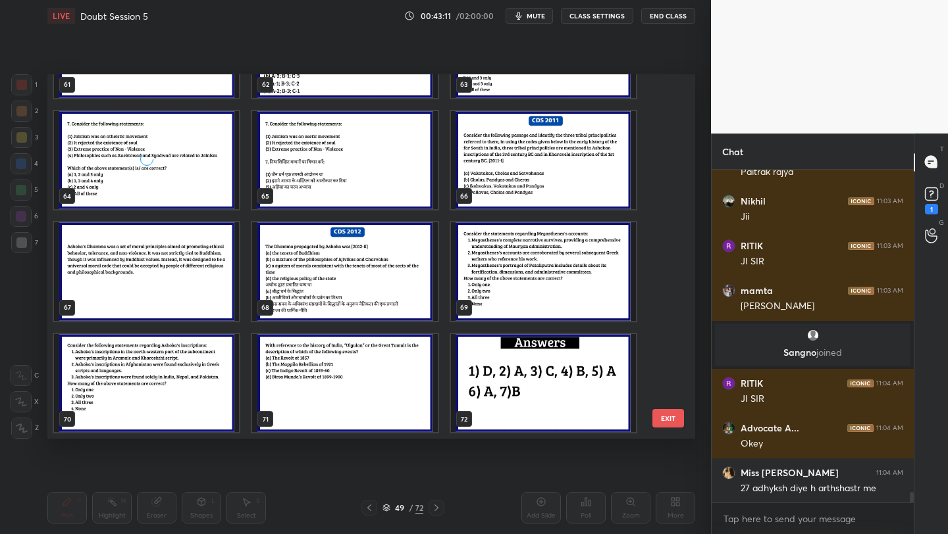
click at [535, 380] on img "grid" at bounding box center [543, 383] width 185 height 99
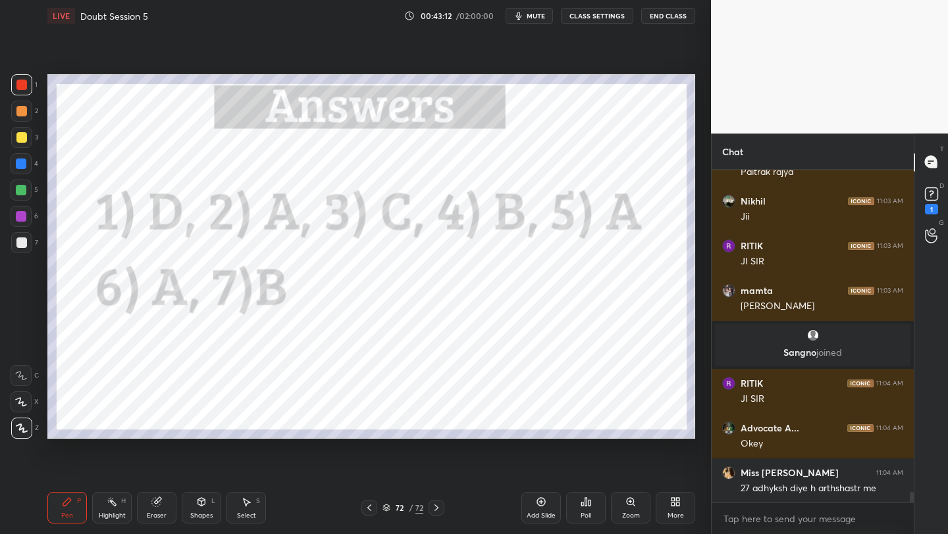
click at [545, 492] on div "Add Slide Poll Zoom More" at bounding box center [608, 508] width 174 height 74
click at [536, 505] on icon at bounding box center [541, 502] width 11 height 11
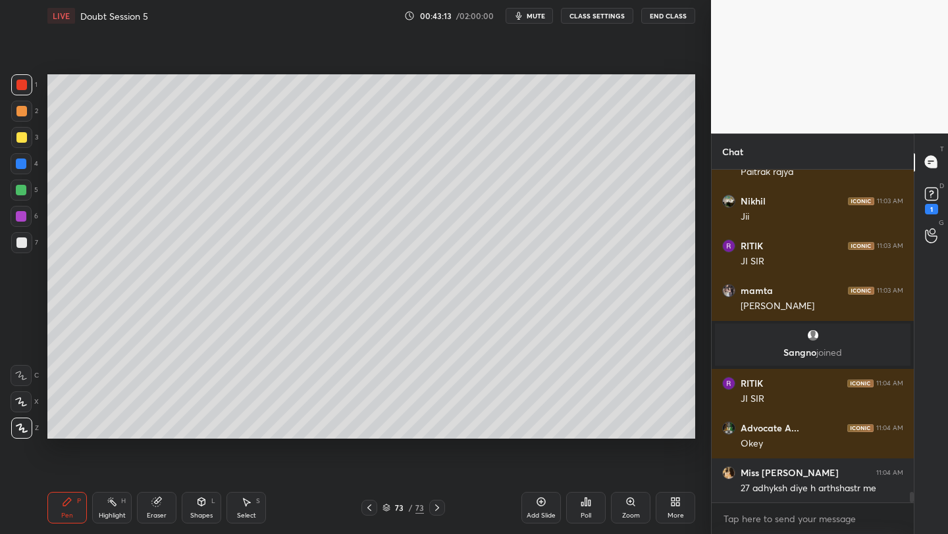
click at [678, 513] on div "More" at bounding box center [675, 516] width 16 height 7
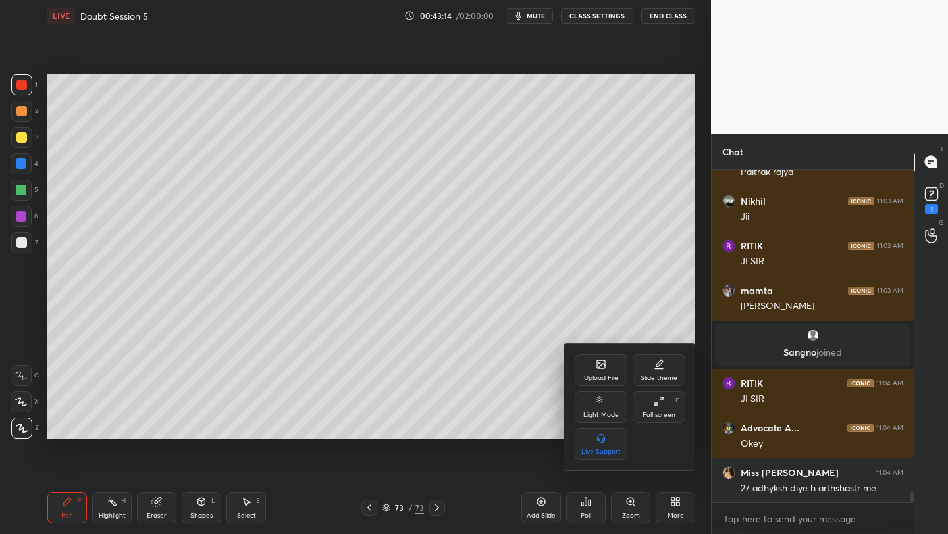
click at [606, 371] on div "Upload File" at bounding box center [601, 371] width 53 height 32
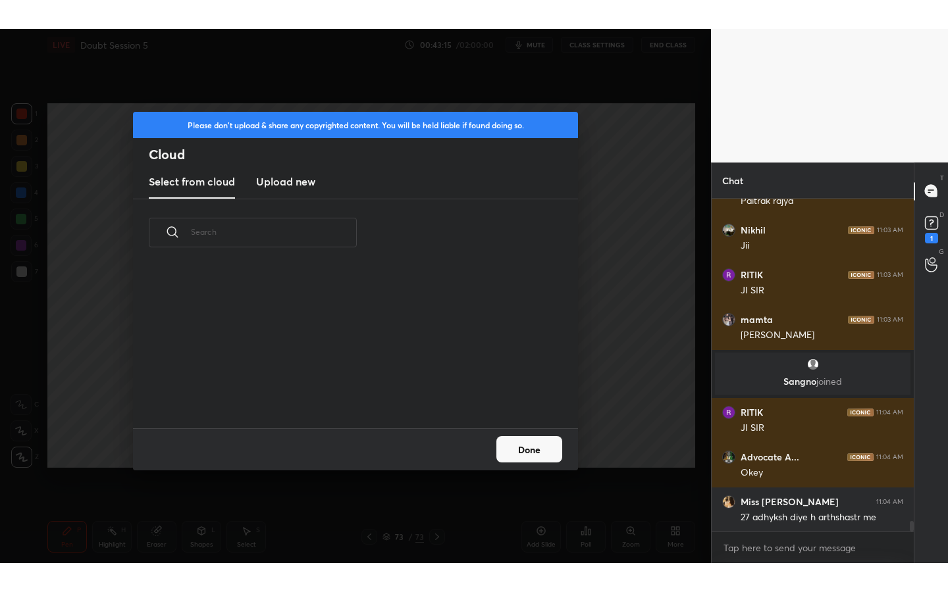
scroll to position [162, 423]
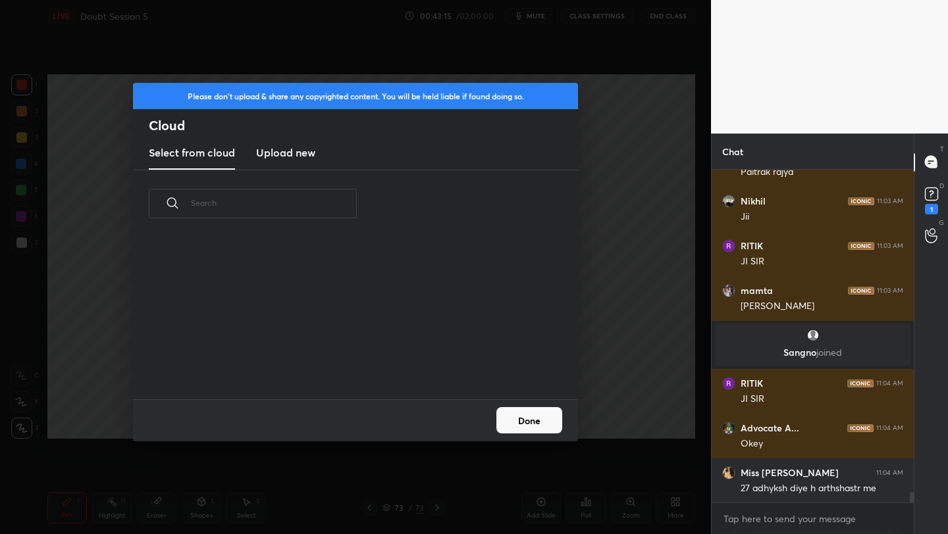
click at [294, 160] on h3 "Upload new" at bounding box center [285, 153] width 59 height 16
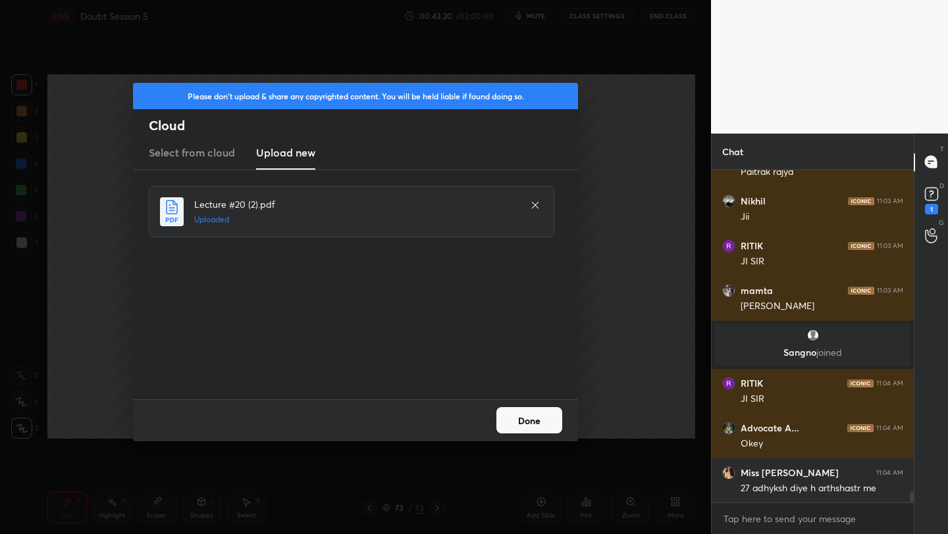
click at [551, 416] on button "Done" at bounding box center [529, 420] width 66 height 26
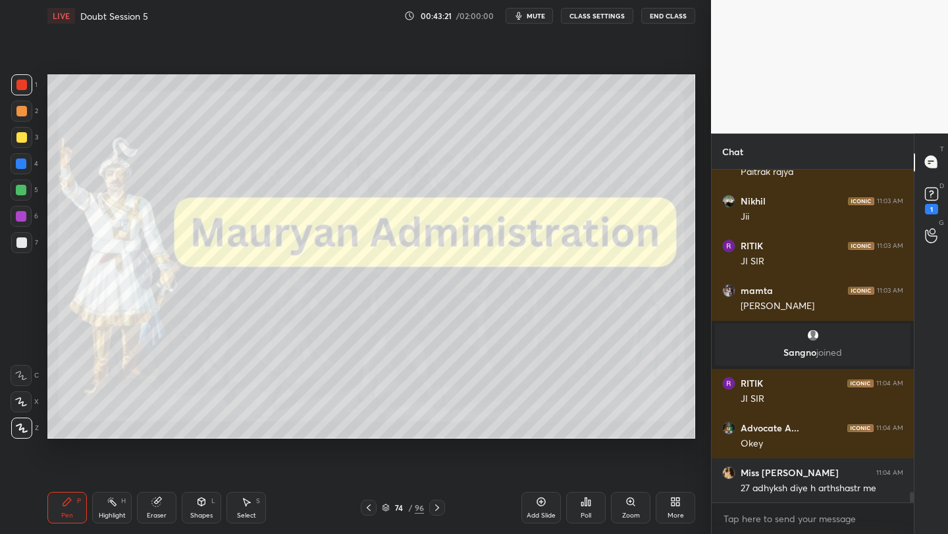
click at [689, 506] on div "More" at bounding box center [675, 508] width 39 height 32
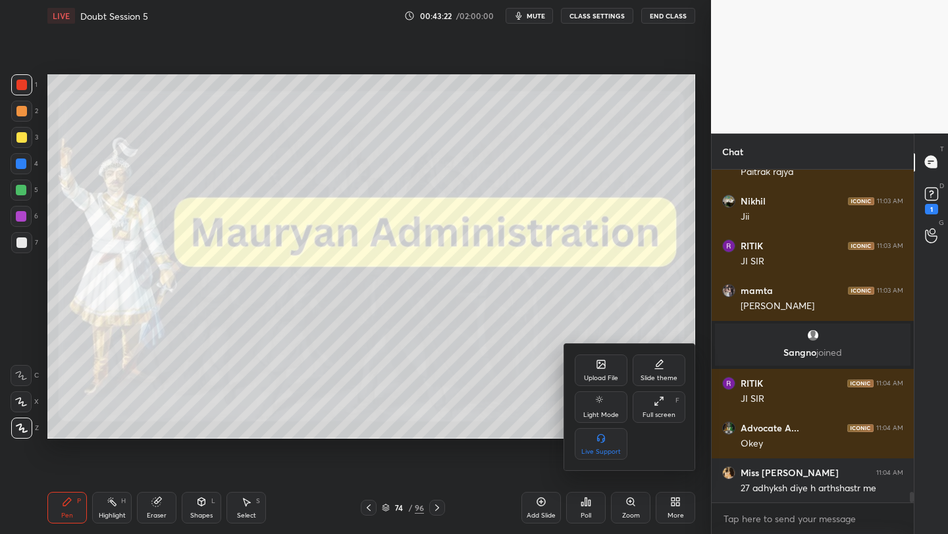
click at [665, 394] on div "Full screen F" at bounding box center [659, 408] width 53 height 32
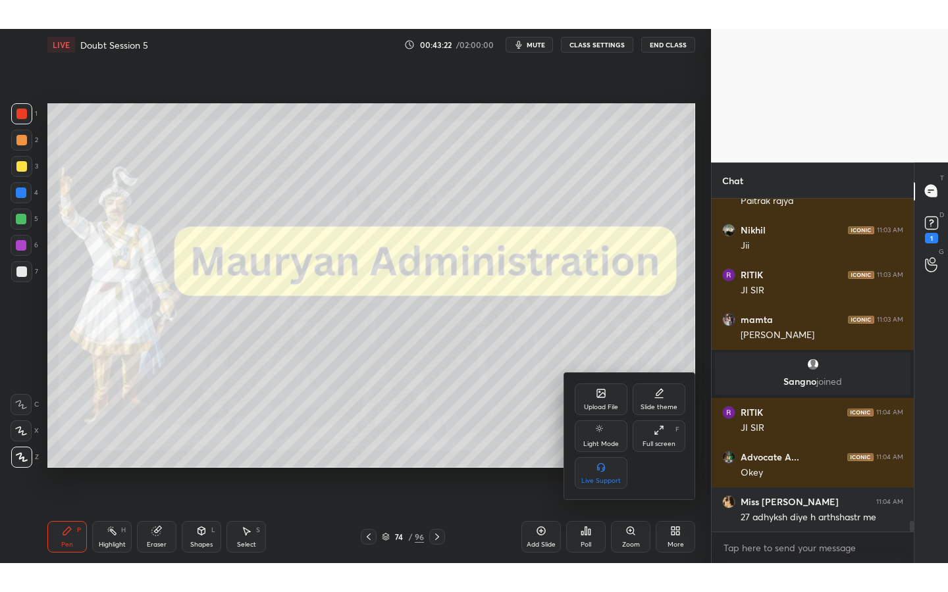
scroll to position [10199, 0]
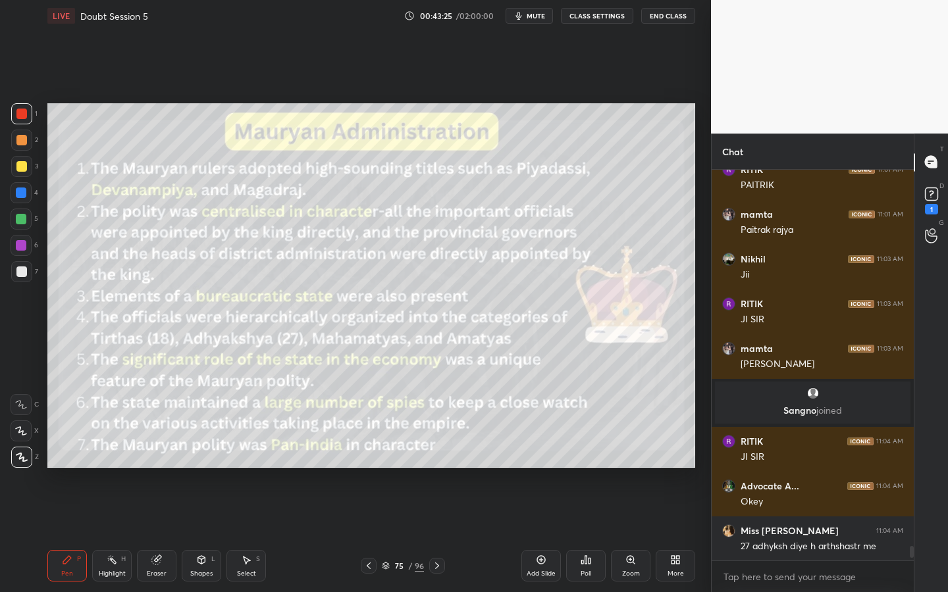
click at [22, 172] on div at bounding box center [21, 166] width 21 height 21
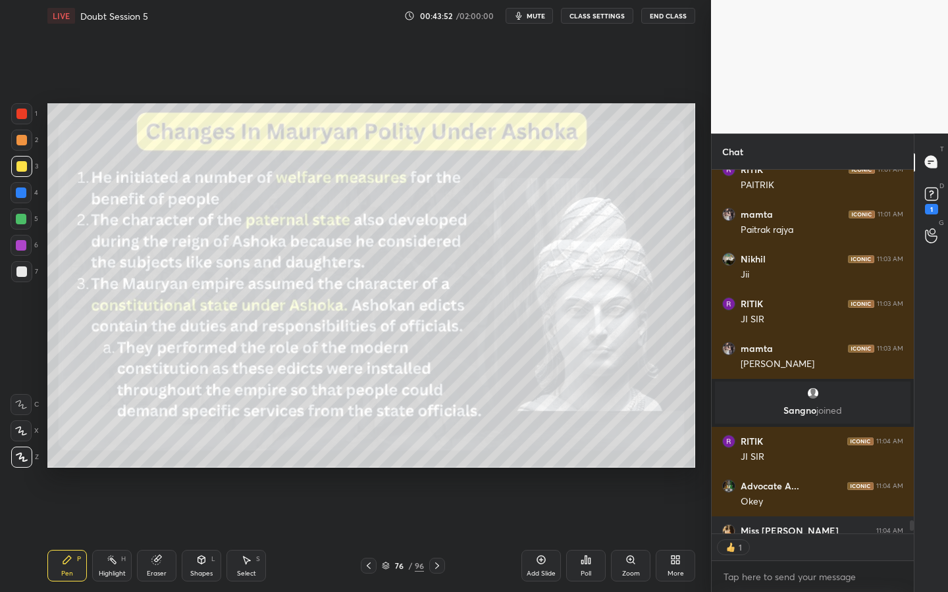
scroll to position [5, 5]
click at [160, 534] on div "Eraser" at bounding box center [157, 574] width 20 height 7
click at [18, 458] on span "Erase all" at bounding box center [21, 457] width 20 height 9
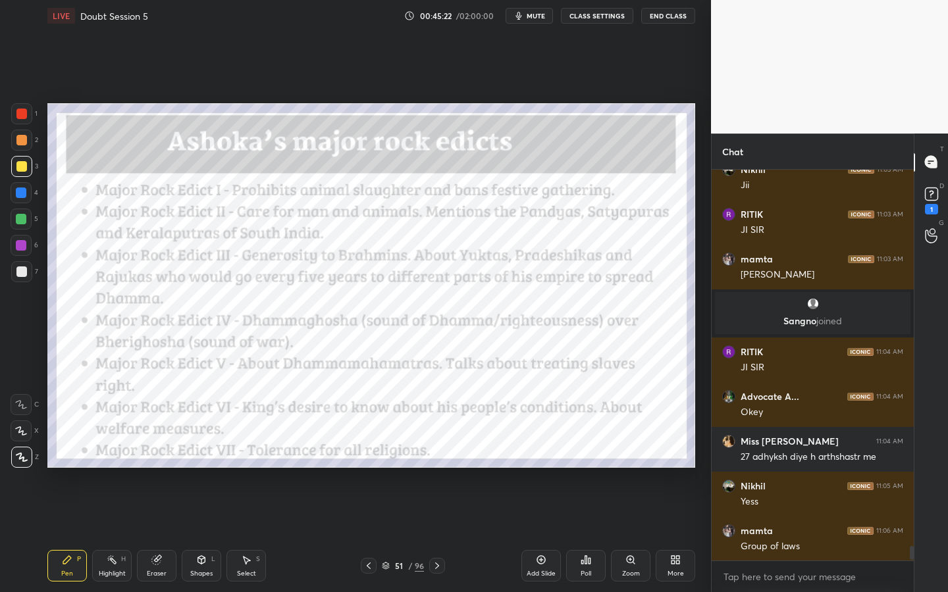
click at [409, 534] on div "/" at bounding box center [410, 566] width 4 height 8
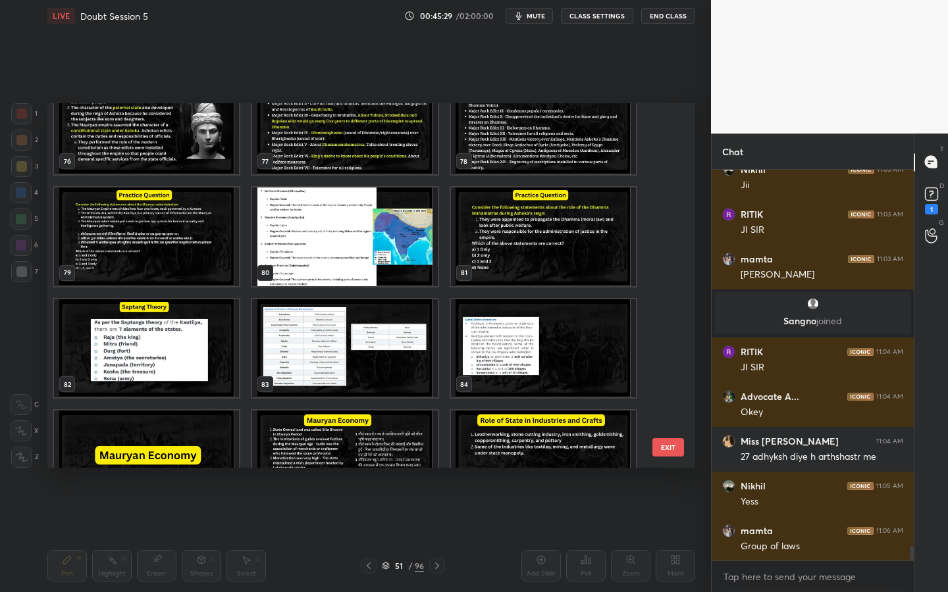
scroll to position [2811, 0]
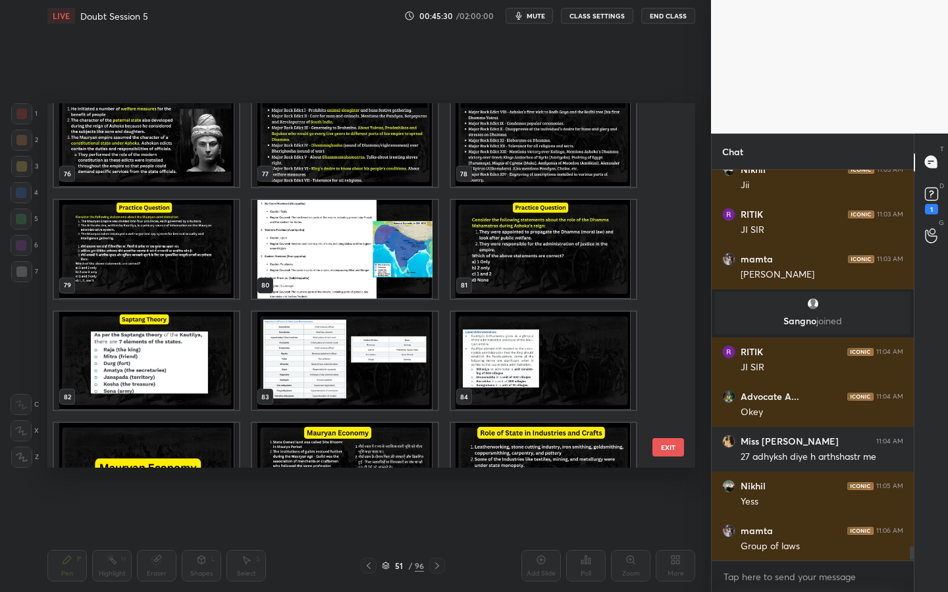
click at [516, 274] on img "grid" at bounding box center [543, 249] width 185 height 99
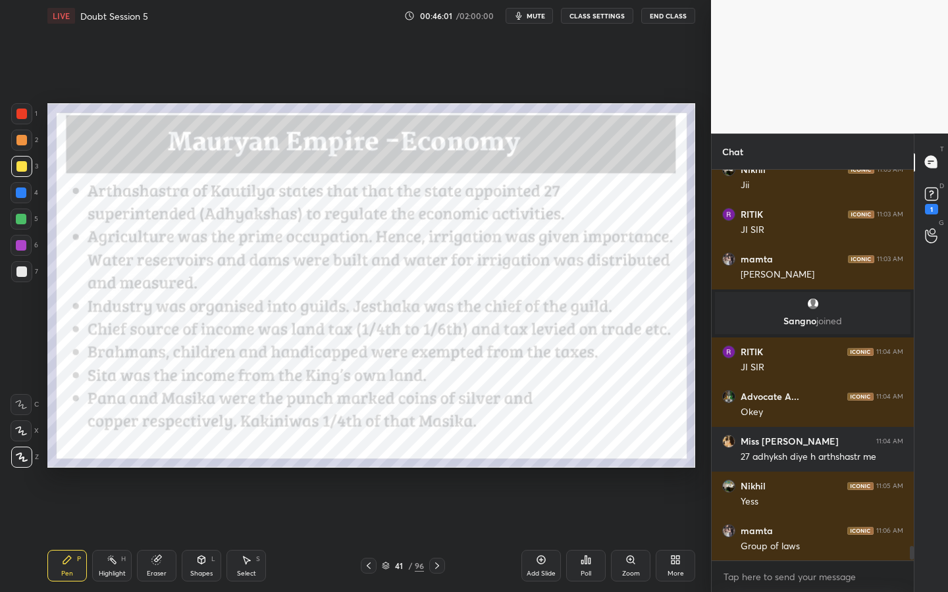
click at [405, 534] on div "41 / 96" at bounding box center [403, 566] width 42 height 12
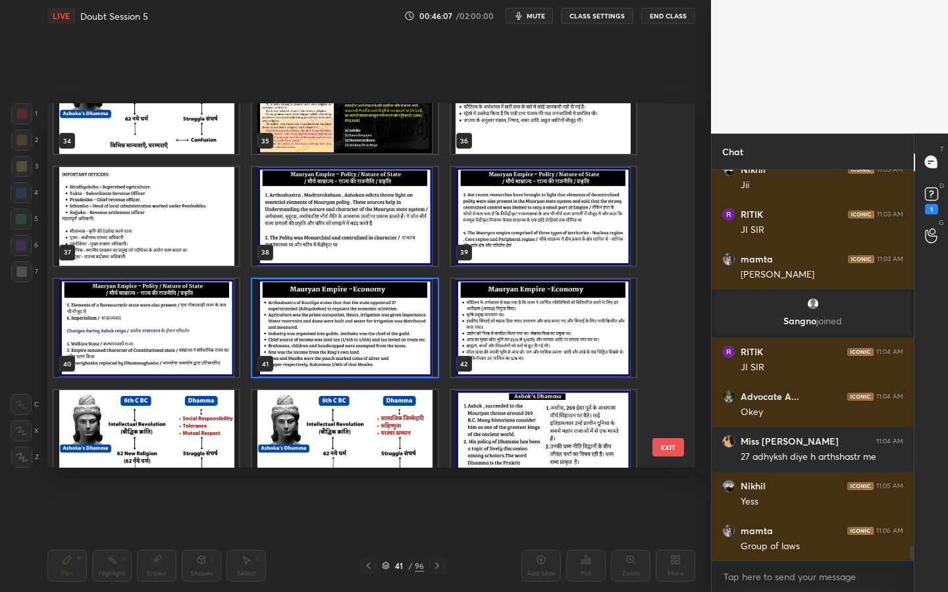
scroll to position [10336, 0]
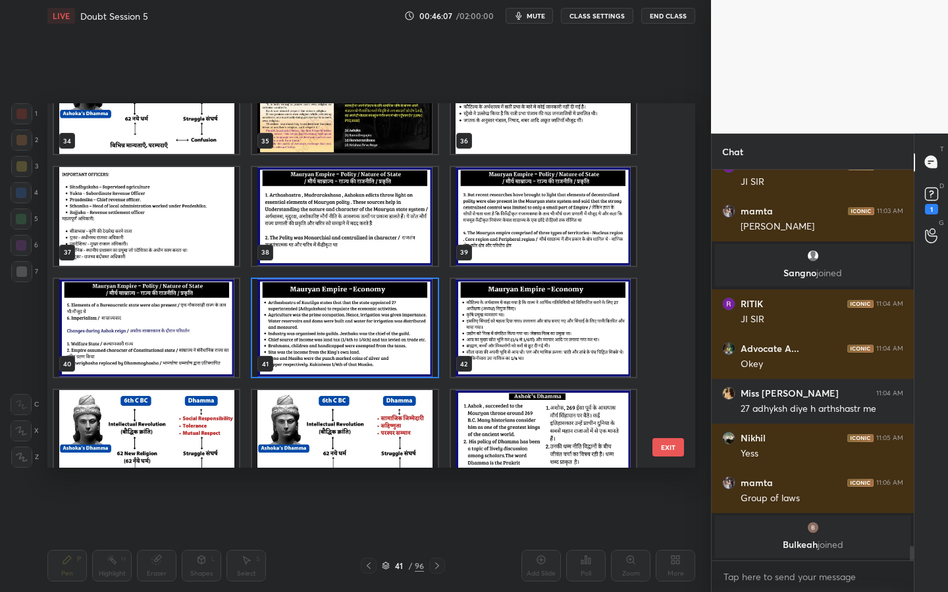
click at [400, 324] on img "grid" at bounding box center [344, 328] width 185 height 99
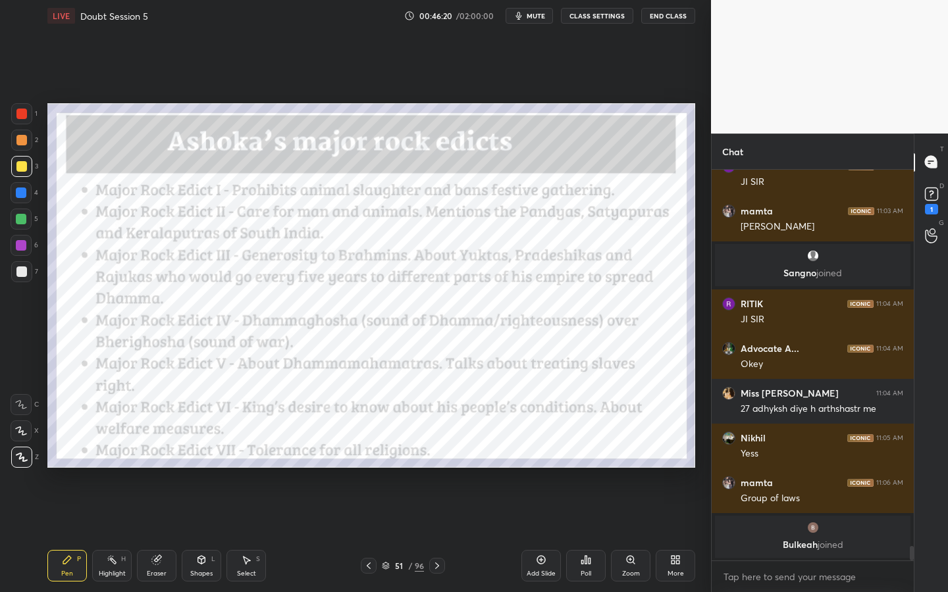
drag, startPoint x: 159, startPoint y: 567, endPoint x: 150, endPoint y: 539, distance: 29.1
click at [159, 534] on div "Eraser" at bounding box center [156, 566] width 39 height 32
click at [21, 460] on span "Erase all" at bounding box center [21, 457] width 20 height 9
click at [29, 118] on div at bounding box center [21, 113] width 21 height 21
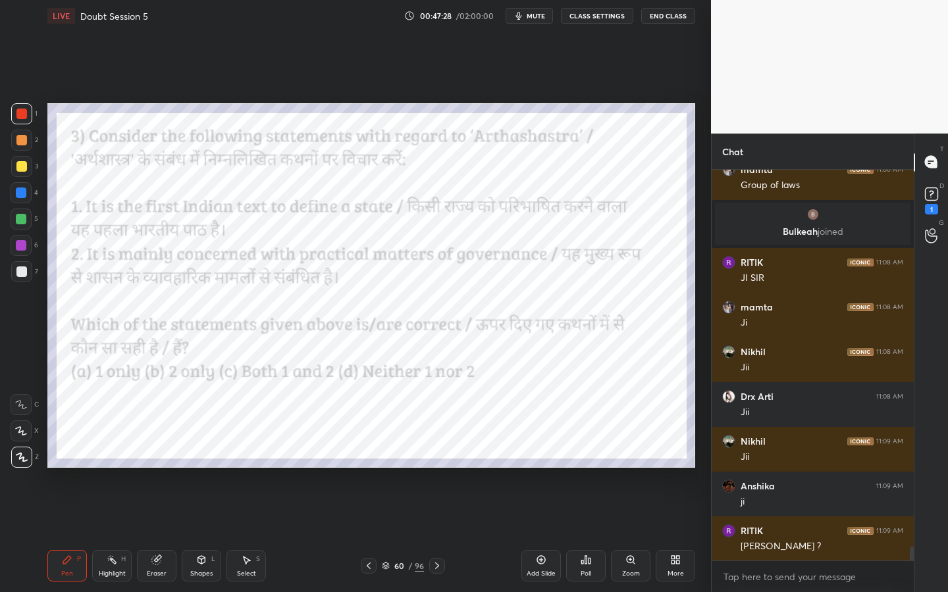
scroll to position [10548, 0]
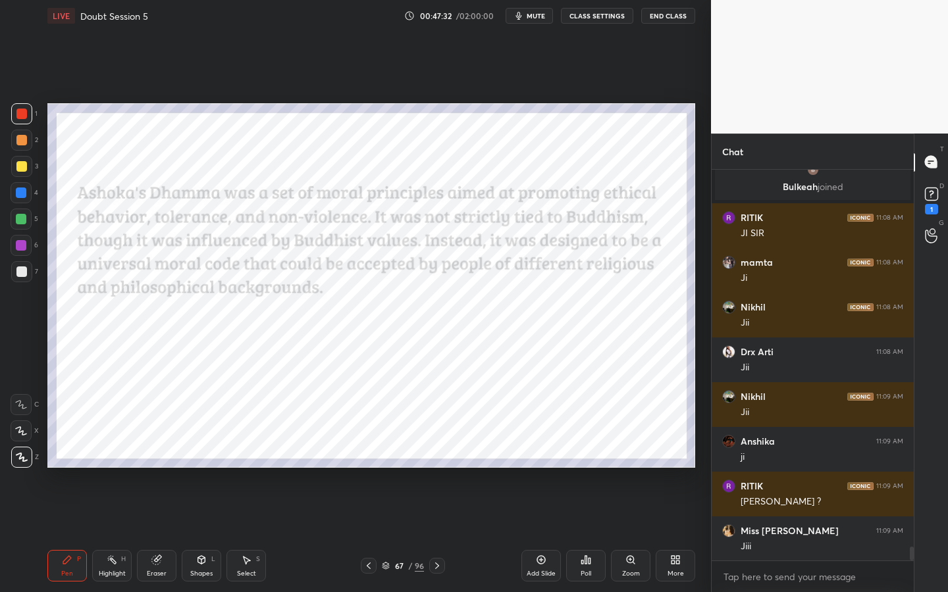
click at [402, 534] on div "Pen P Highlight H Eraser Shapes L Select S 67 / 96 Add Slide Poll Zoom More" at bounding box center [371, 566] width 648 height 53
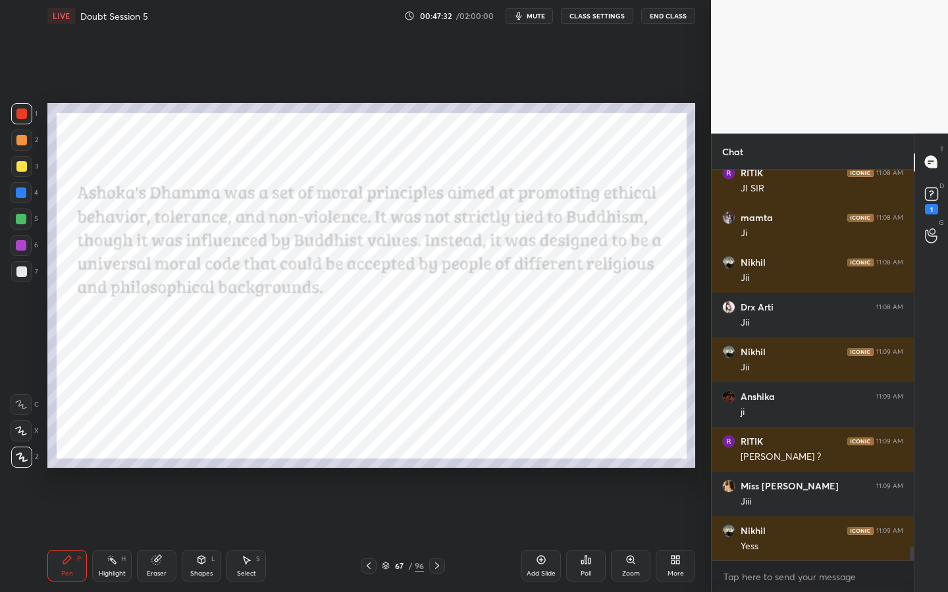
click at [408, 534] on div "/" at bounding box center [410, 566] width 4 height 8
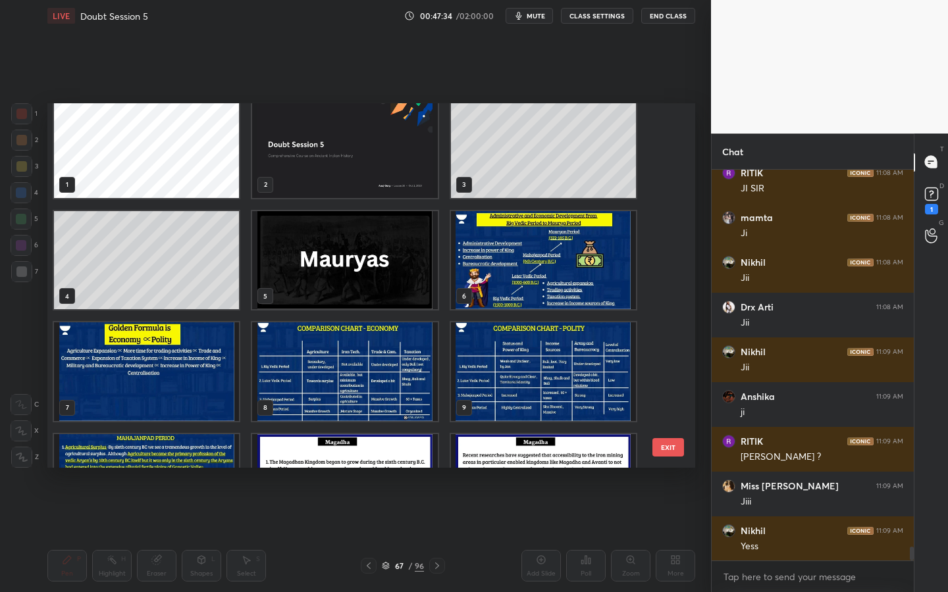
scroll to position [0, 0]
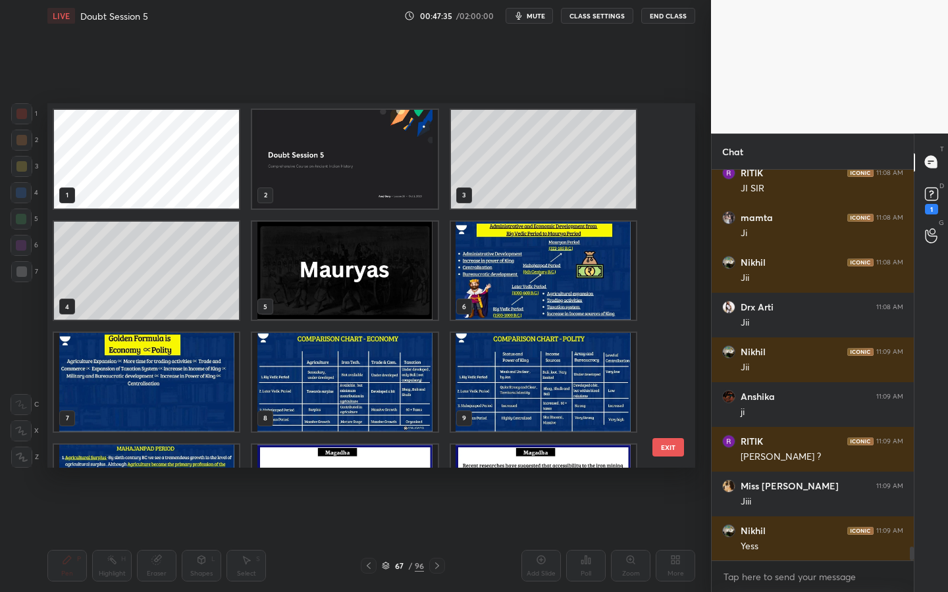
click at [392, 201] on img "grid" at bounding box center [344, 159] width 185 height 99
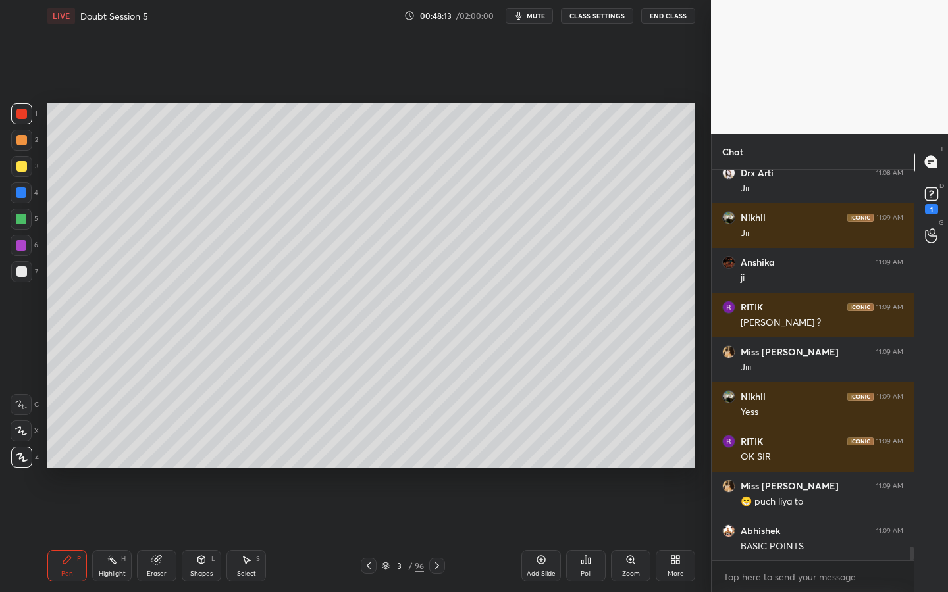
scroll to position [10771, 0]
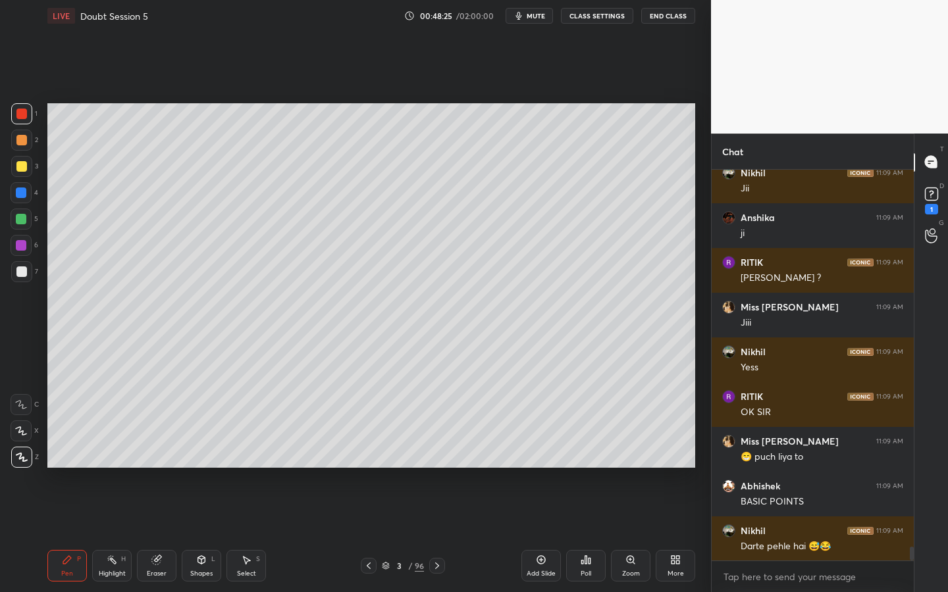
click at [945, 205] on div "D Doubts (D) 1" at bounding box center [931, 199] width 34 height 37
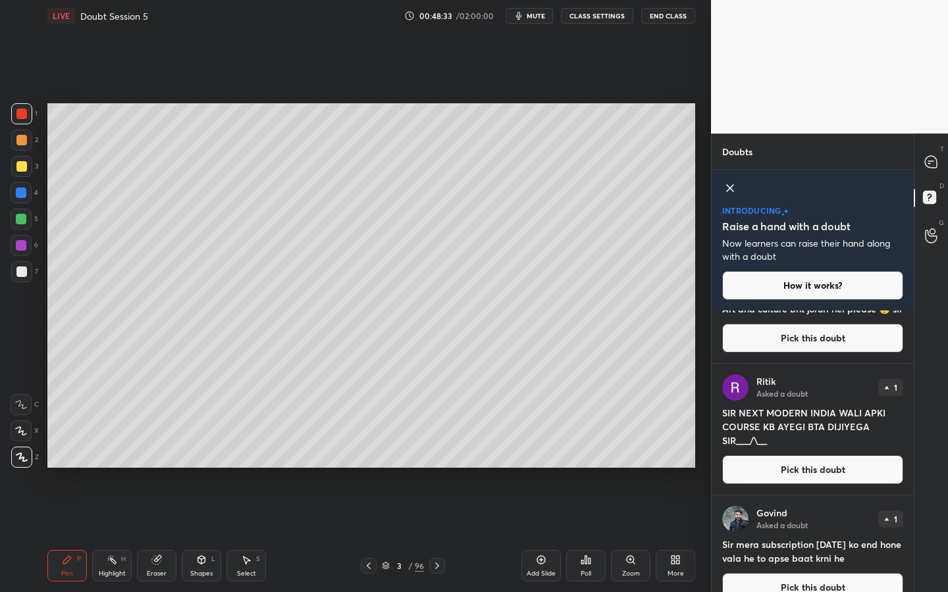
scroll to position [127, 0]
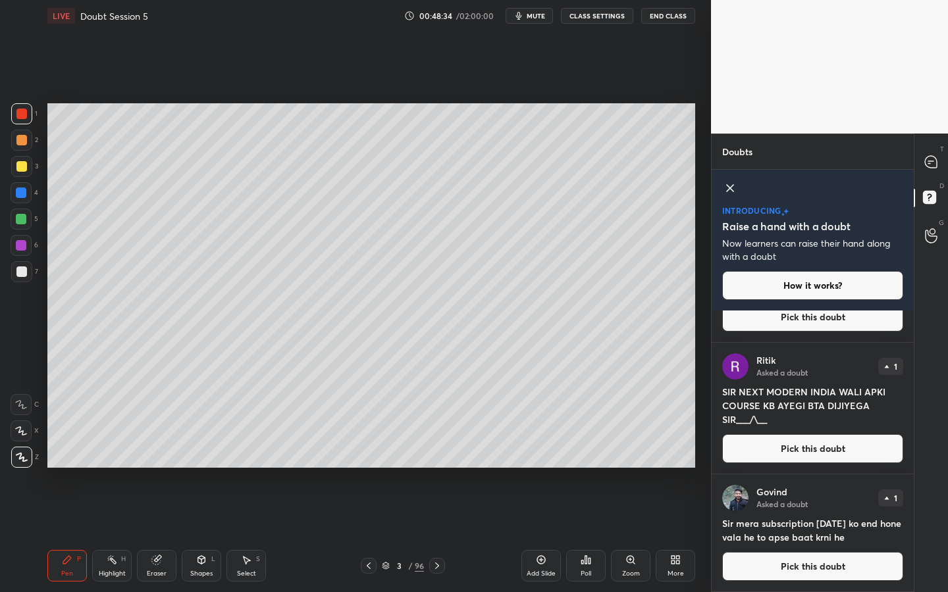
click at [795, 534] on button "Pick this doubt" at bounding box center [812, 566] width 181 height 29
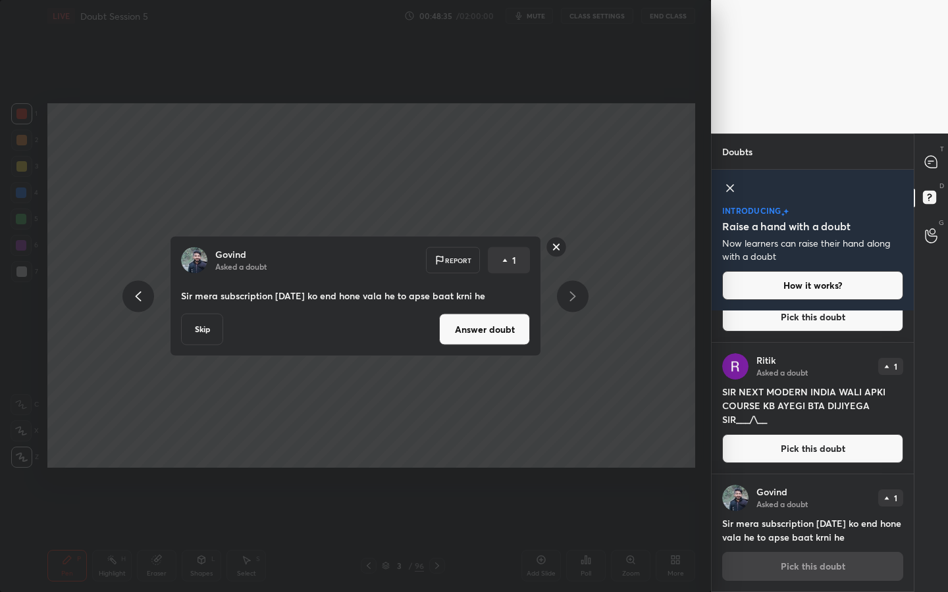
click at [550, 249] on rect at bounding box center [556, 247] width 20 height 20
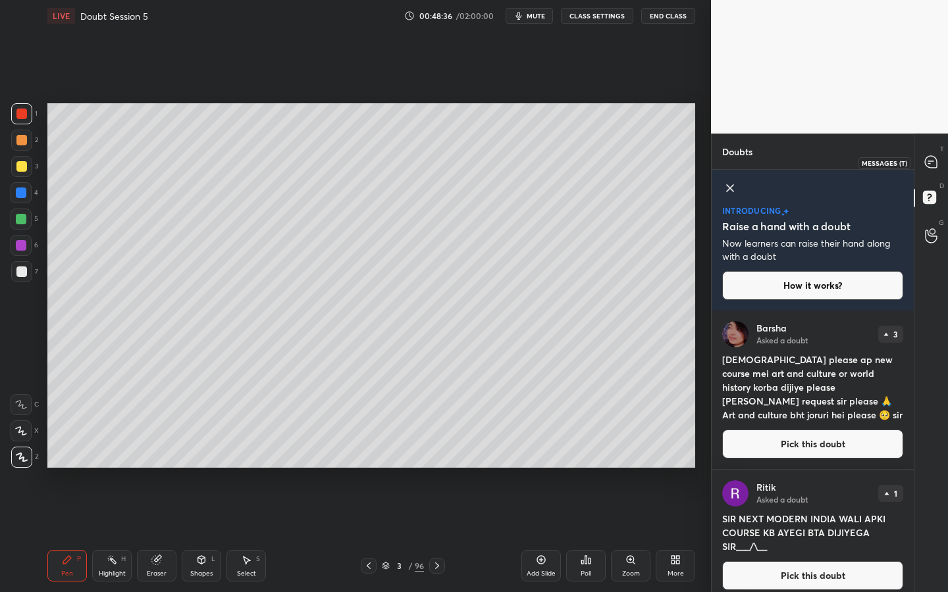
click at [937, 168] on icon at bounding box center [931, 162] width 14 height 14
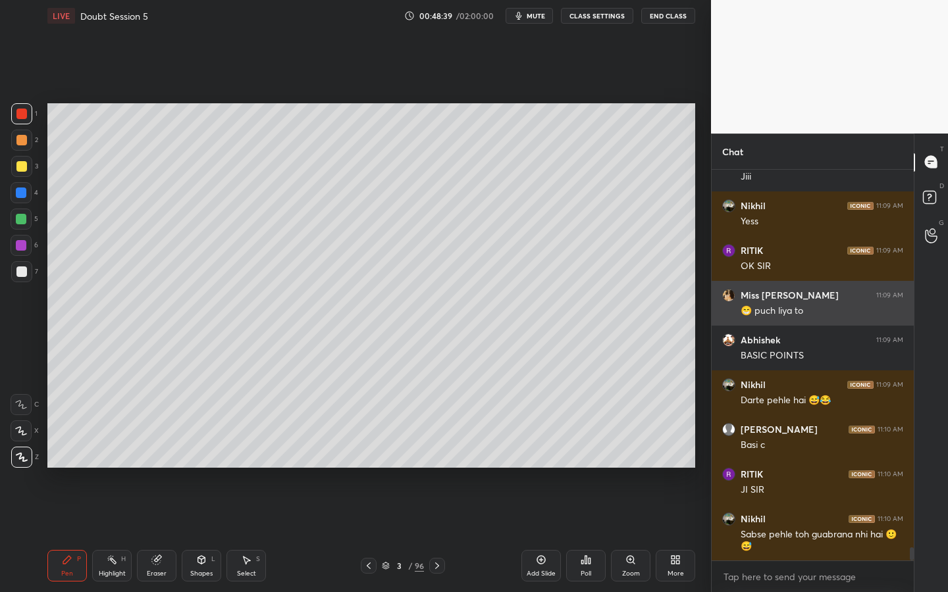
scroll to position [11316, 0]
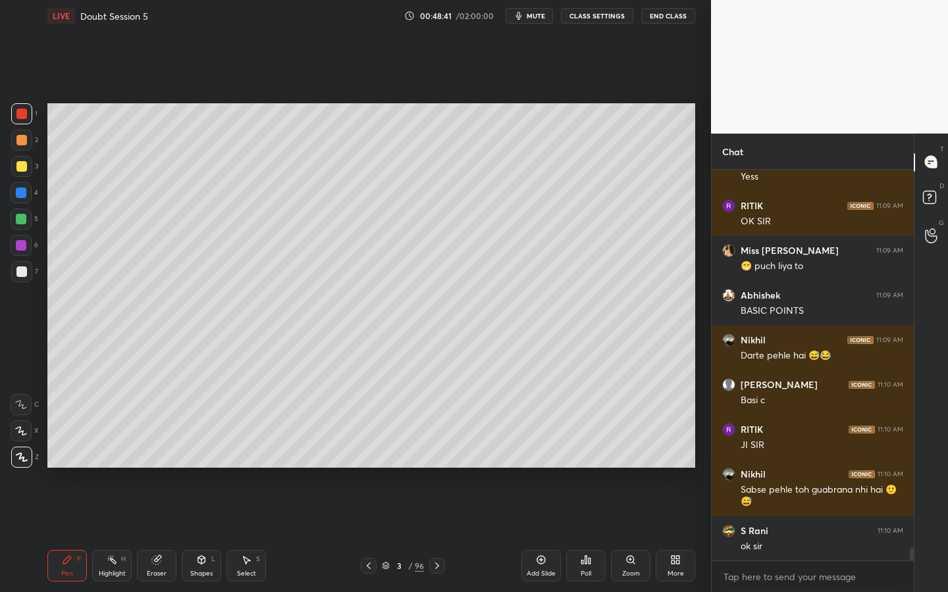
click at [941, 251] on div "G Raise Hand (G)" at bounding box center [931, 236] width 34 height 37
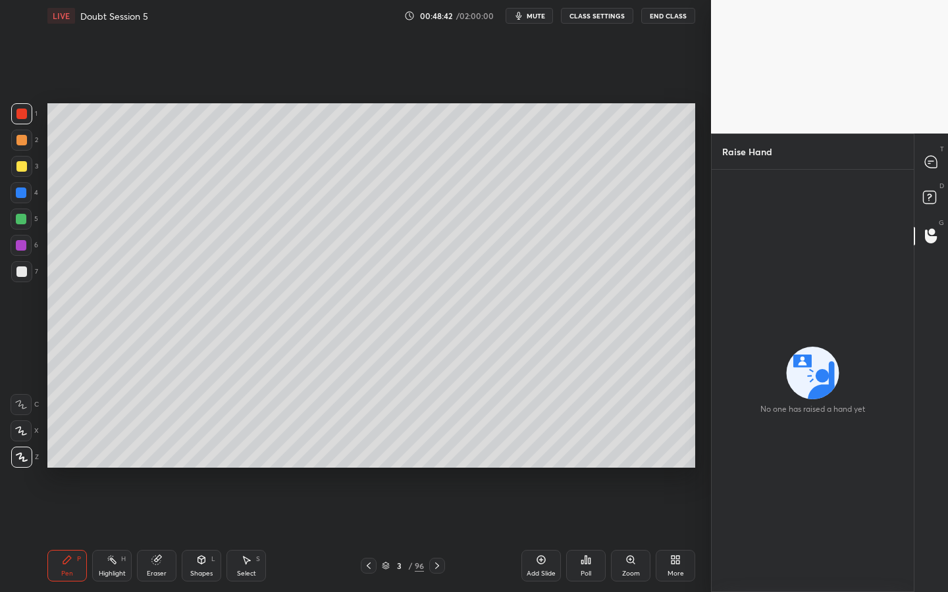
click at [944, 200] on div "D Doubts (D)" at bounding box center [931, 199] width 34 height 37
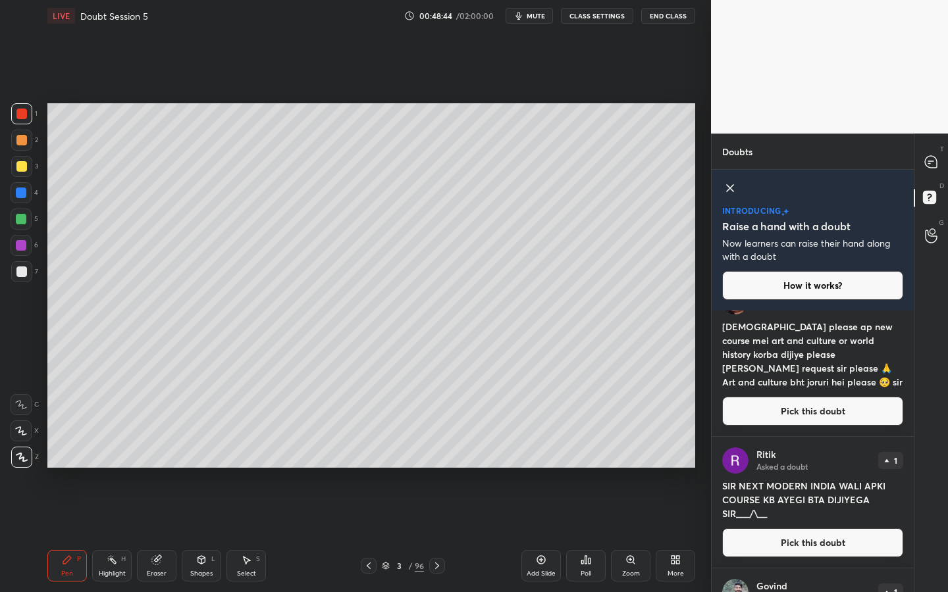
scroll to position [0, 0]
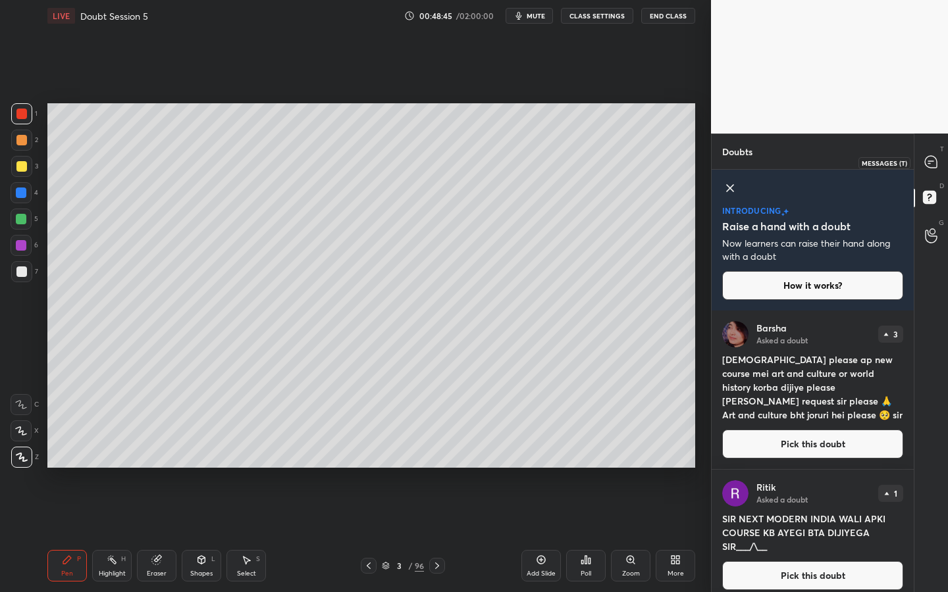
click at [936, 161] on icon at bounding box center [931, 162] width 12 height 12
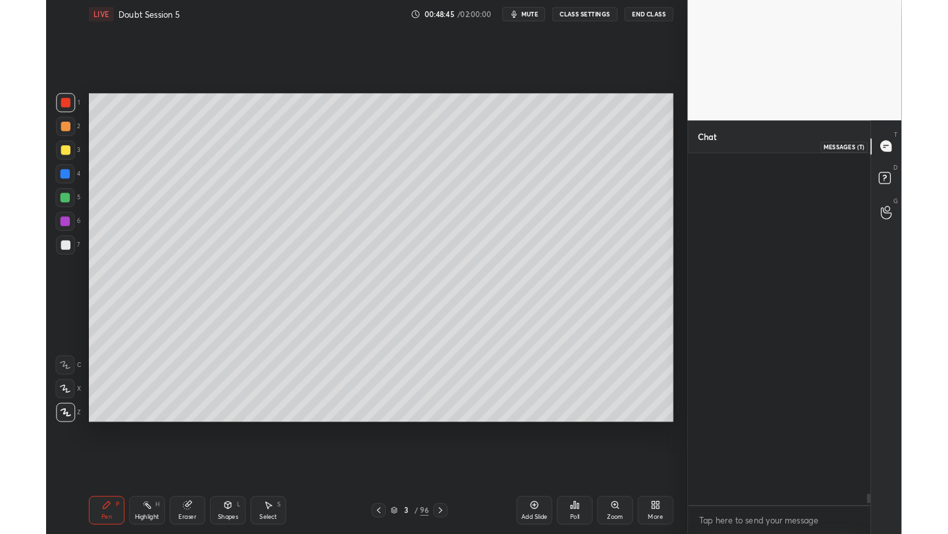
scroll to position [387, 198]
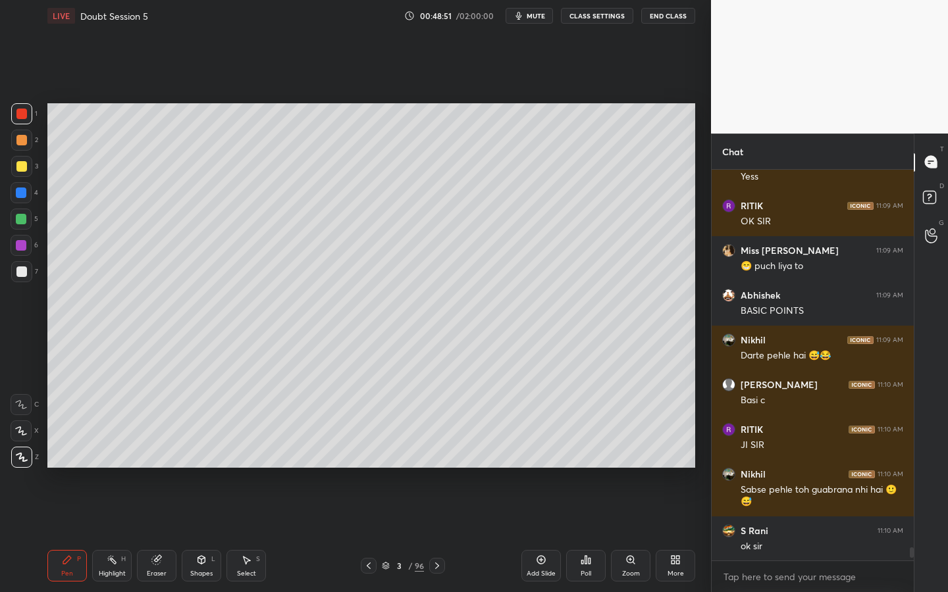
click at [667, 534] on div "More" at bounding box center [675, 566] width 39 height 32
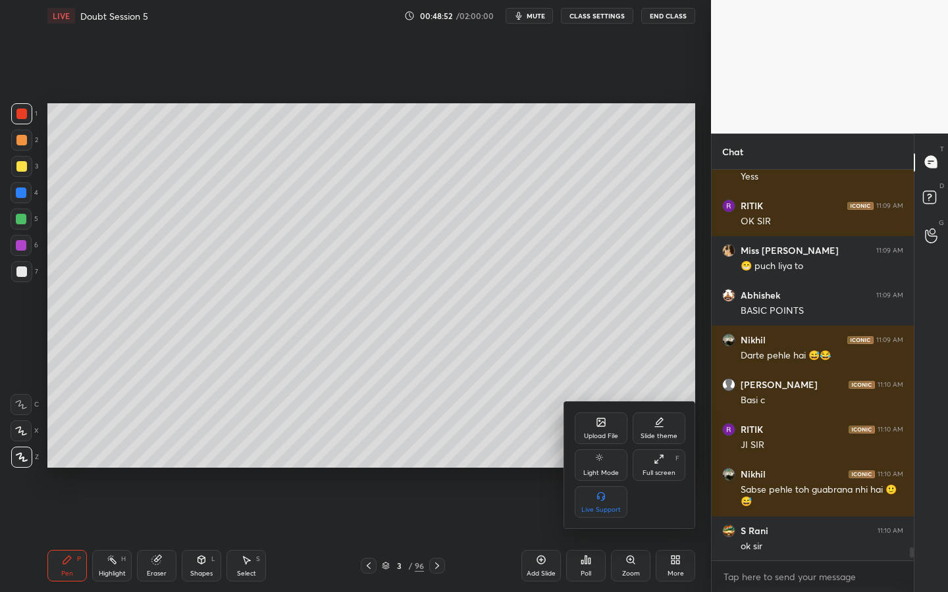
click at [667, 470] on div "Full screen" at bounding box center [658, 473] width 33 height 7
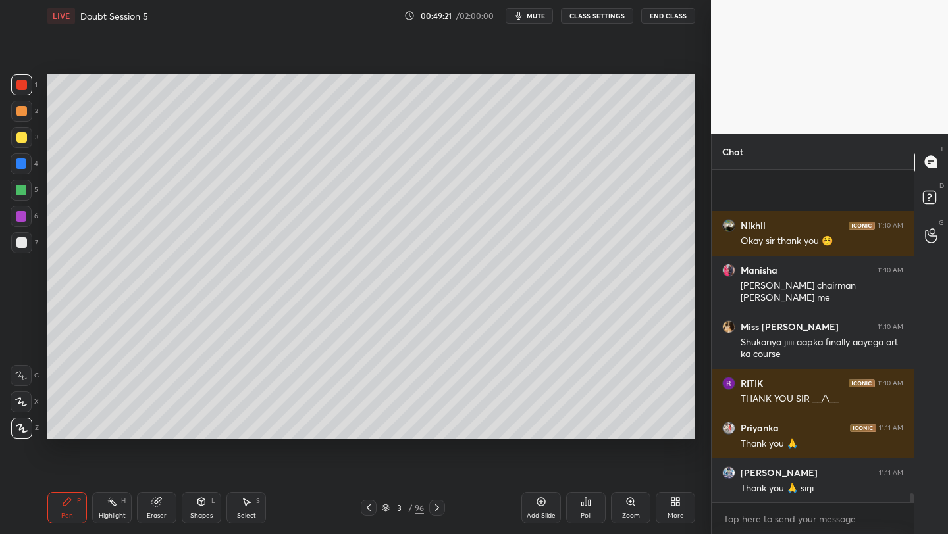
scroll to position [12069, 0]
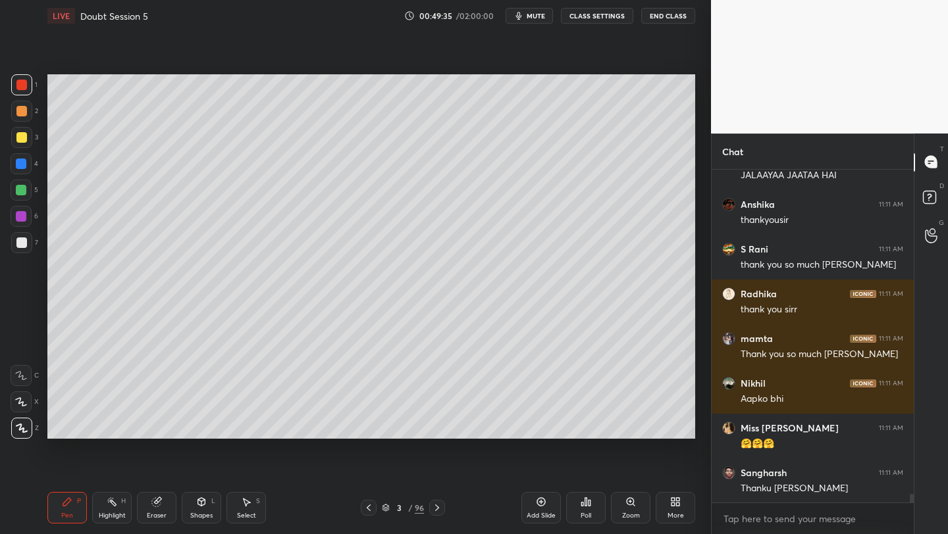
click at [927, 218] on div "G Raise Hand (G)" at bounding box center [931, 236] width 34 height 37
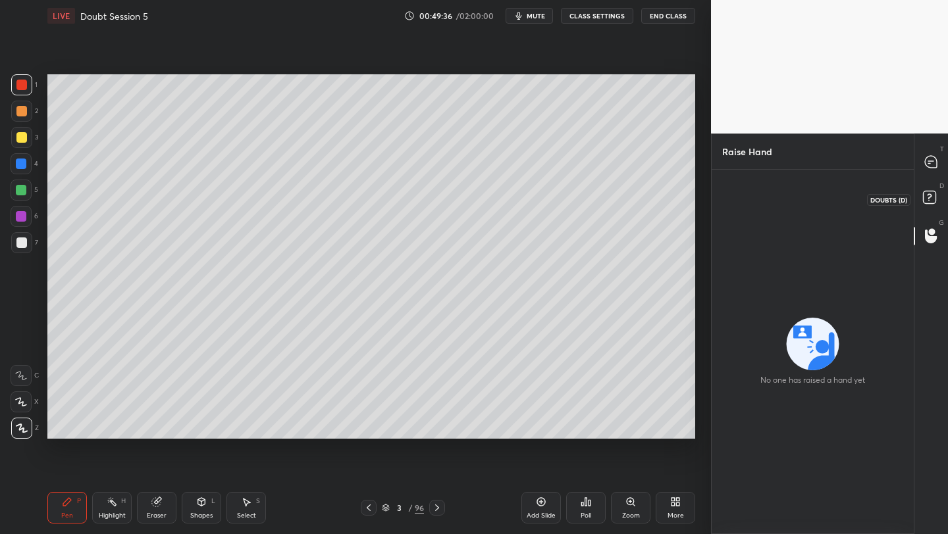
click at [927, 186] on div "D Doubts (D)" at bounding box center [931, 199] width 34 height 37
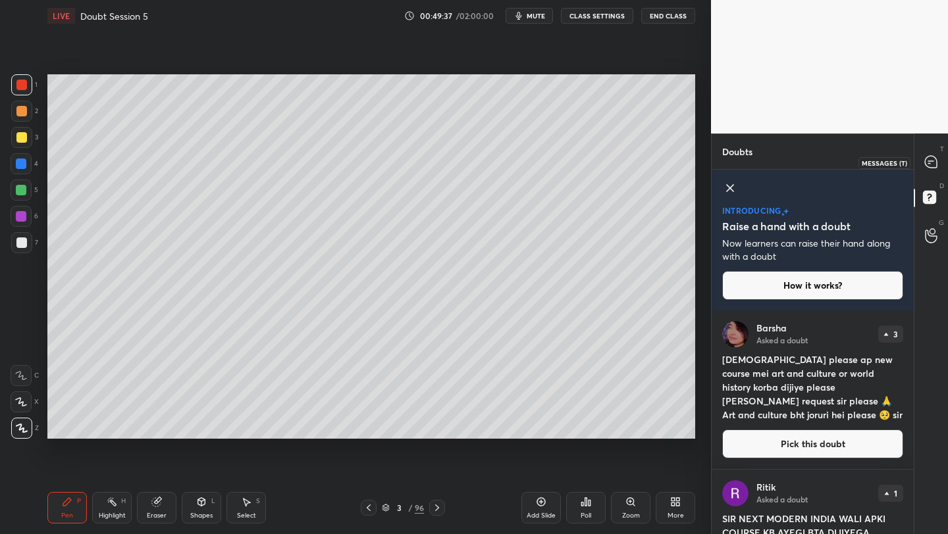
click at [924, 159] on icon at bounding box center [931, 162] width 14 height 14
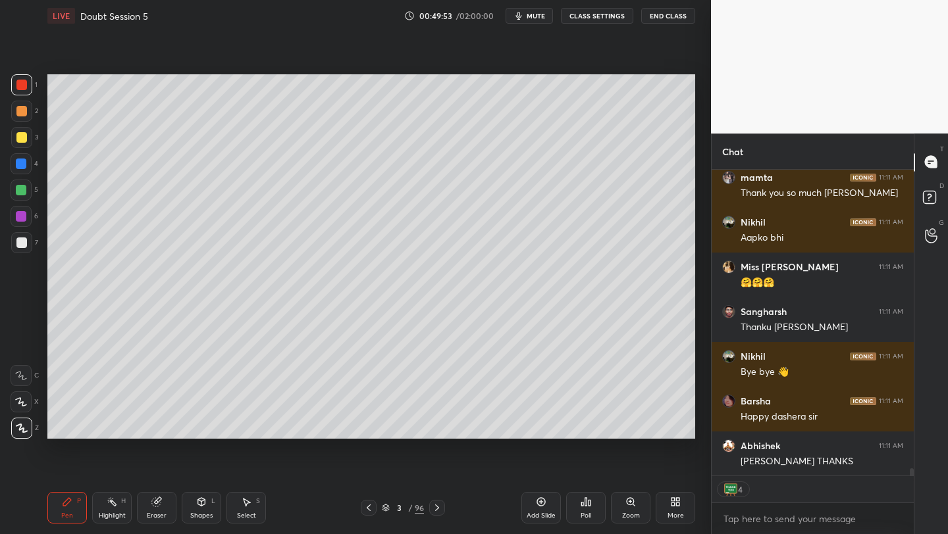
scroll to position [12689, 0]
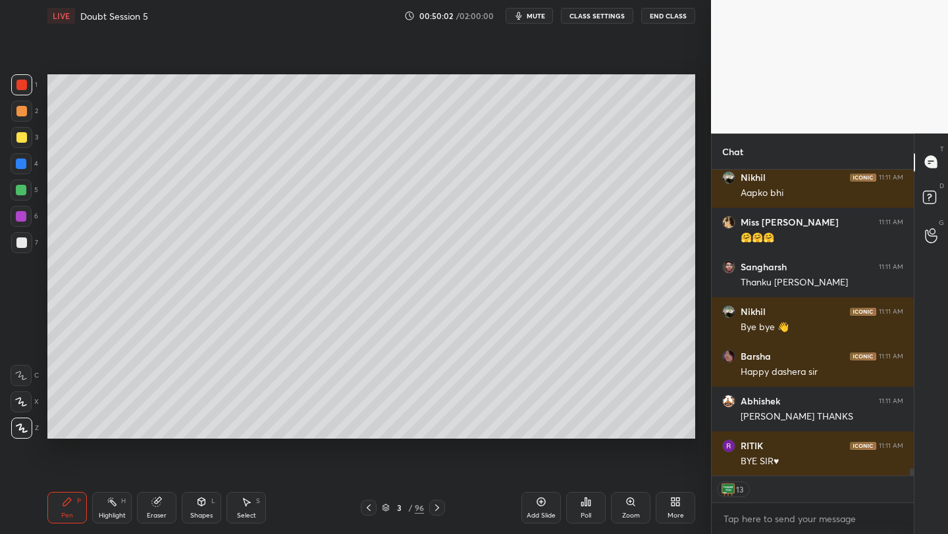
click at [665, 16] on button "End Class" at bounding box center [668, 16] width 54 height 16
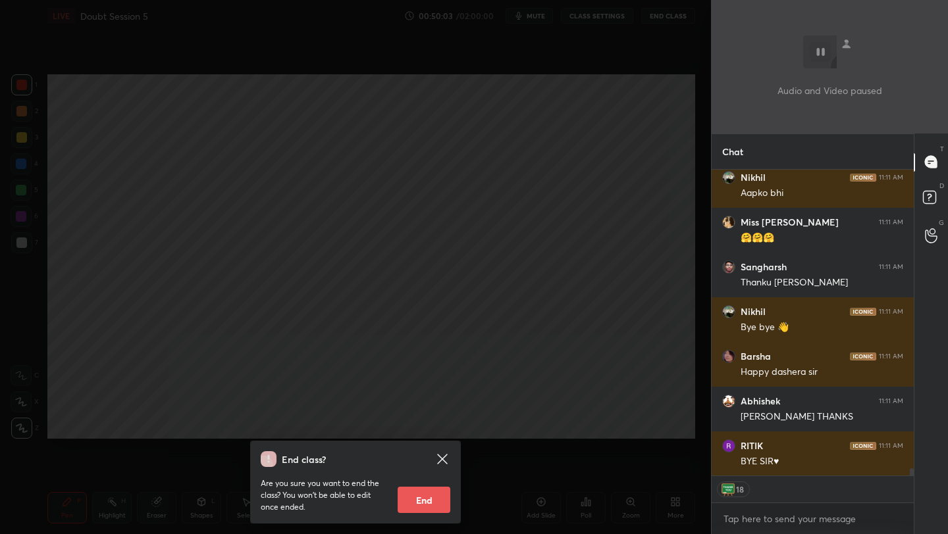
click at [434, 509] on button "End" at bounding box center [424, 500] width 53 height 26
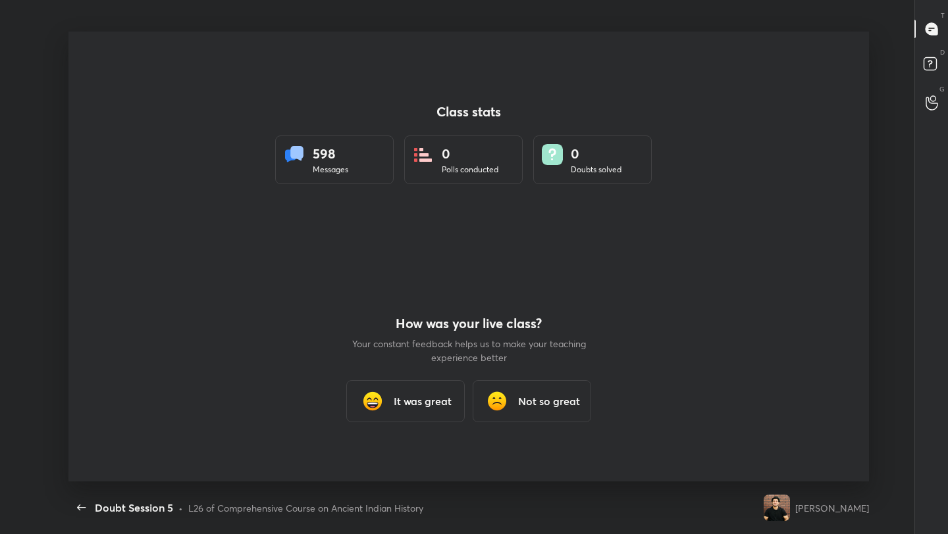
scroll to position [65373, 64941]
type textarea "x"
